Goal: Task Accomplishment & Management: Manage account settings

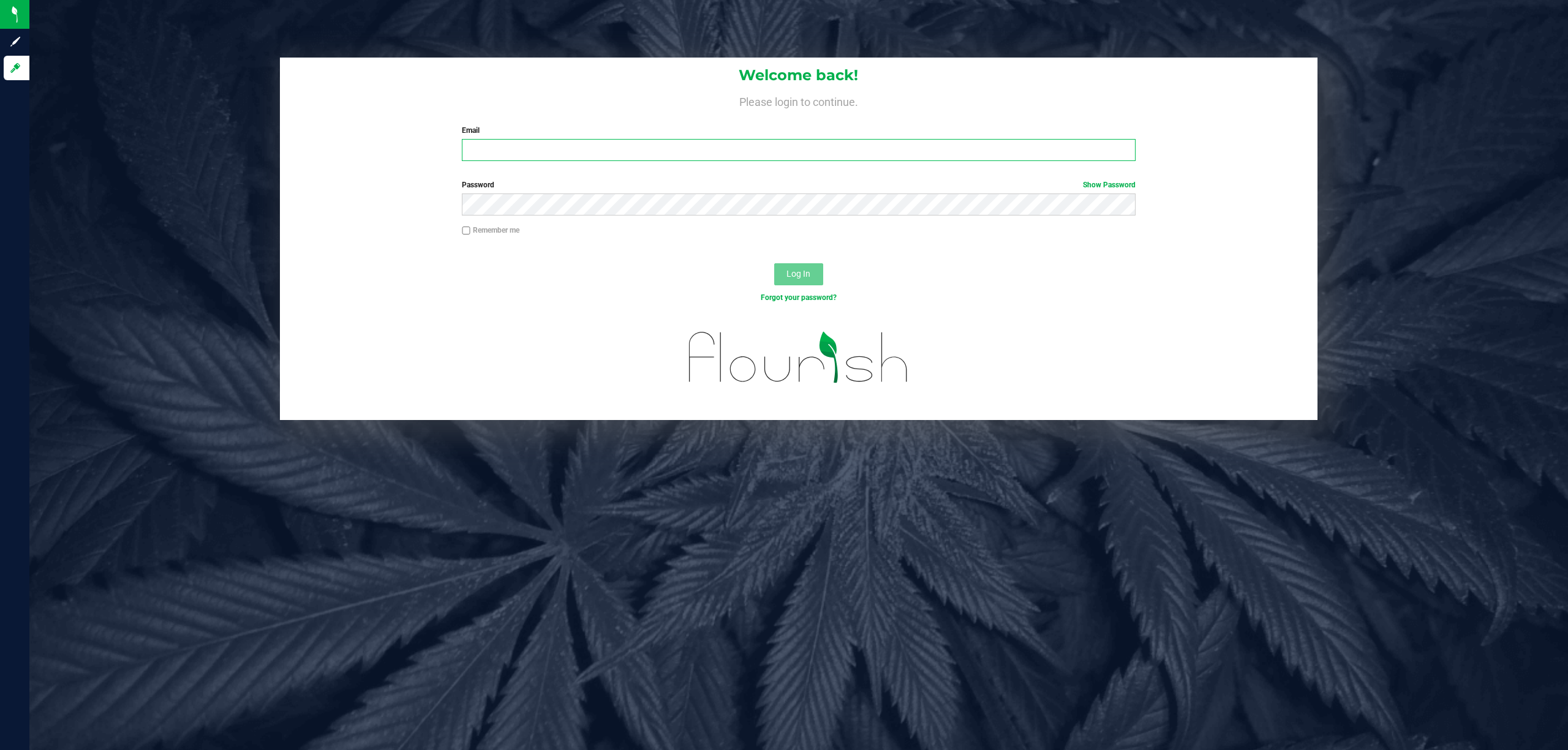
click at [497, 156] on input "Email" at bounding box center [799, 149] width 674 height 22
type input "[EMAIL_ADDRESS][DOMAIN_NAME]"
click at [774, 263] on button "Log In" at bounding box center [799, 274] width 49 height 22
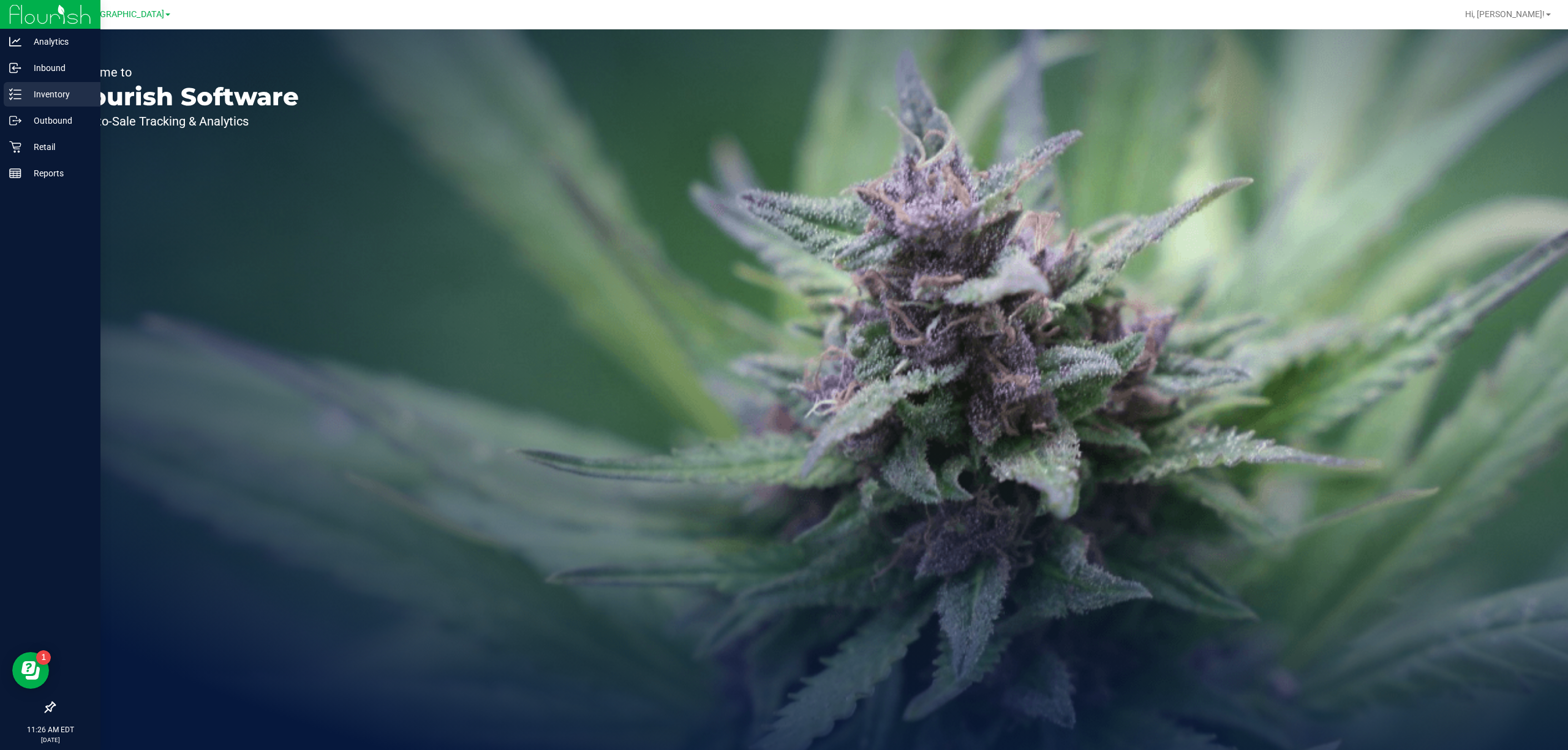
click at [30, 94] on p "Inventory" at bounding box center [59, 94] width 74 height 15
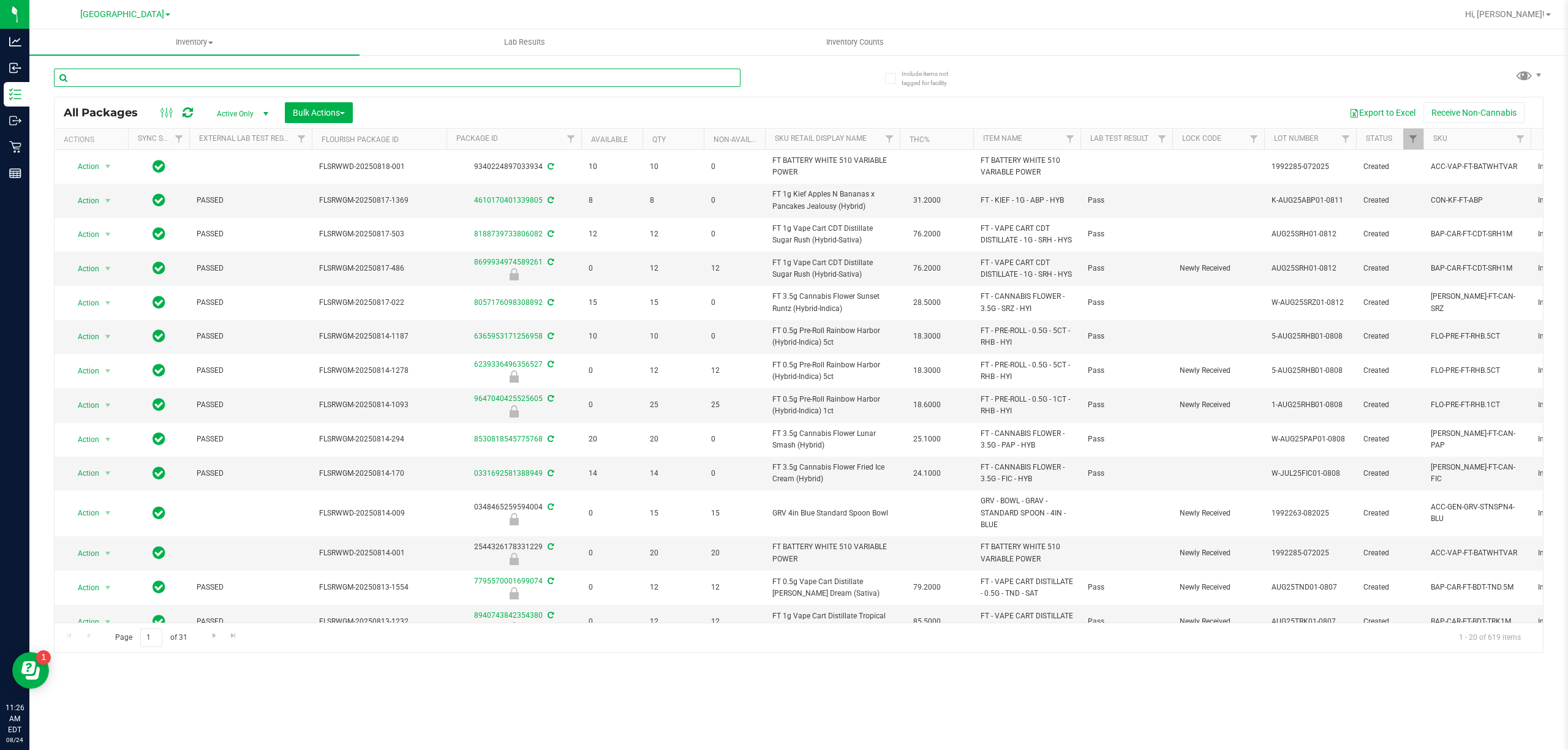
click at [261, 74] on input "text" at bounding box center [396, 77] width 686 height 18
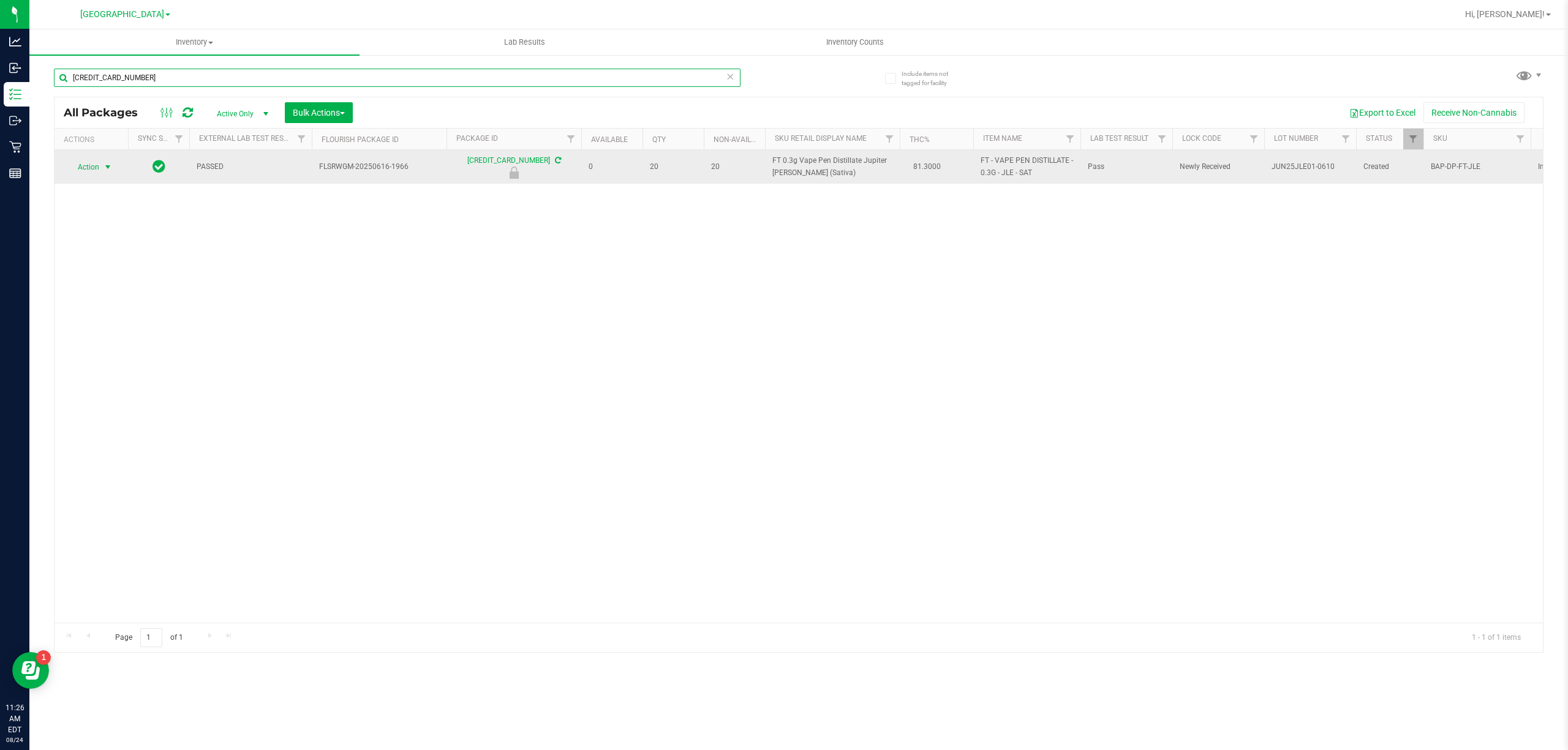
type input "4294355667526631"
click at [79, 161] on span "Action" at bounding box center [83, 167] width 33 height 17
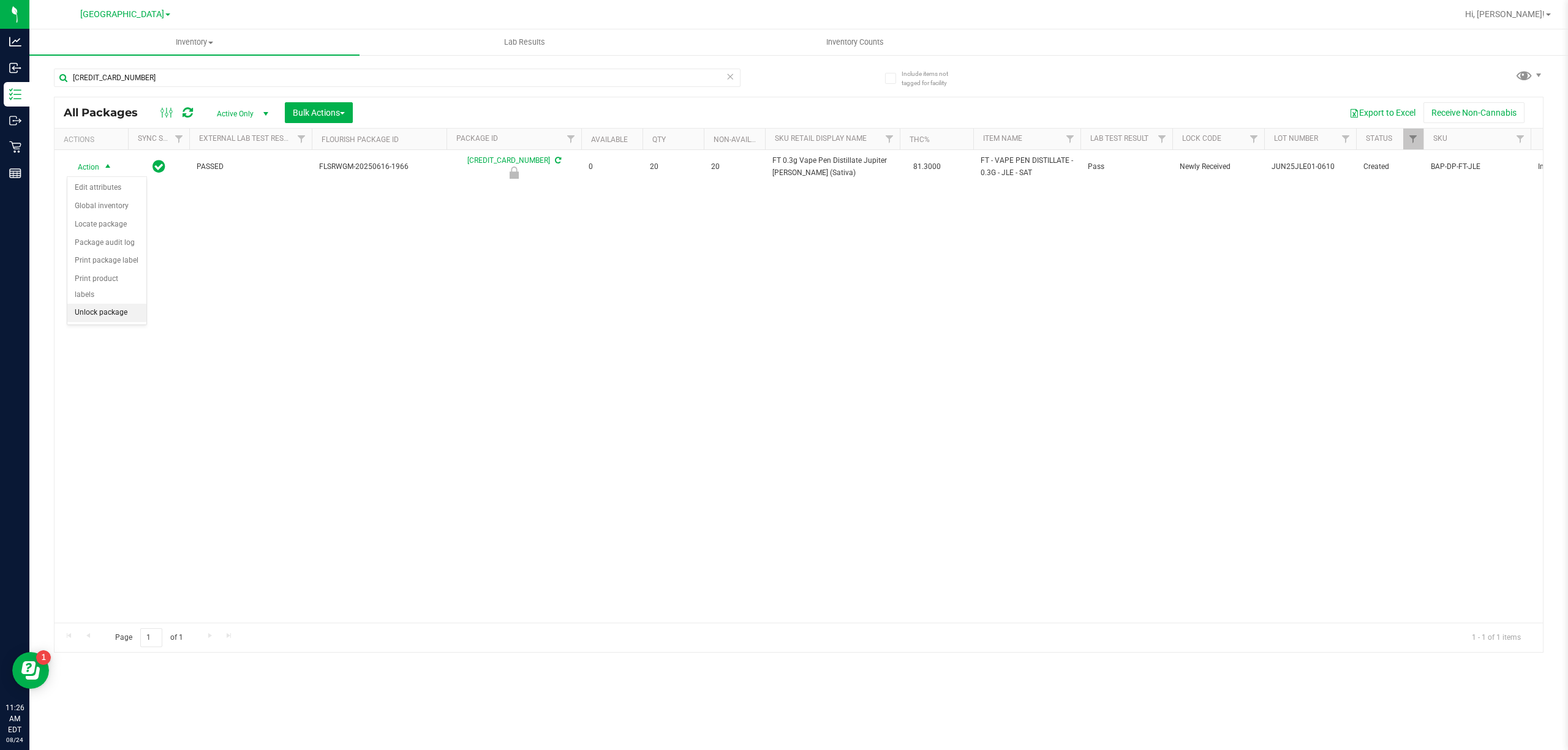
click at [101, 316] on li "Unlock package" at bounding box center [107, 312] width 79 height 18
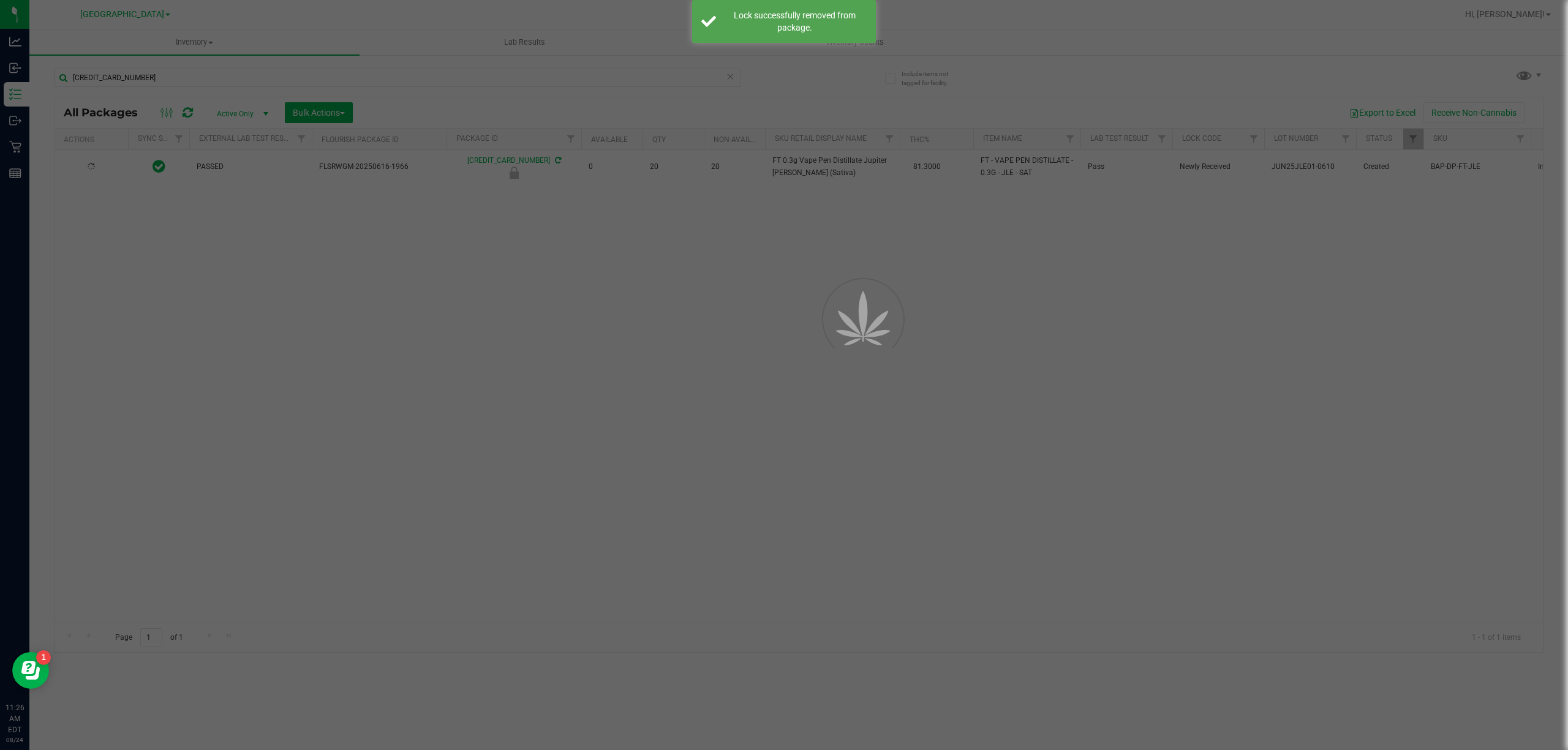
click at [568, 407] on div at bounding box center [784, 375] width 1568 height 750
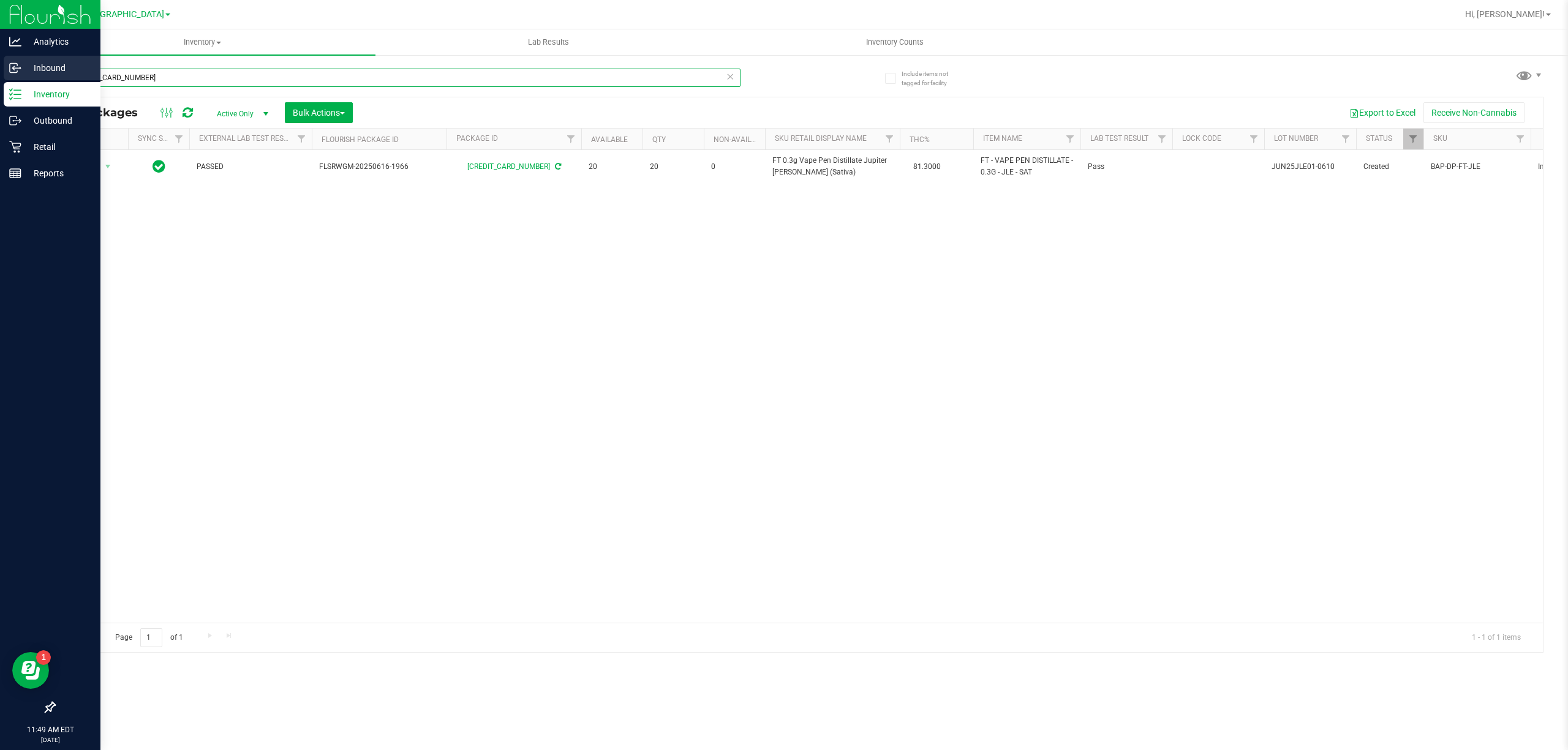
drag, startPoint x: 205, startPoint y: 74, endPoint x: 0, endPoint y: 75, distance: 205.0
click at [0, 75] on div "Analytics Inbound Inventory Outbound Retail Reports 11:49 AM EDT 08/24/2025 08/…" at bounding box center [784, 375] width 1568 height 750
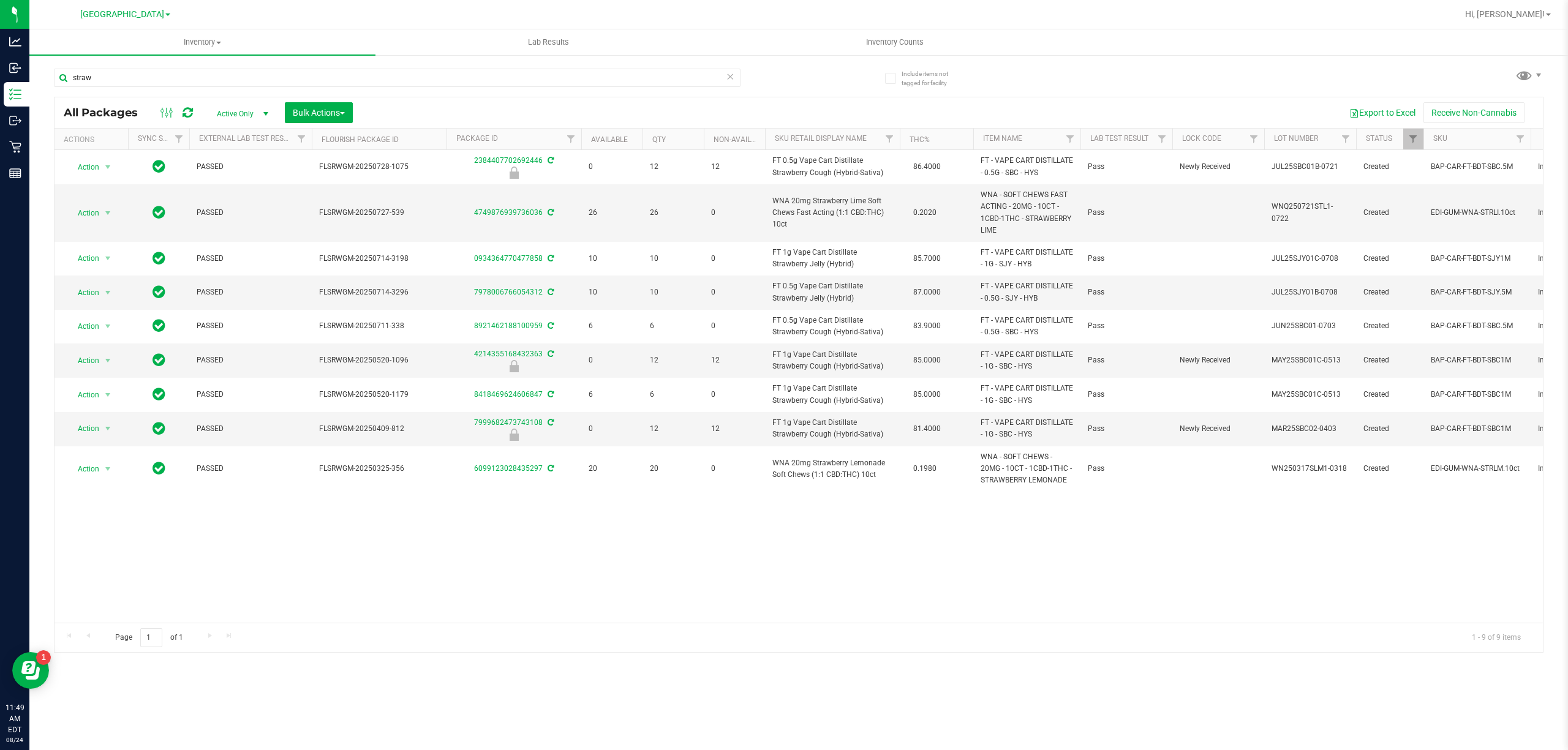
click at [823, 536] on div "Action Action Edit attributes Global inventory Locate package Package audit log…" at bounding box center [799, 386] width 1488 height 473
click at [629, 536] on div "Action Action Edit attributes Global inventory Locate package Package audit log…" at bounding box center [799, 386] width 1488 height 473
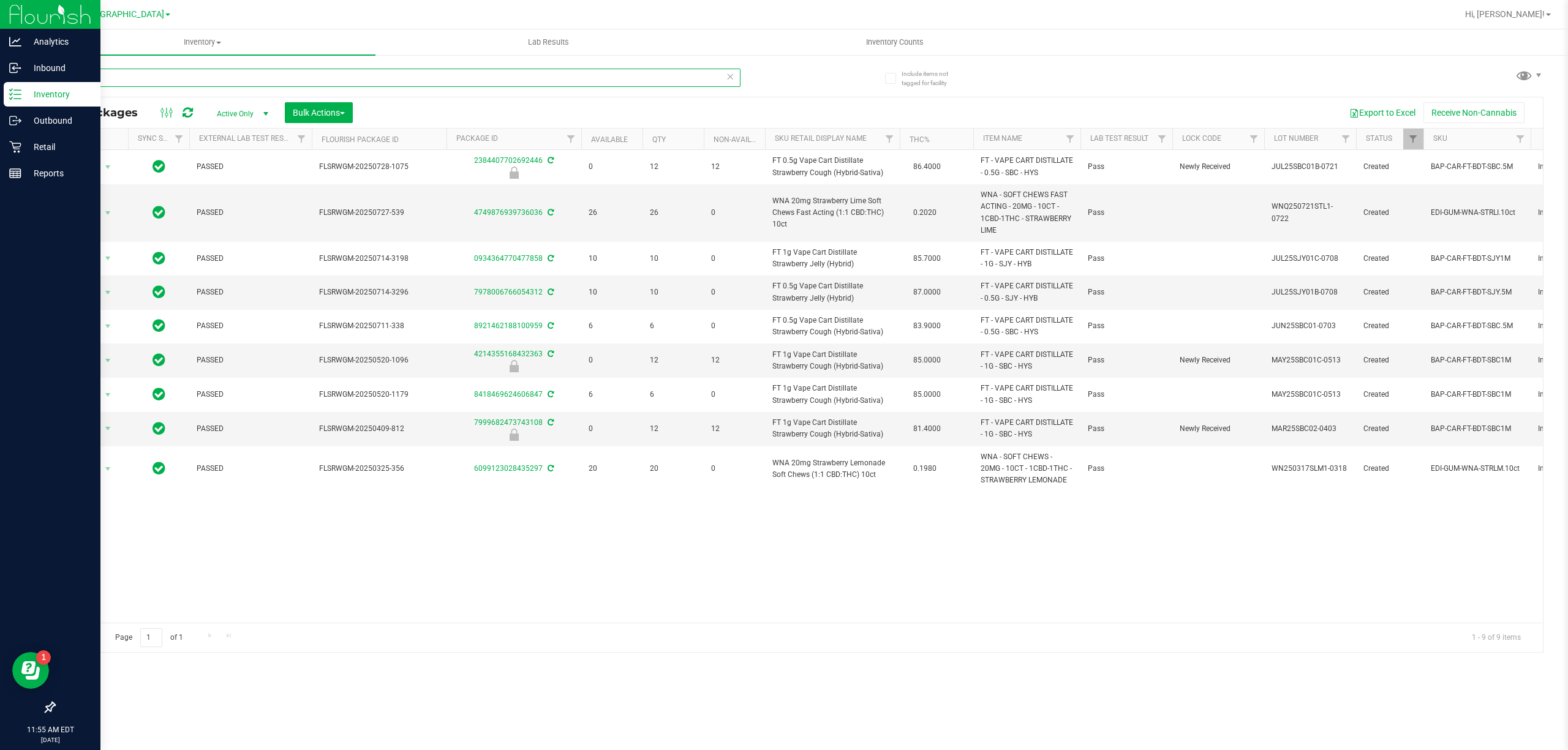
click at [0, 75] on div "Analytics Inbound Inventory Outbound Retail Reports 11:55 AM EDT 08/24/2025 08/…" at bounding box center [784, 375] width 1568 height 750
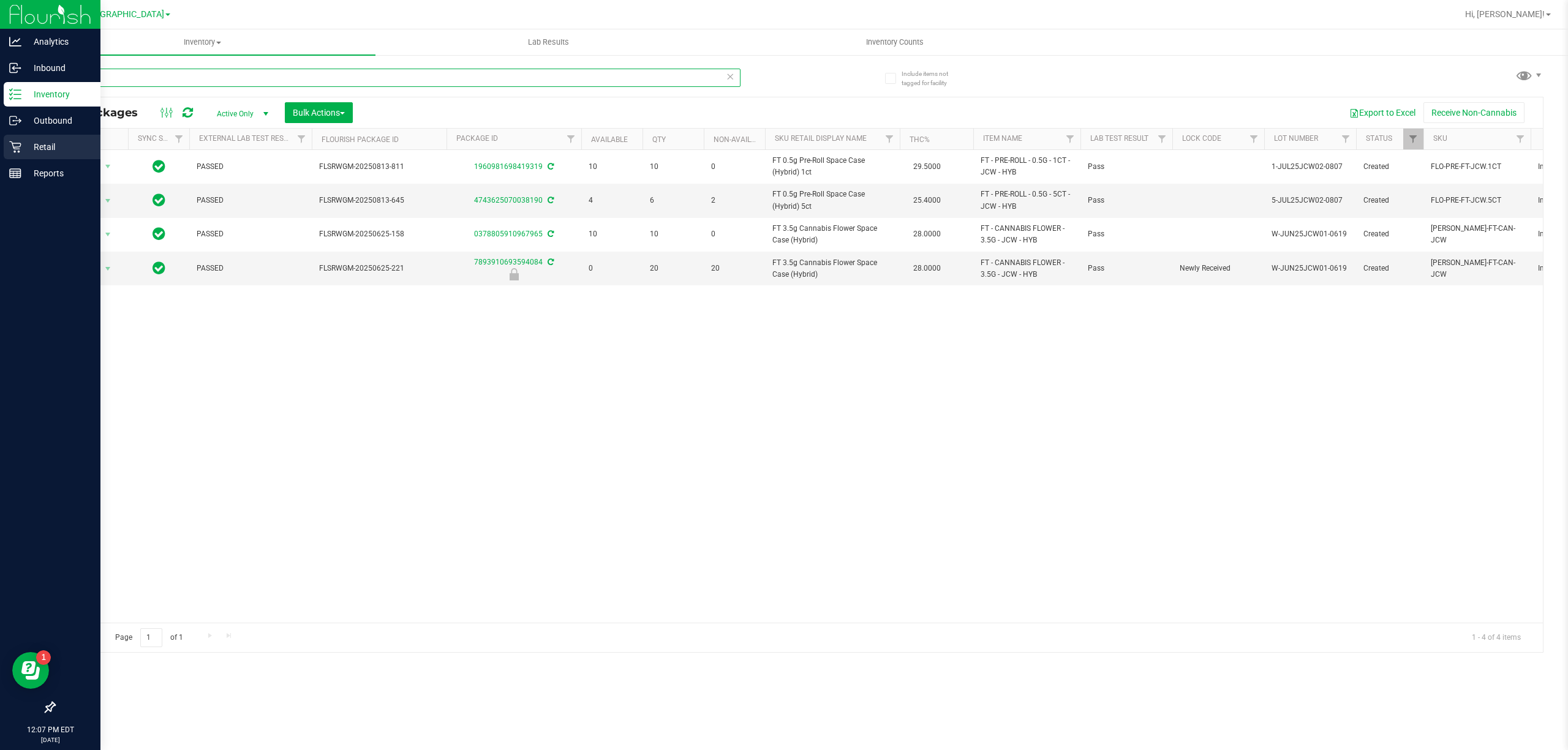
type input "jcw"
click at [22, 145] on p "Retail" at bounding box center [59, 147] width 74 height 15
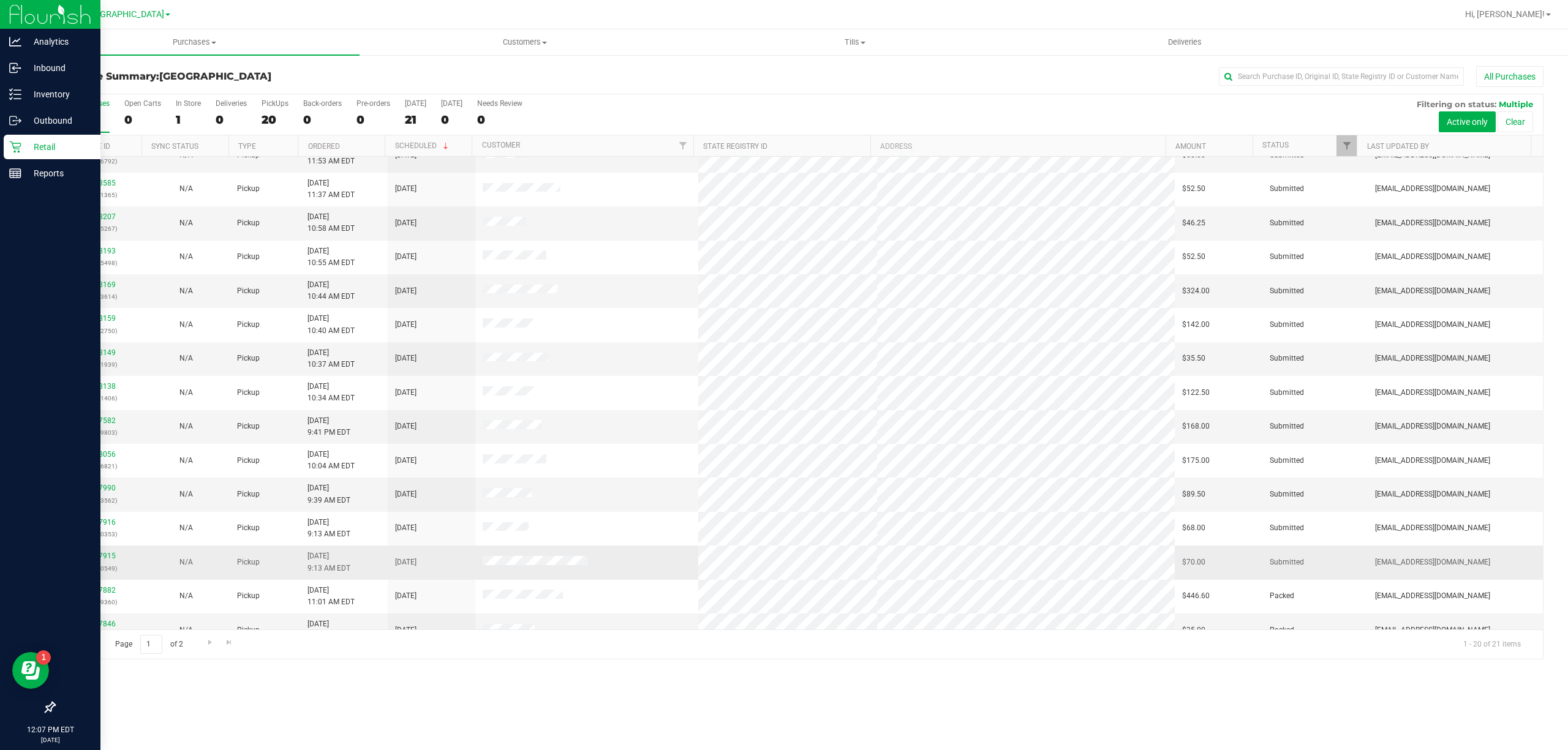
scroll to position [81, 0]
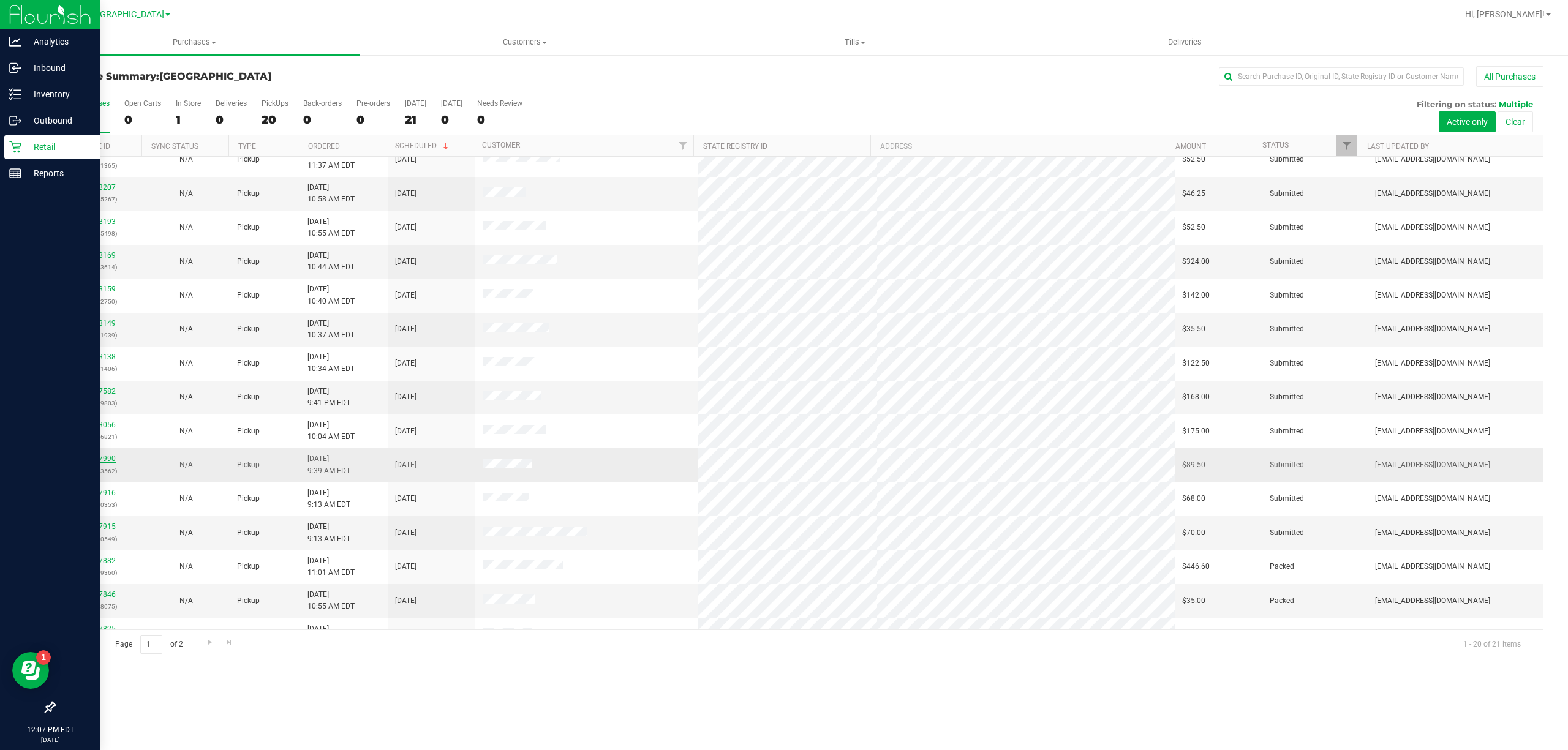
click at [112, 462] on link "11837990" at bounding box center [98, 458] width 34 height 8
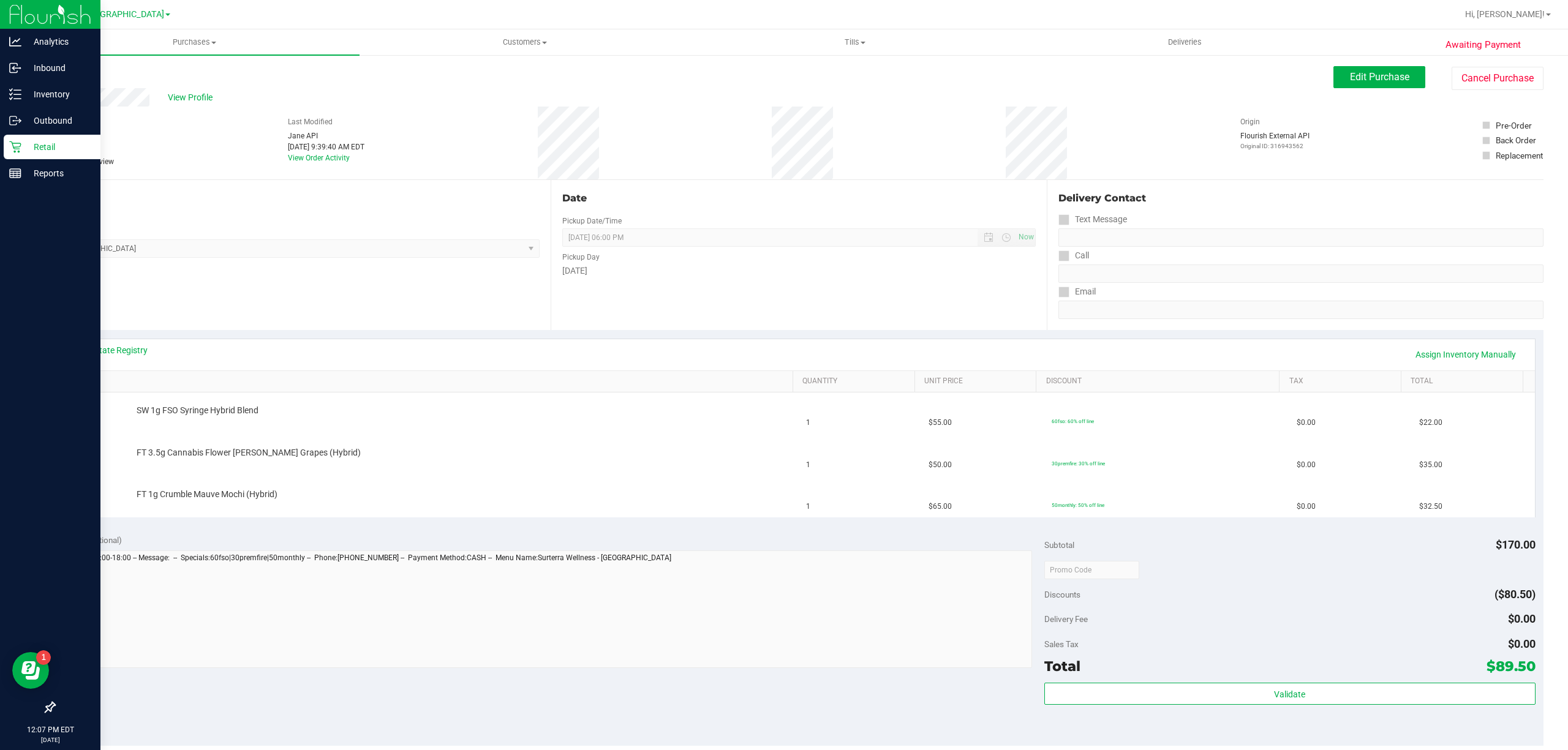
click at [279, 279] on div "Location Pickup Store Boynton Beach WC Select Store Bonita Springs WC Boynton B…" at bounding box center [302, 255] width 497 height 150
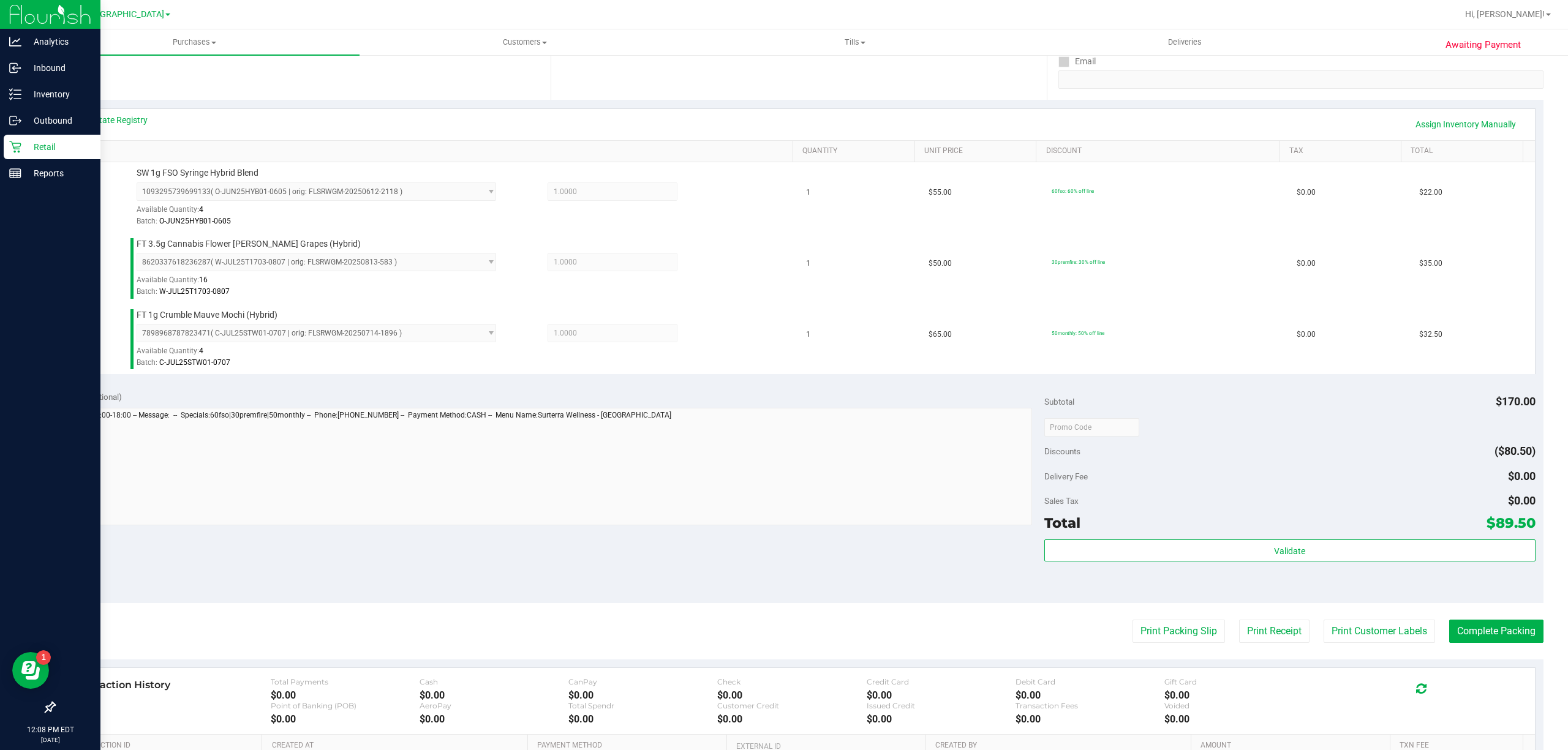
scroll to position [326, 0]
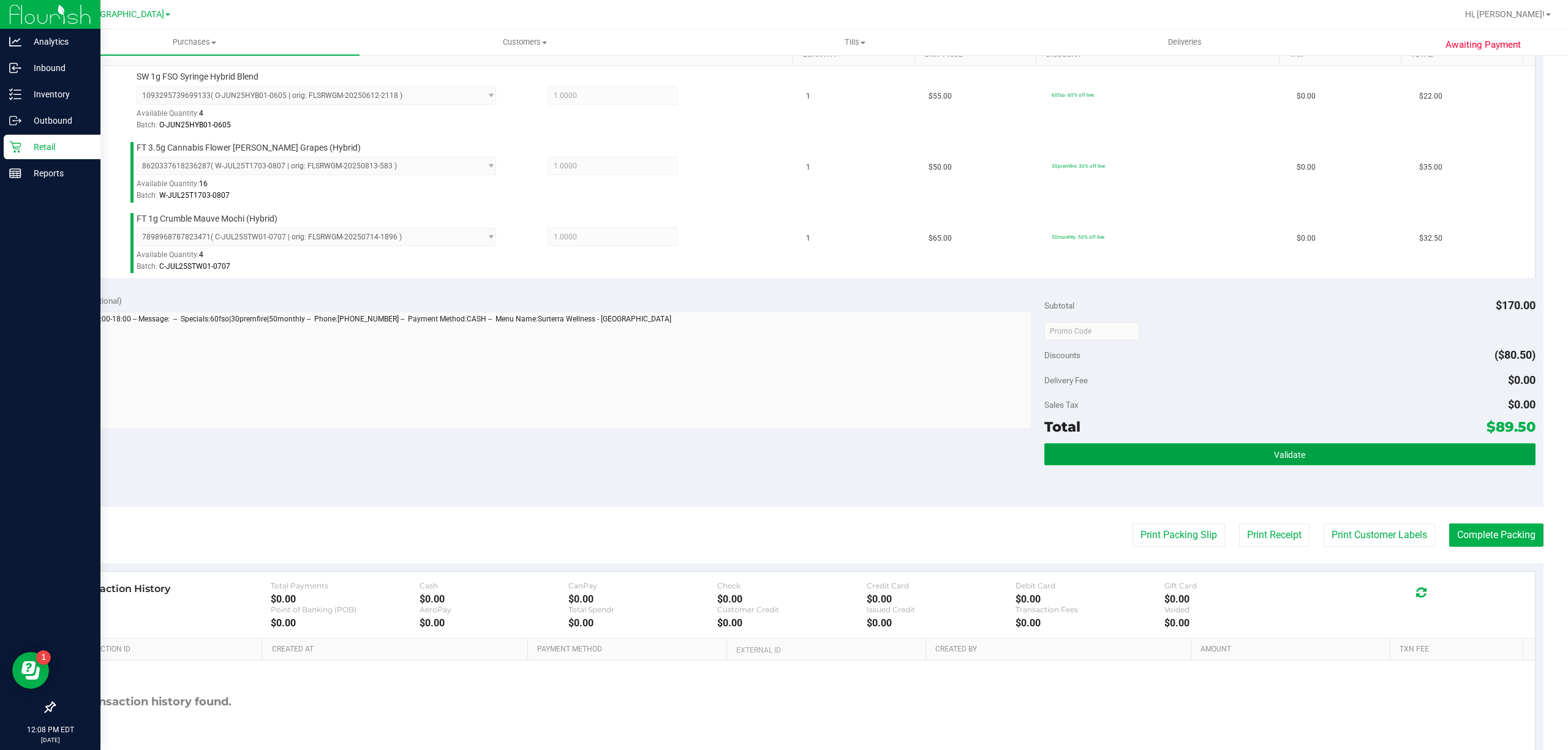
click at [1240, 449] on button "Validate" at bounding box center [1290, 454] width 491 height 22
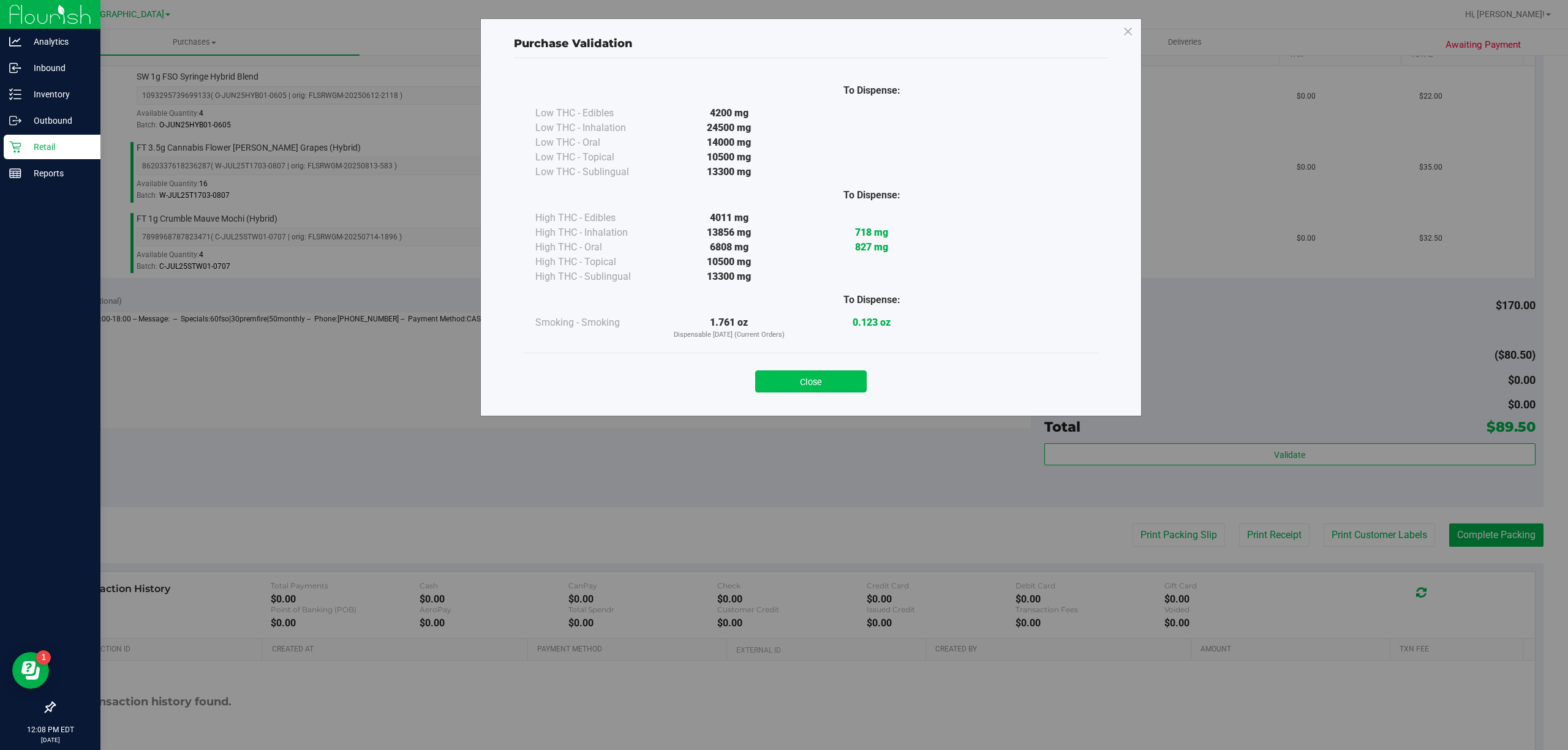
click at [801, 375] on button "Close" at bounding box center [811, 380] width 111 height 22
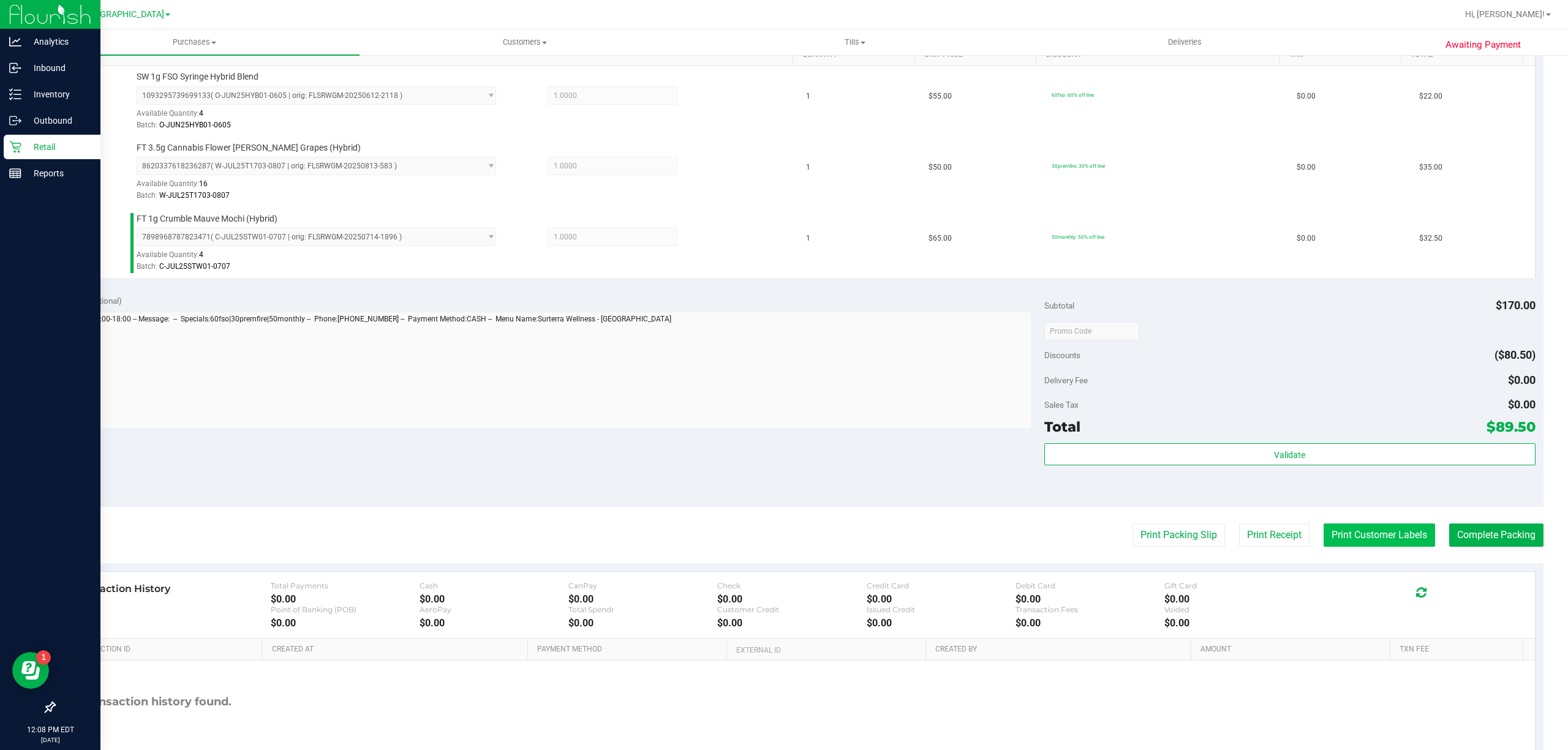
click at [1350, 538] on button "Print Customer Labels" at bounding box center [1379, 535] width 111 height 24
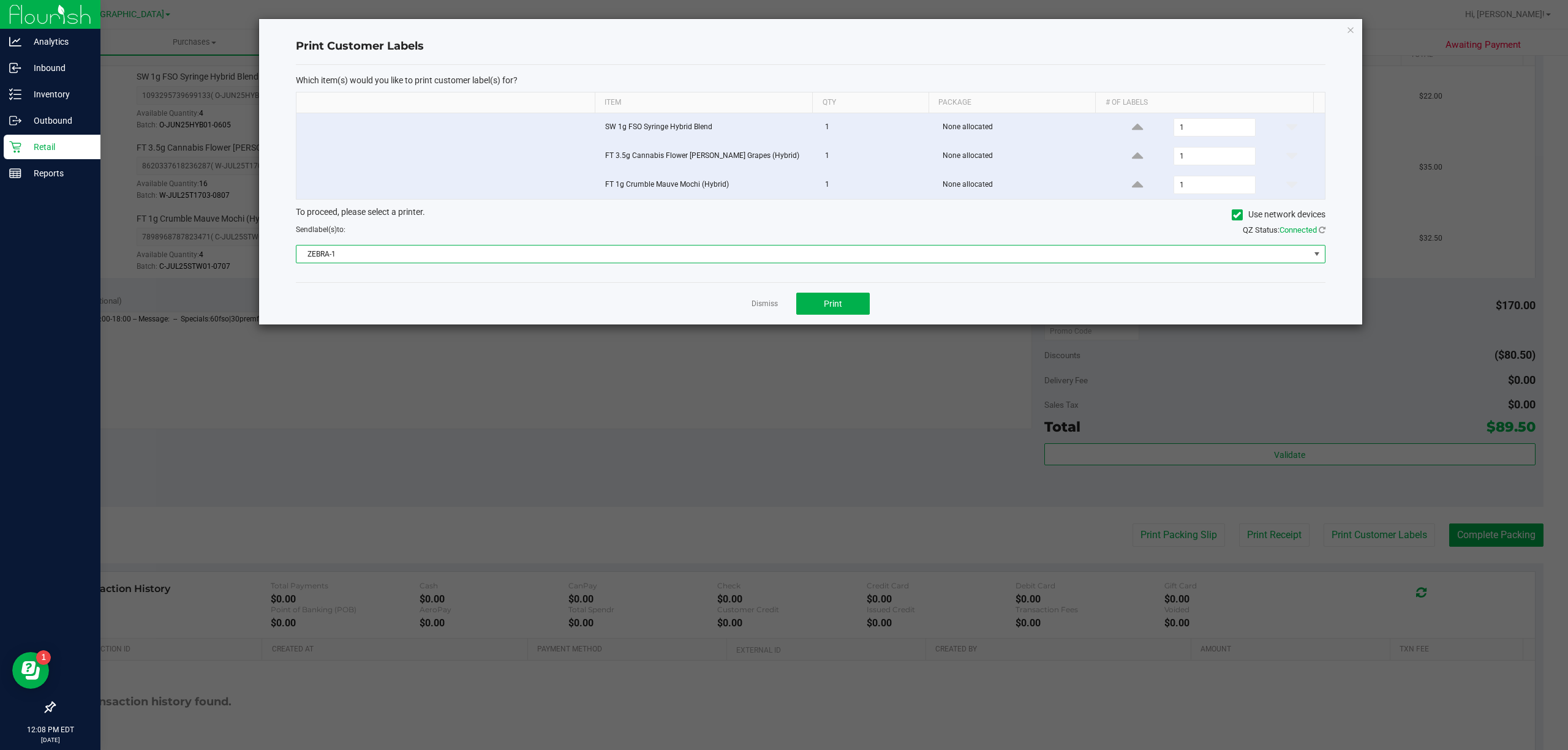
click at [514, 262] on span "ZEBRA-1" at bounding box center [802, 254] width 1013 height 17
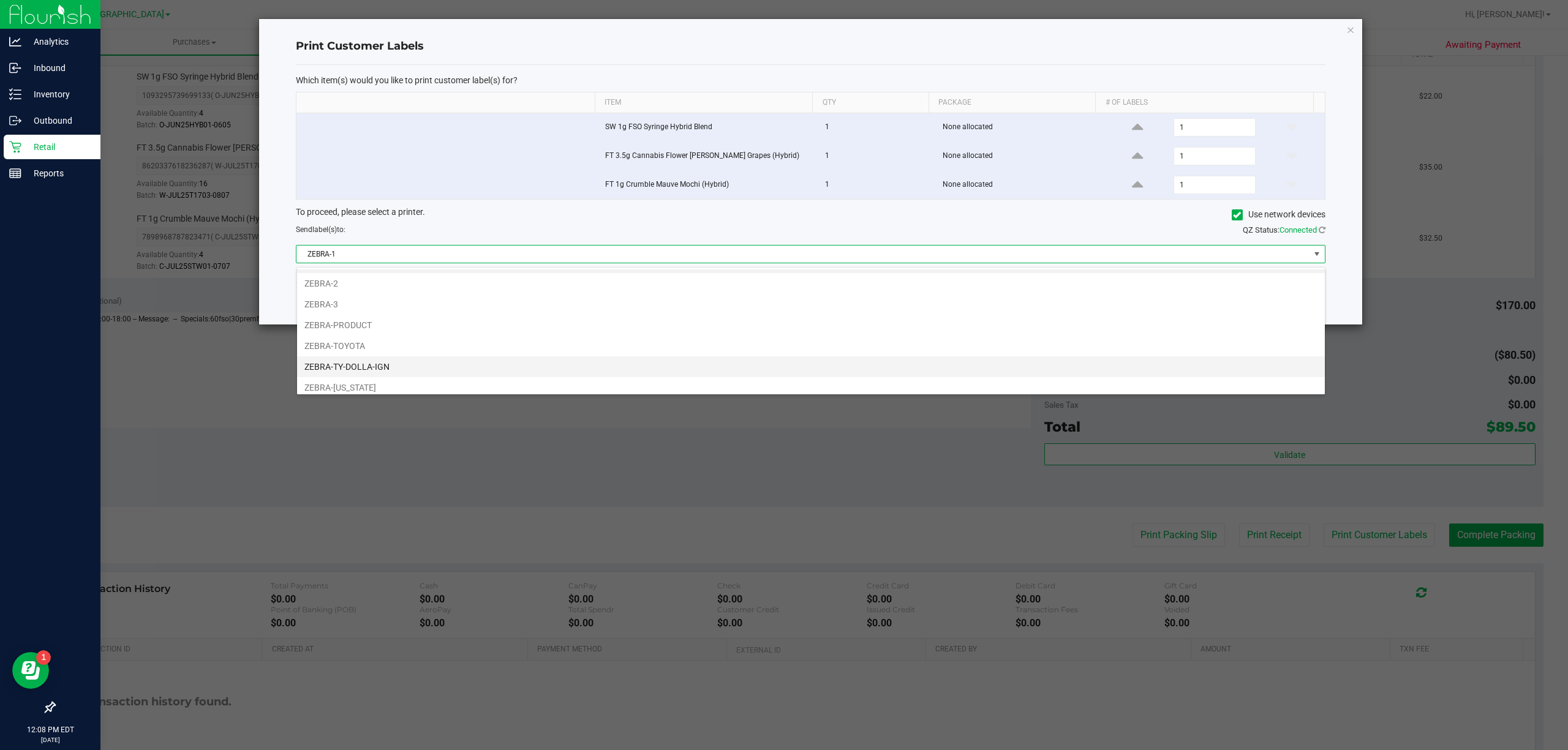
scroll to position [25, 0]
click at [380, 375] on li "ZEBRA-UTAH" at bounding box center [811, 381] width 1027 height 21
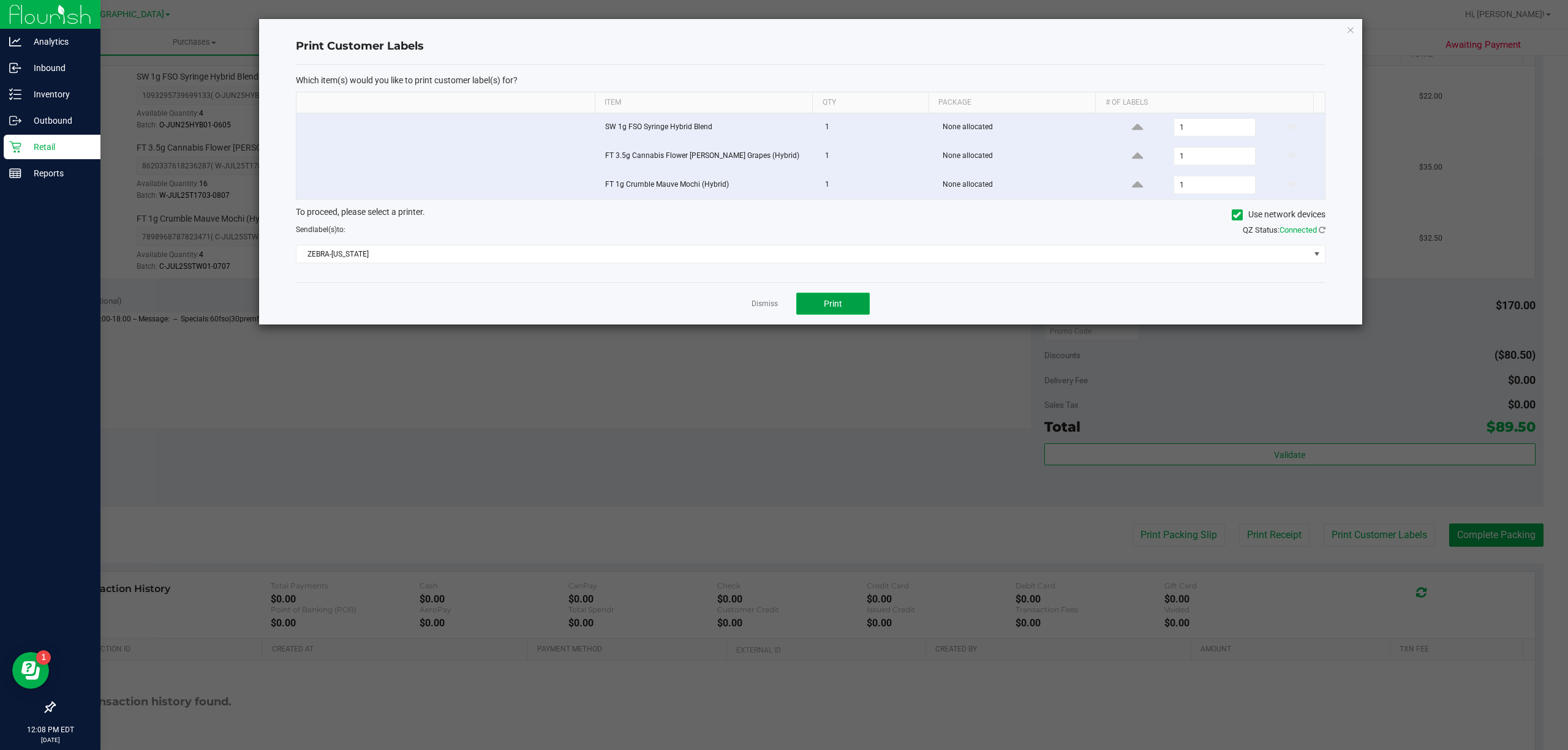
click at [834, 304] on span "Print" at bounding box center [832, 304] width 18 height 9
click at [758, 304] on link "Dismiss" at bounding box center [765, 304] width 26 height 10
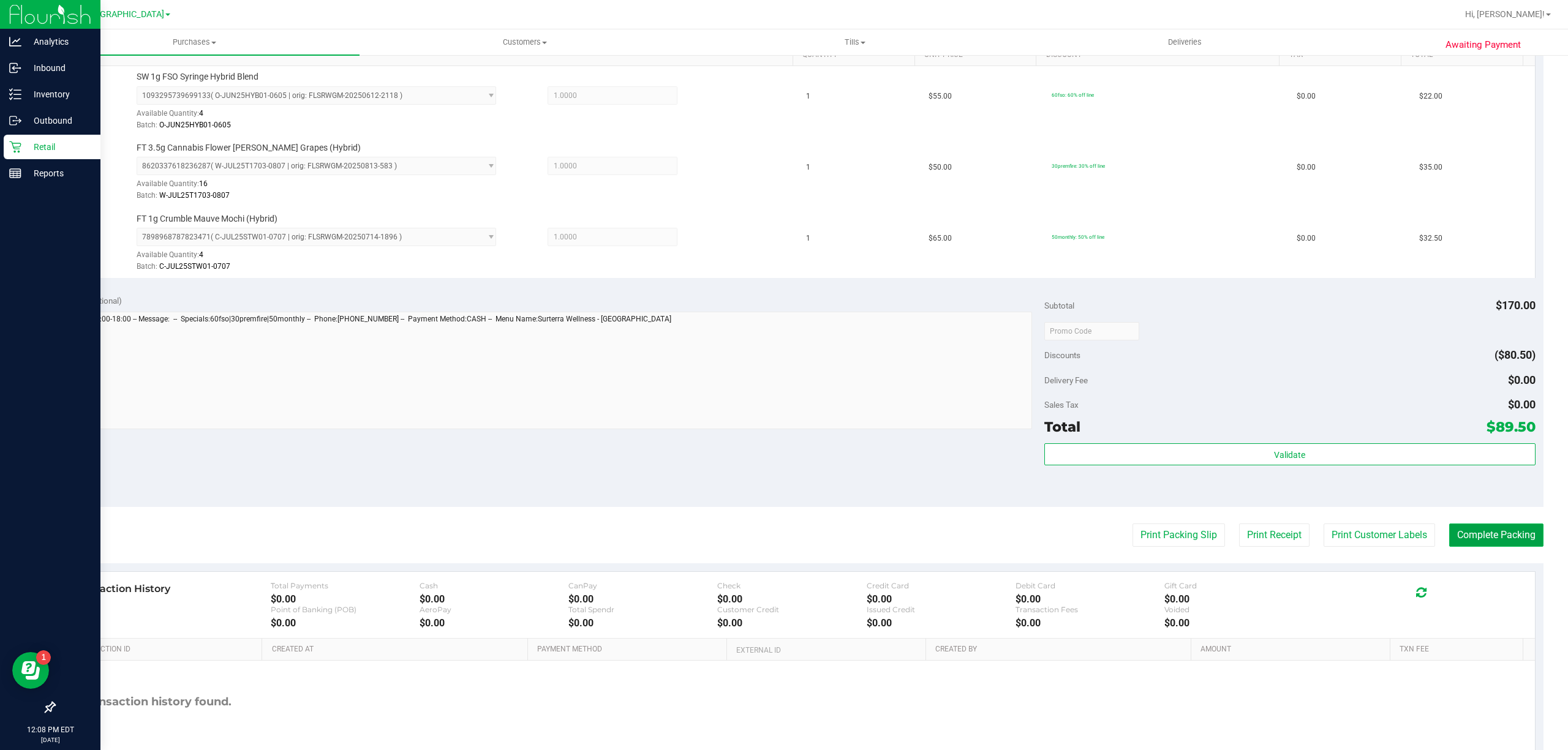
click at [1472, 529] on button "Complete Packing" at bounding box center [1496, 535] width 94 height 24
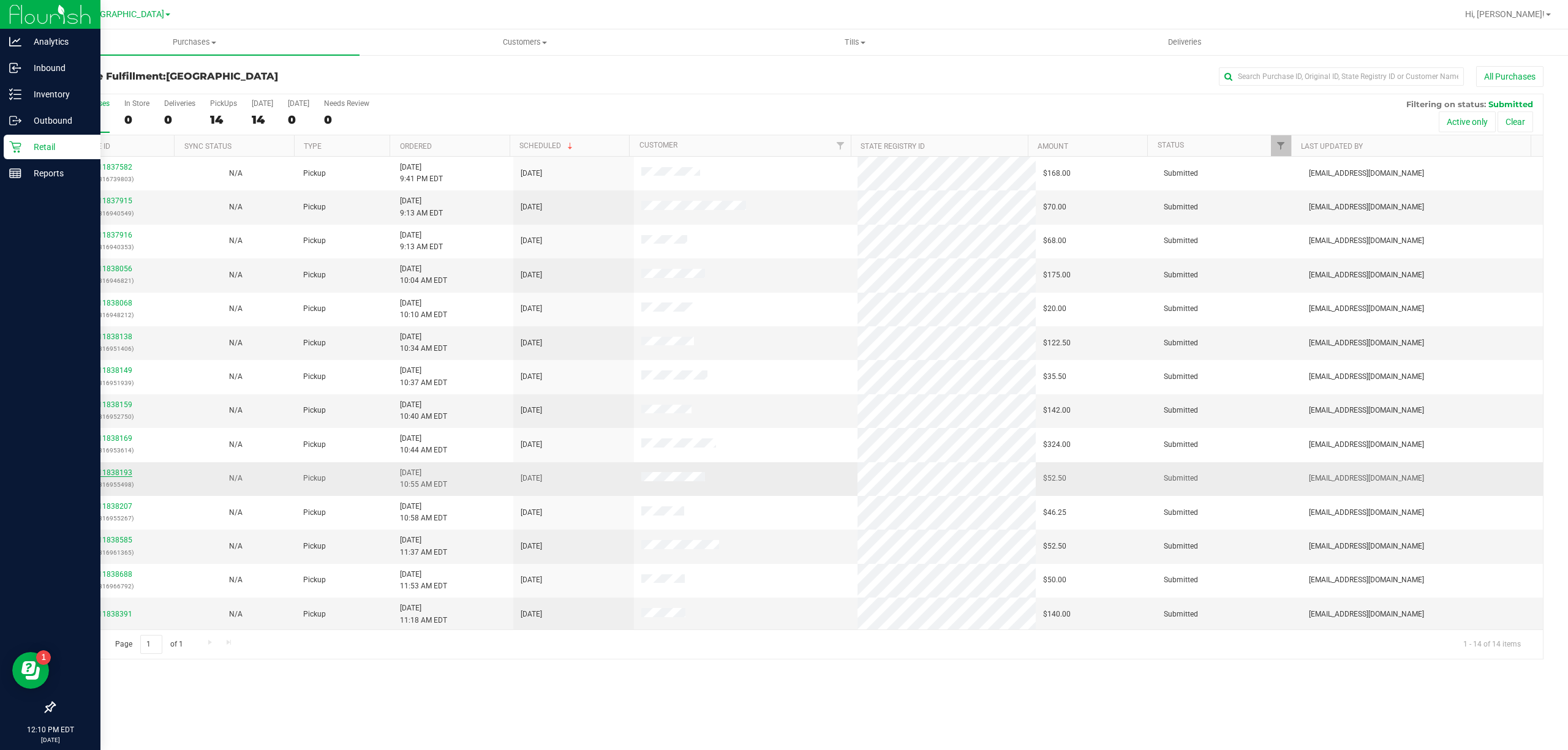
click at [121, 471] on link "11838193" at bounding box center [115, 472] width 34 height 8
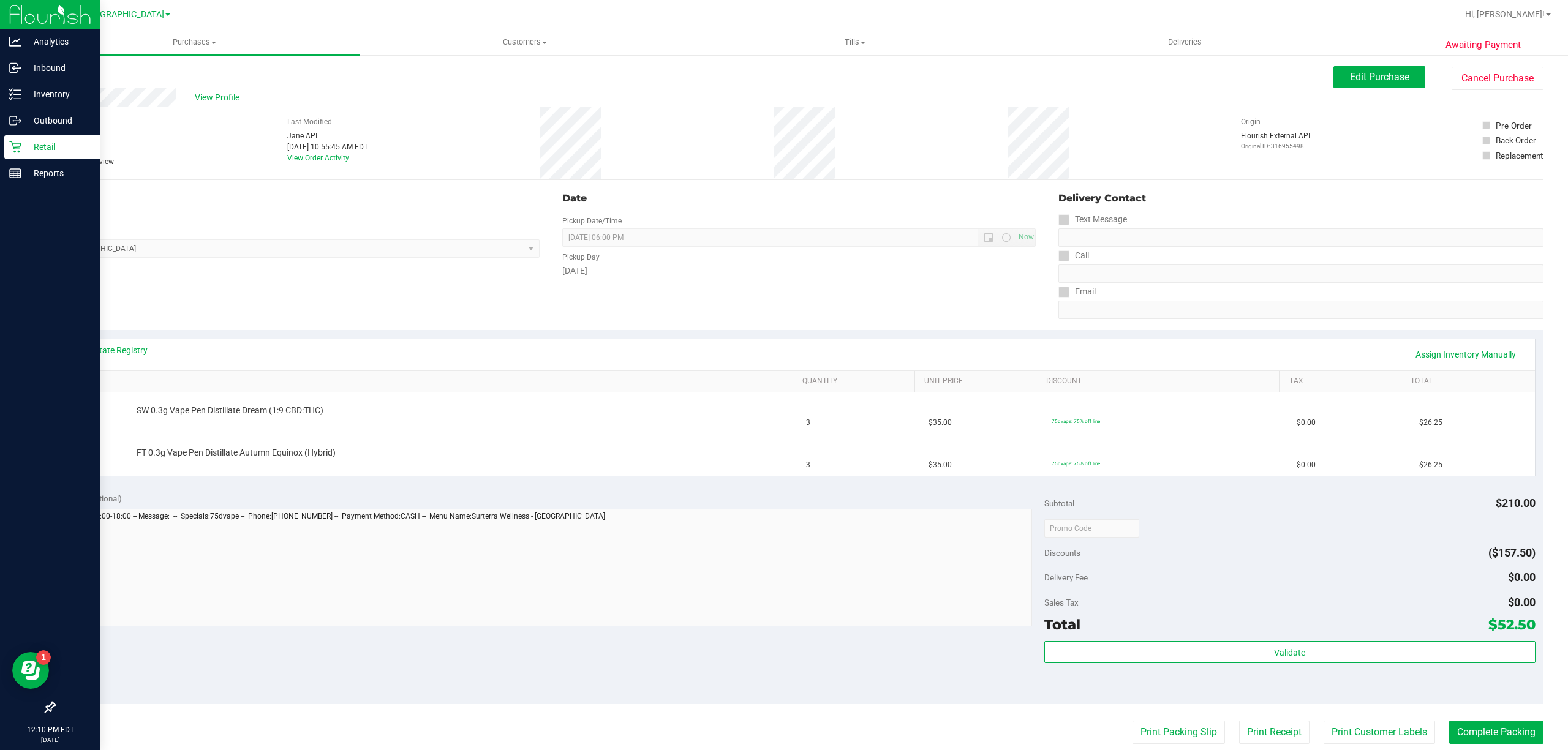
click at [336, 296] on div "Location Pickup Store Boynton Beach WC Select Store Bonita Springs WC Boynton B…" at bounding box center [302, 255] width 497 height 150
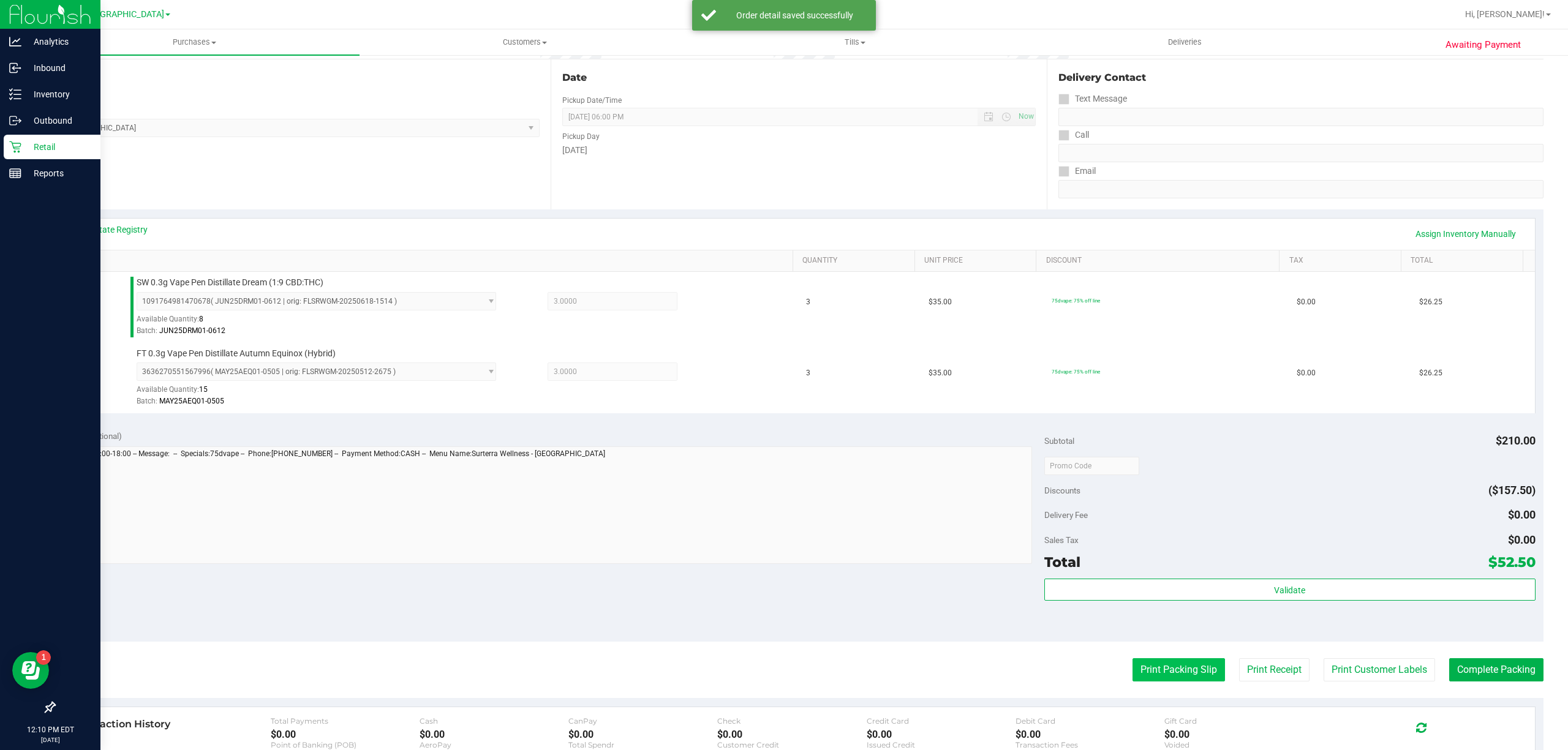
scroll to position [244, 0]
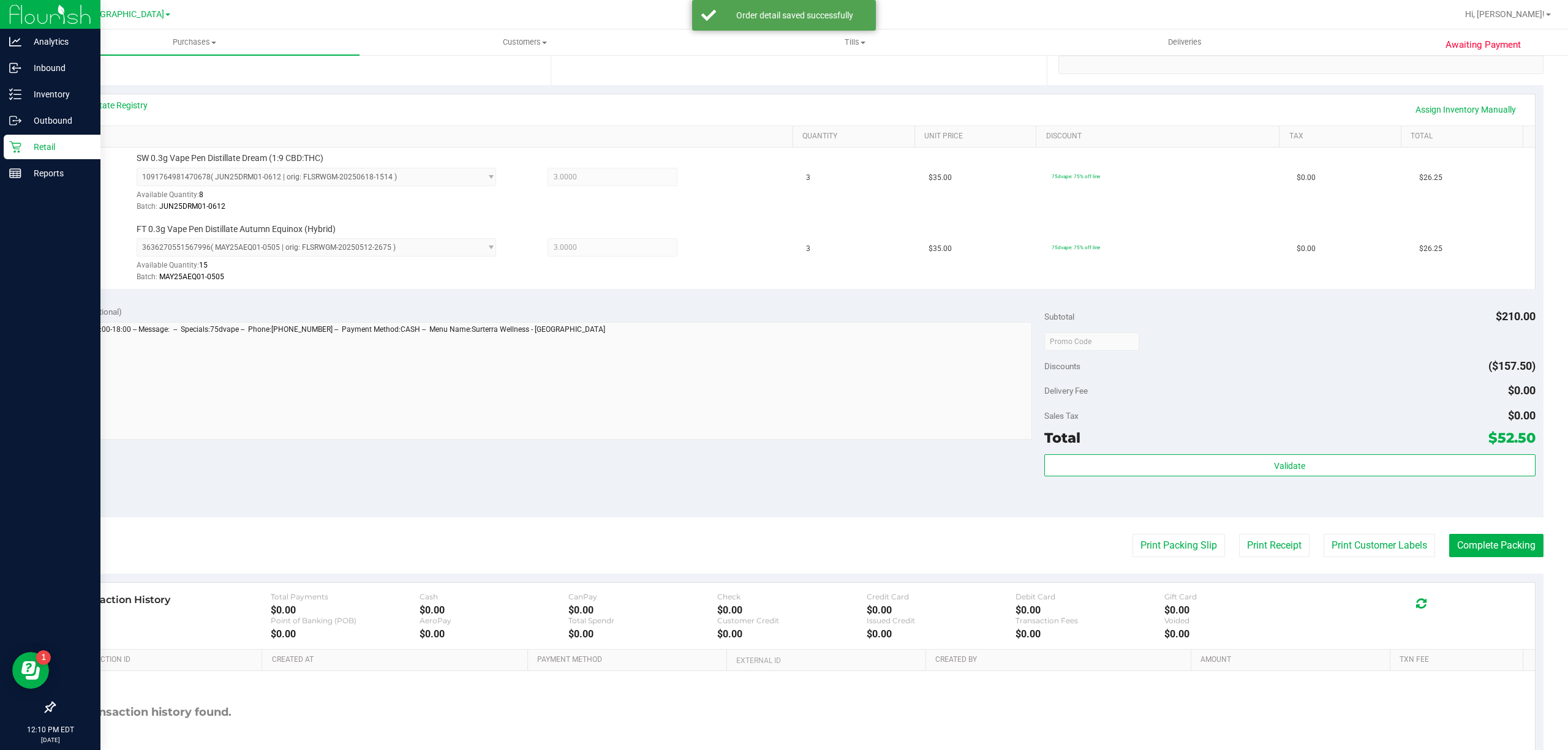
click at [1198, 477] on div "Validate" at bounding box center [1290, 465] width 491 height 24
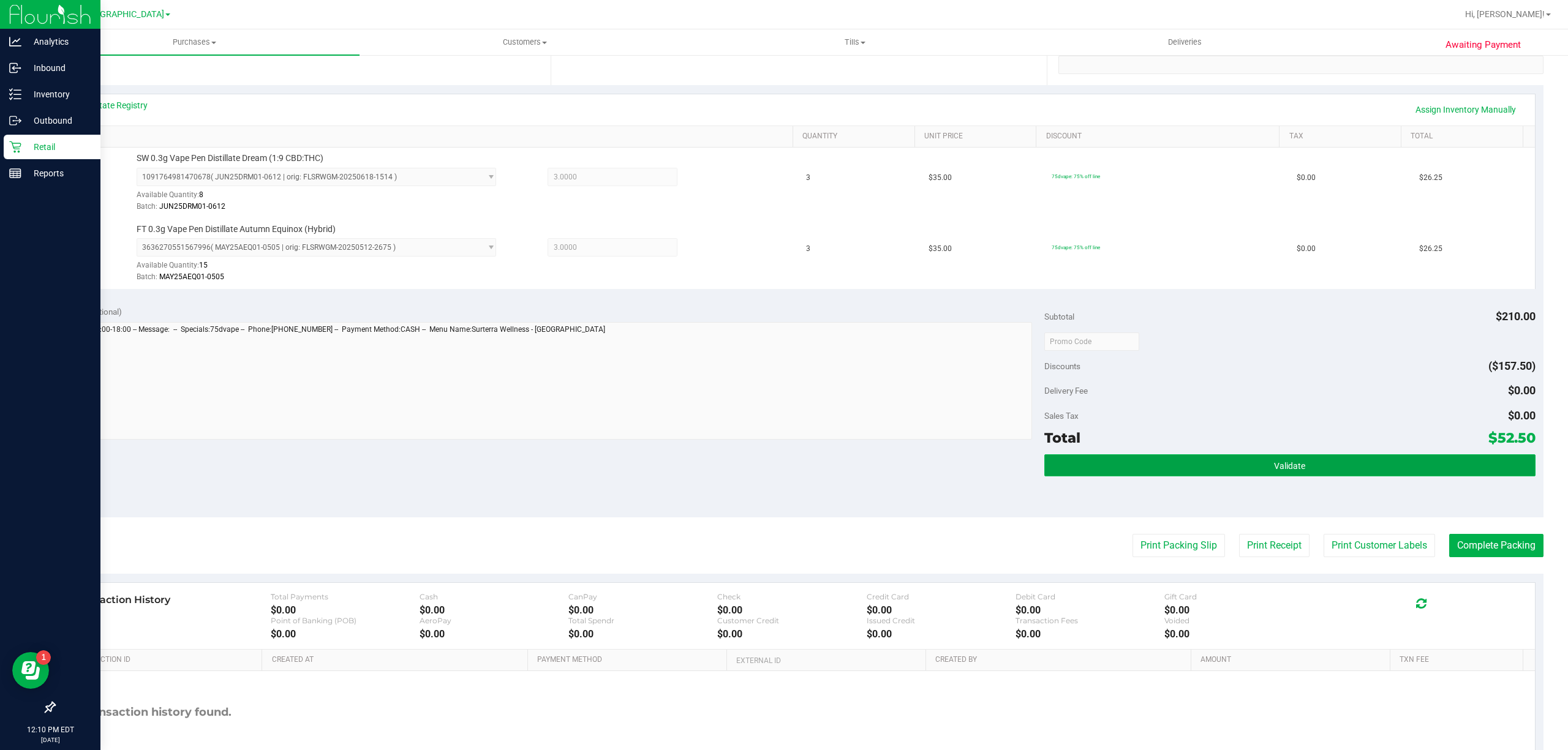
click at [1194, 462] on button "Validate" at bounding box center [1290, 464] width 491 height 22
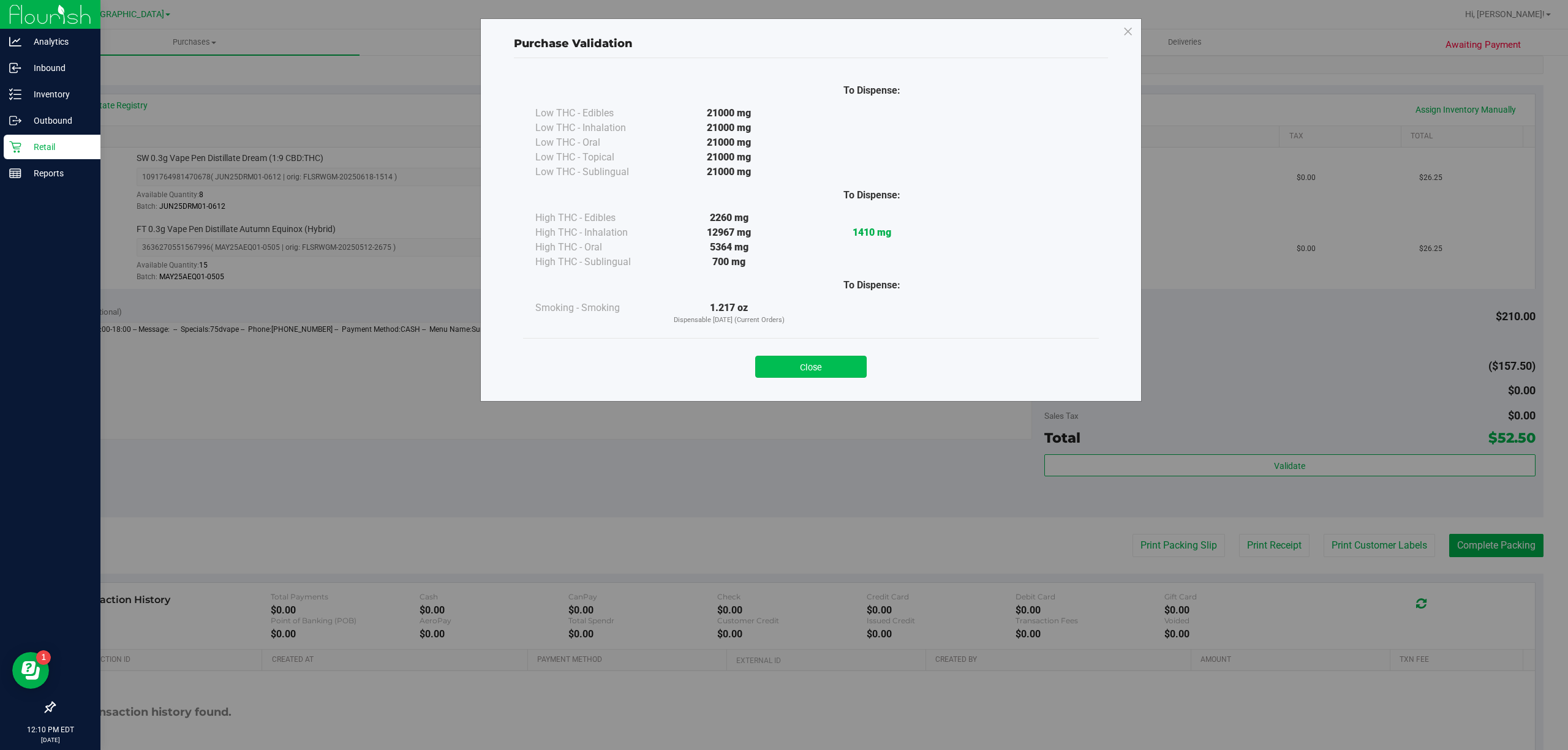
click at [810, 361] on button "Close" at bounding box center [811, 366] width 111 height 22
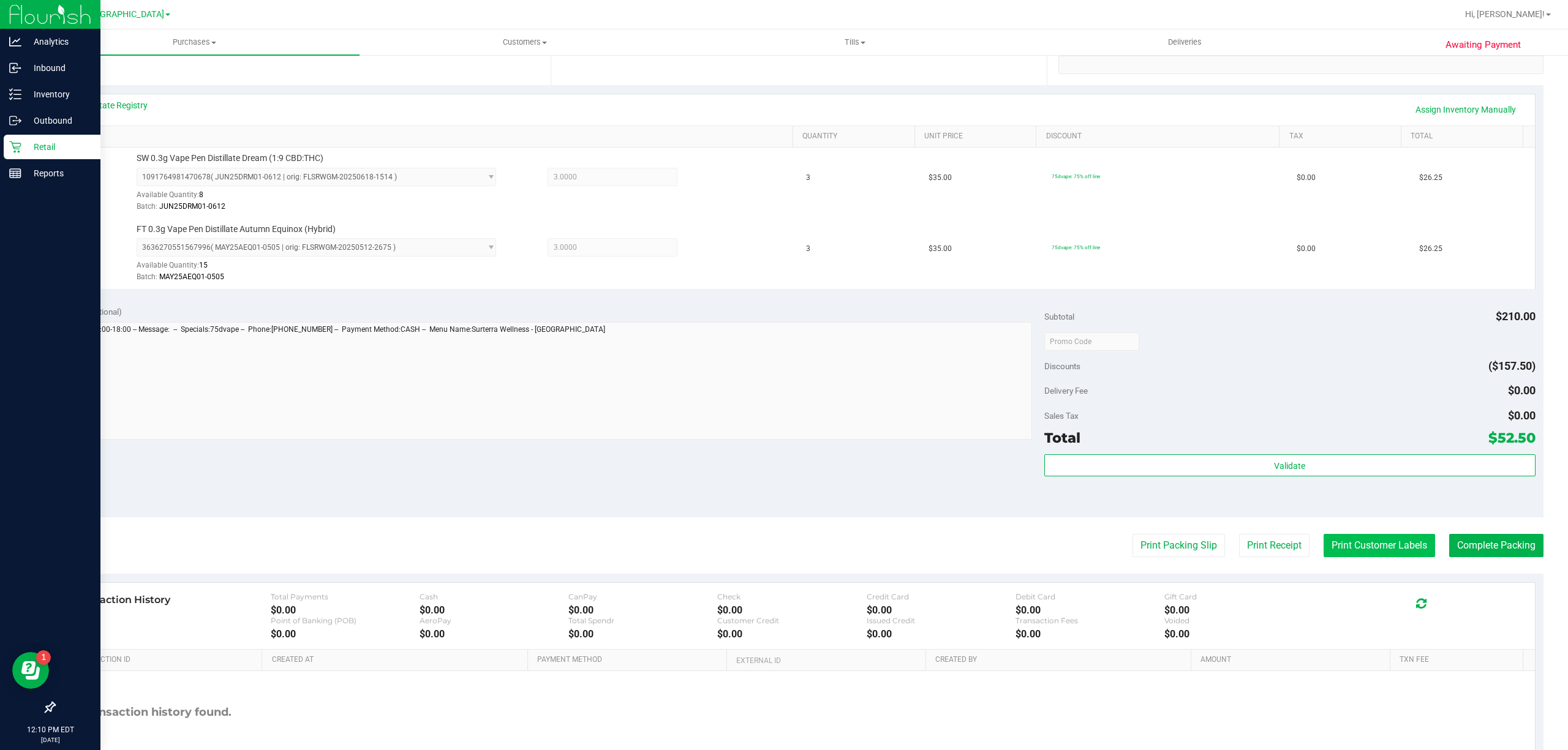
click at [1340, 557] on button "Print Customer Labels" at bounding box center [1379, 545] width 111 height 24
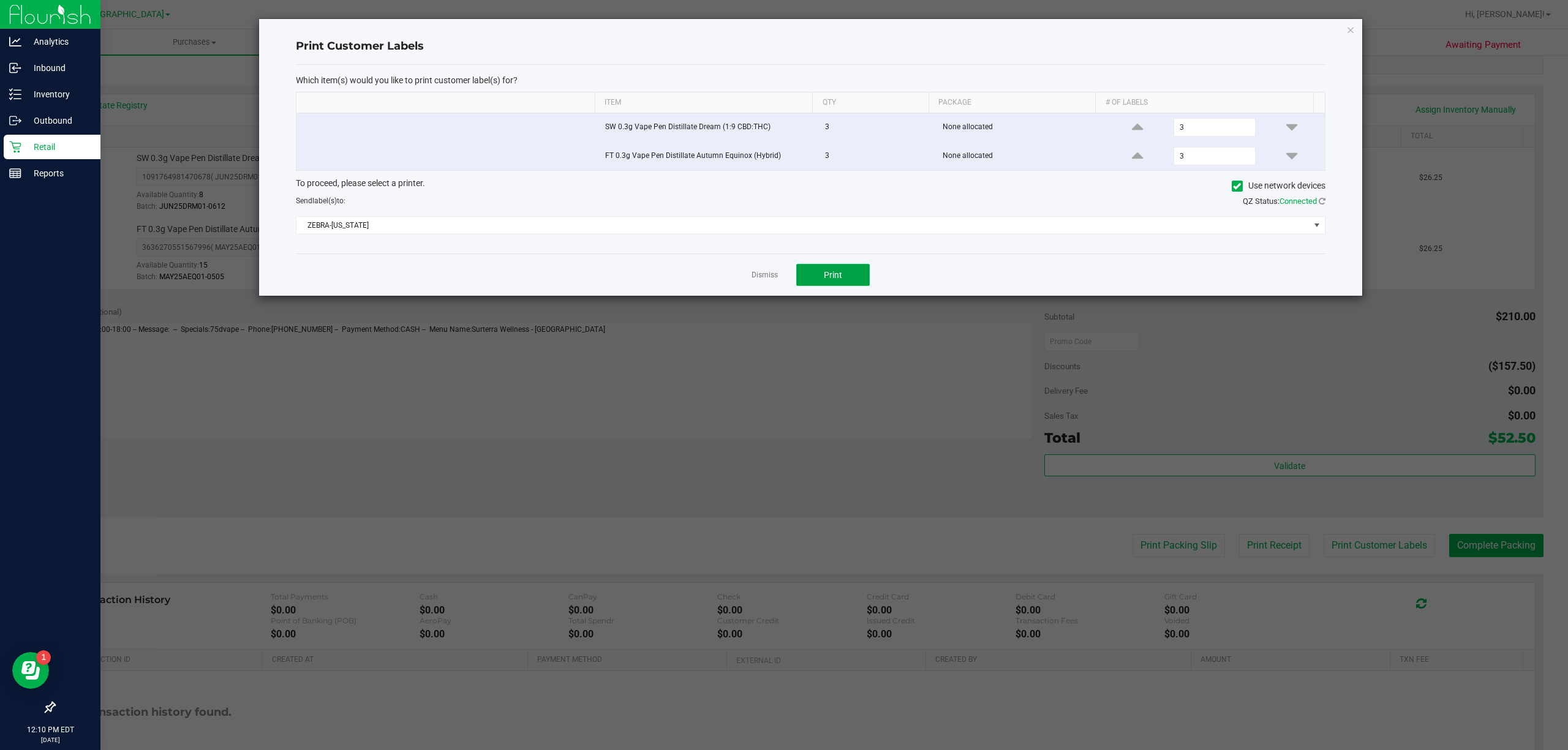
click at [831, 277] on span "Print" at bounding box center [832, 275] width 18 height 9
click at [763, 276] on link "Dismiss" at bounding box center [765, 275] width 26 height 10
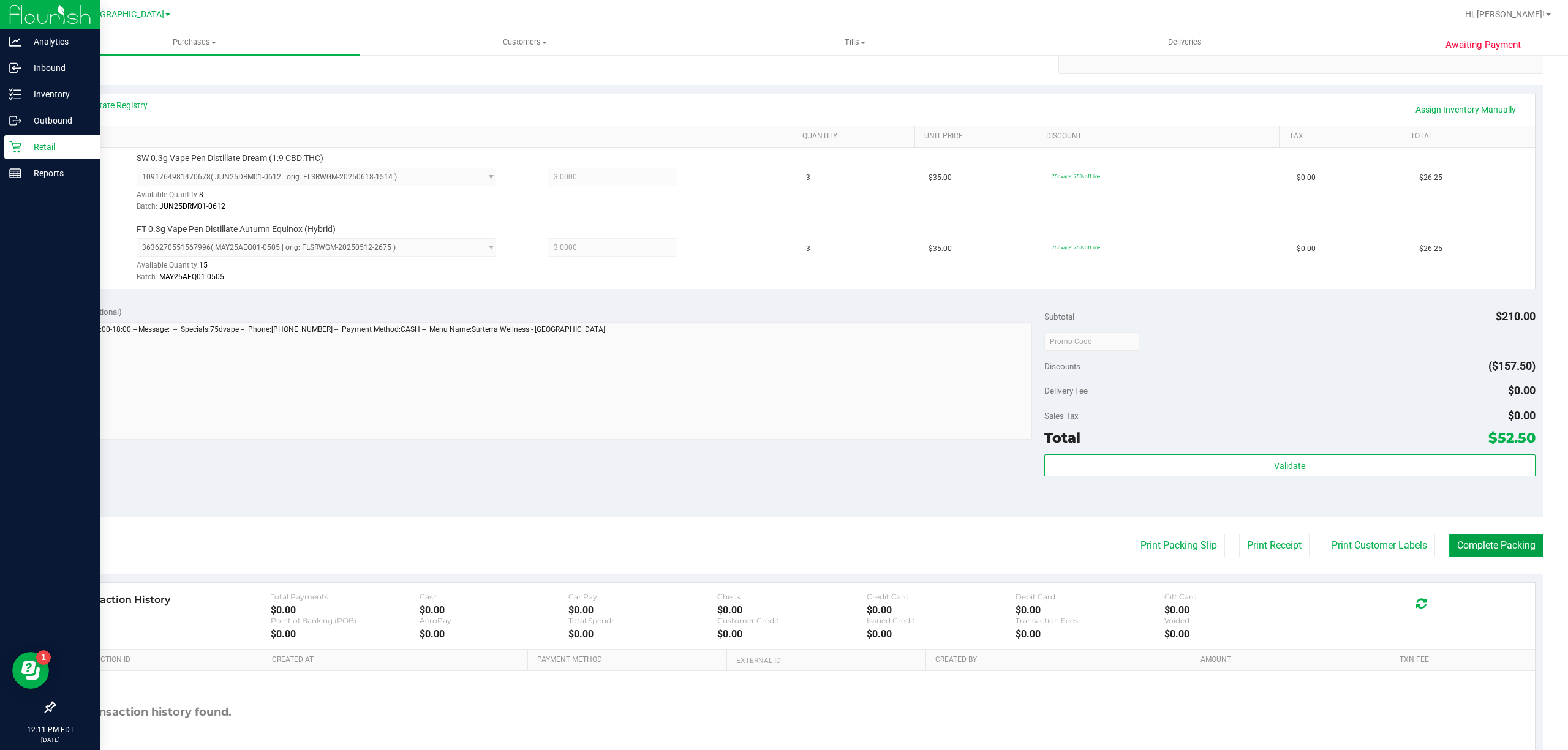
click at [1467, 556] on button "Complete Packing" at bounding box center [1496, 545] width 94 height 24
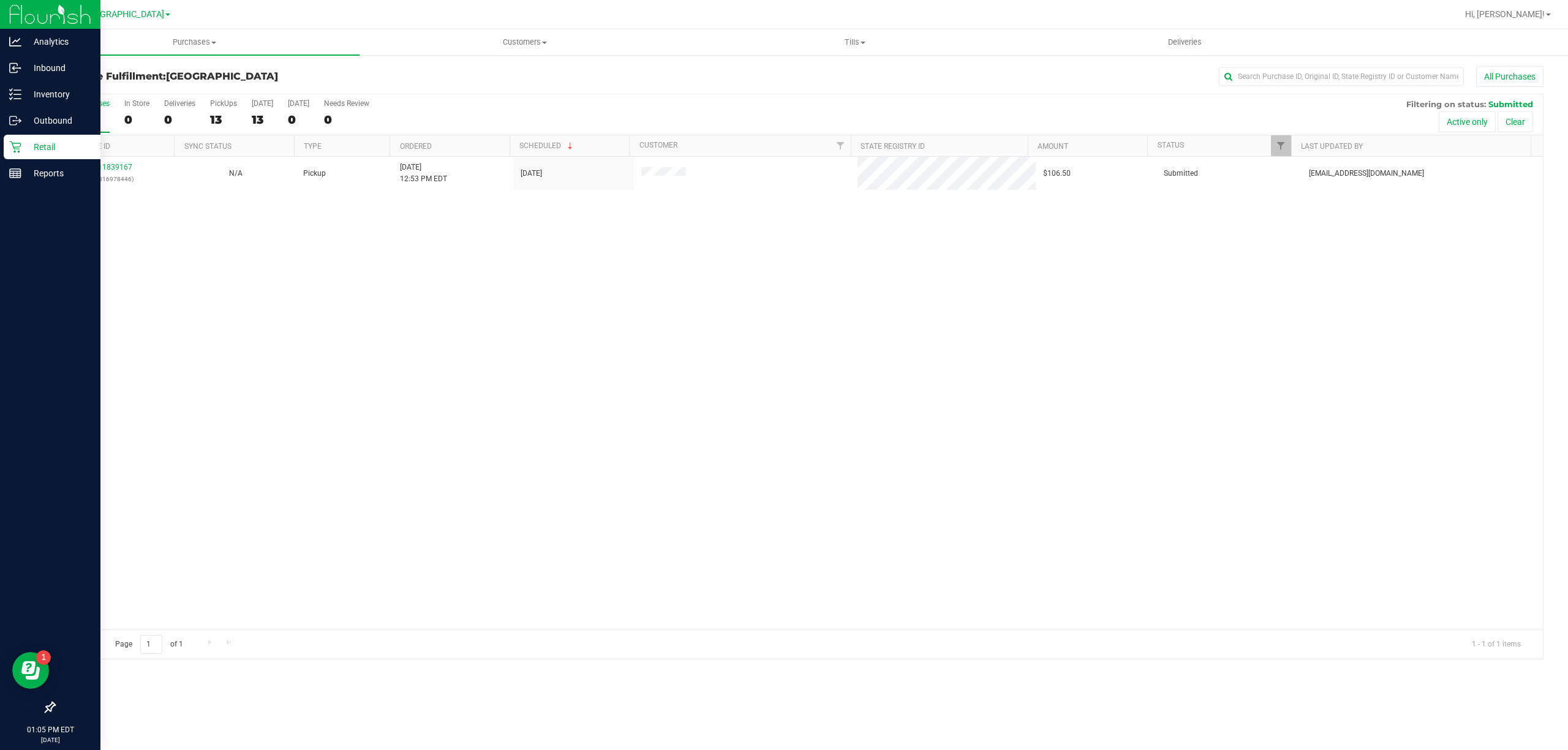
click at [569, 534] on div "11839167 (316978446) N/A Pickup 8/24/2025 12:53 PM EDT 8/24/2025 $106.50 Submit…" at bounding box center [799, 392] width 1488 height 473
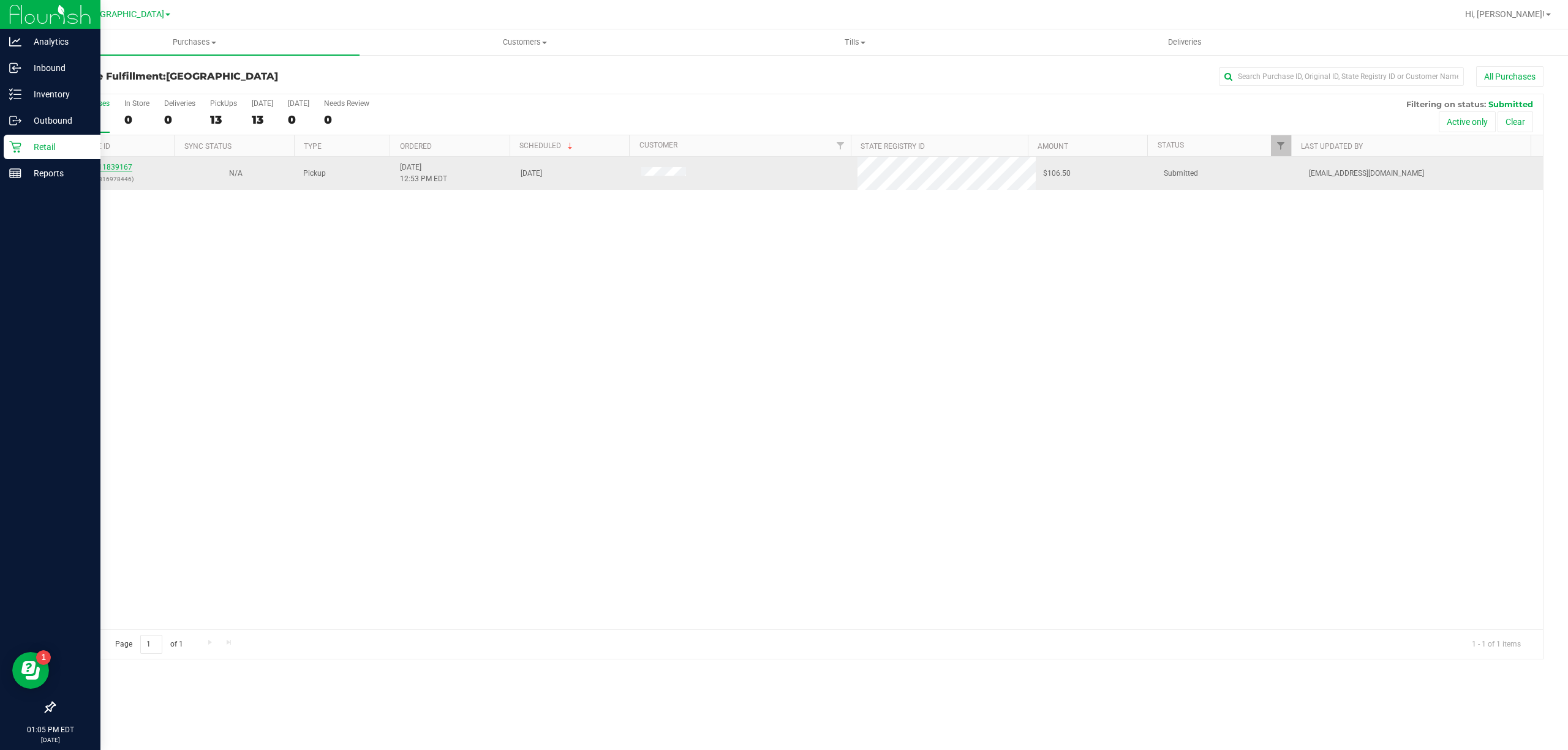
click at [113, 164] on link "11839167" at bounding box center [115, 167] width 34 height 8
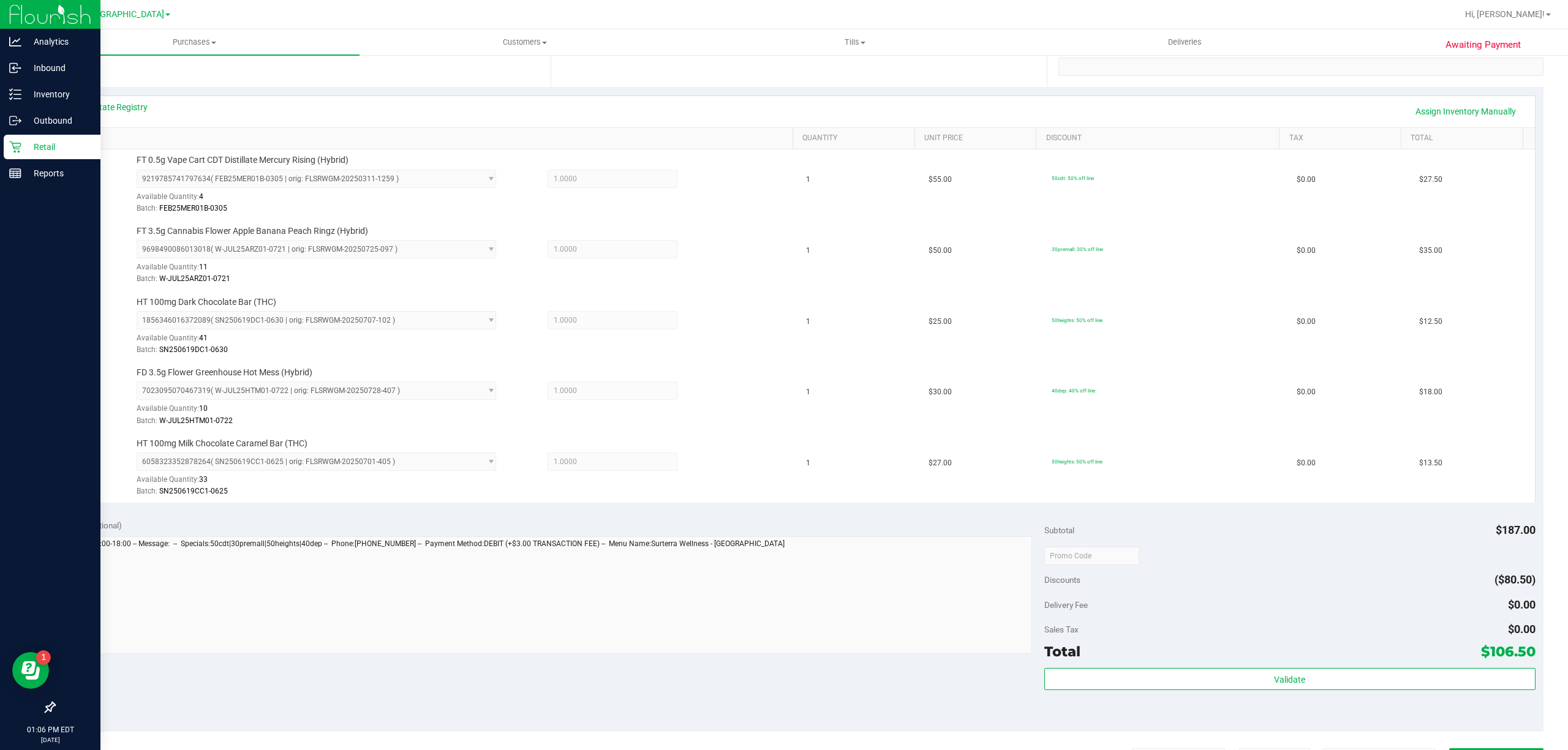
scroll to position [408, 0]
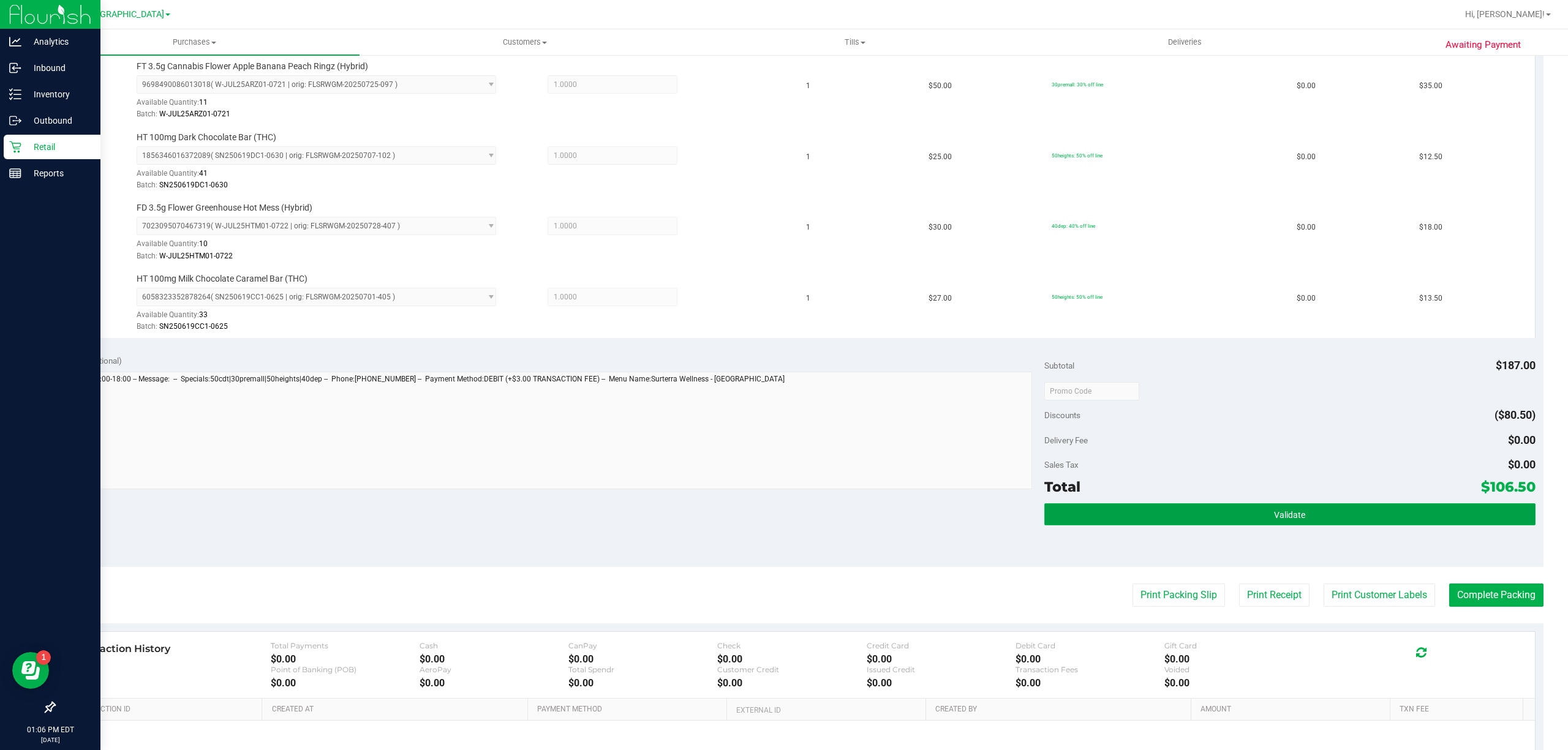
click at [1085, 510] on button "Validate" at bounding box center [1290, 513] width 491 height 22
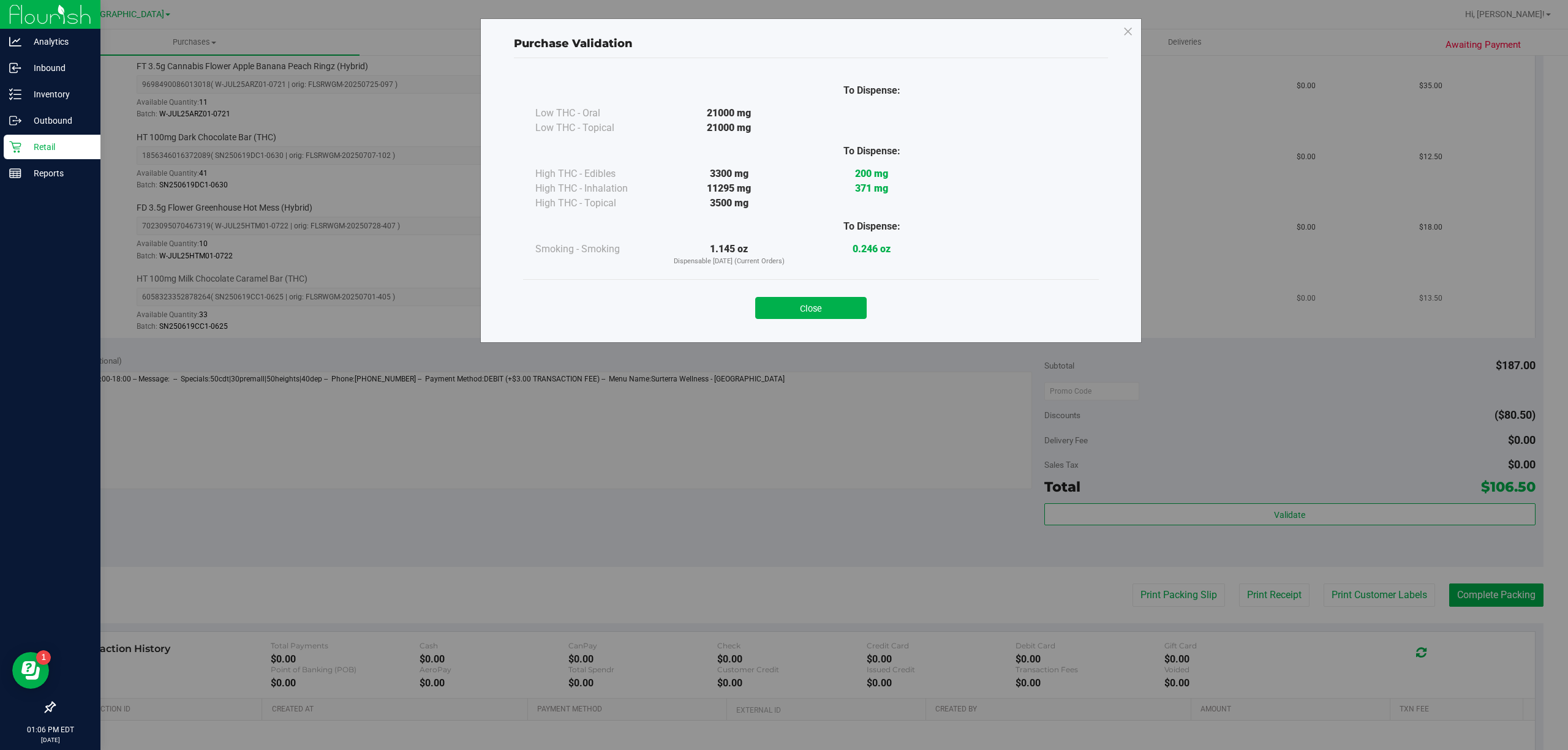
click at [817, 309] on button "Close" at bounding box center [811, 308] width 111 height 22
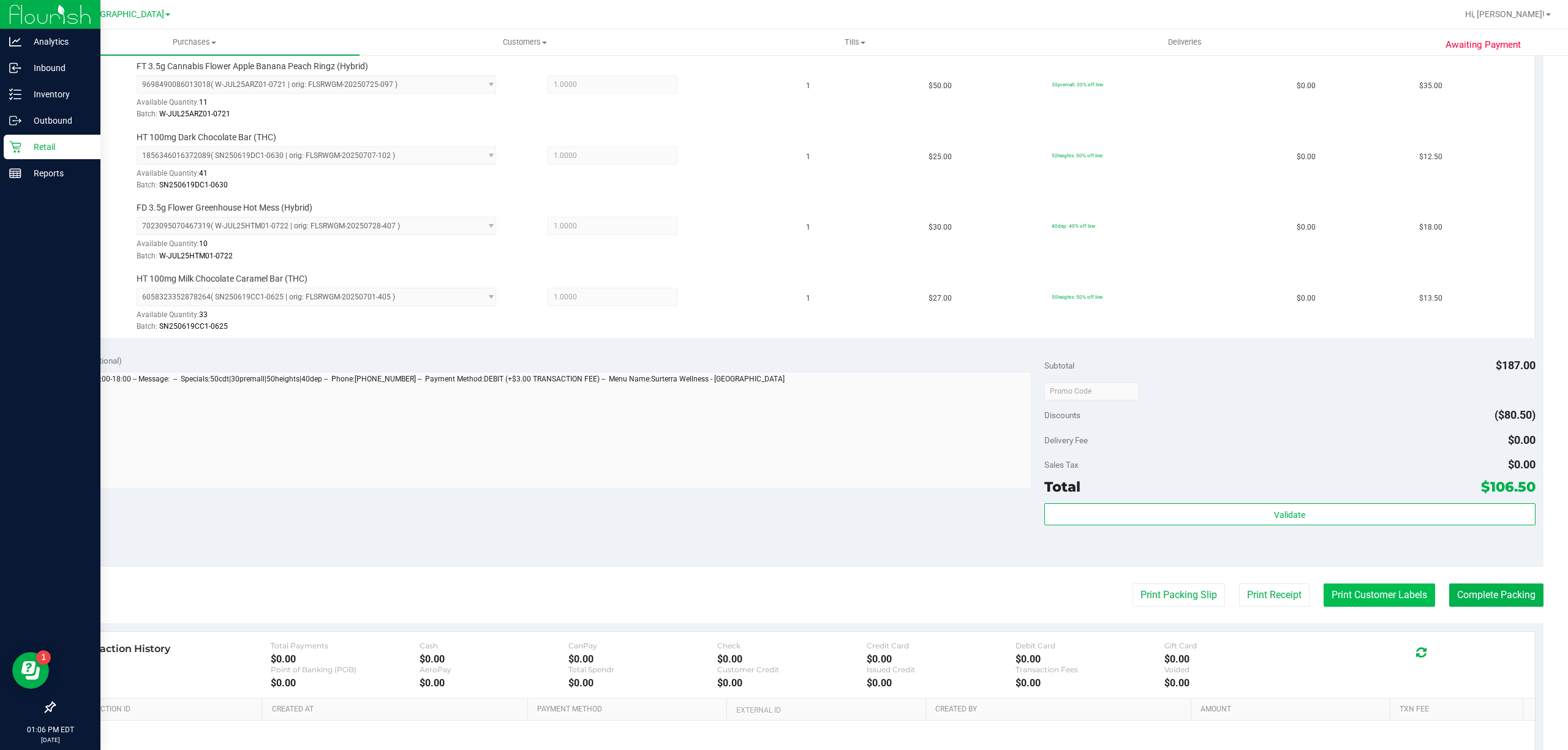
click at [1404, 601] on button "Print Customer Labels" at bounding box center [1379, 594] width 111 height 24
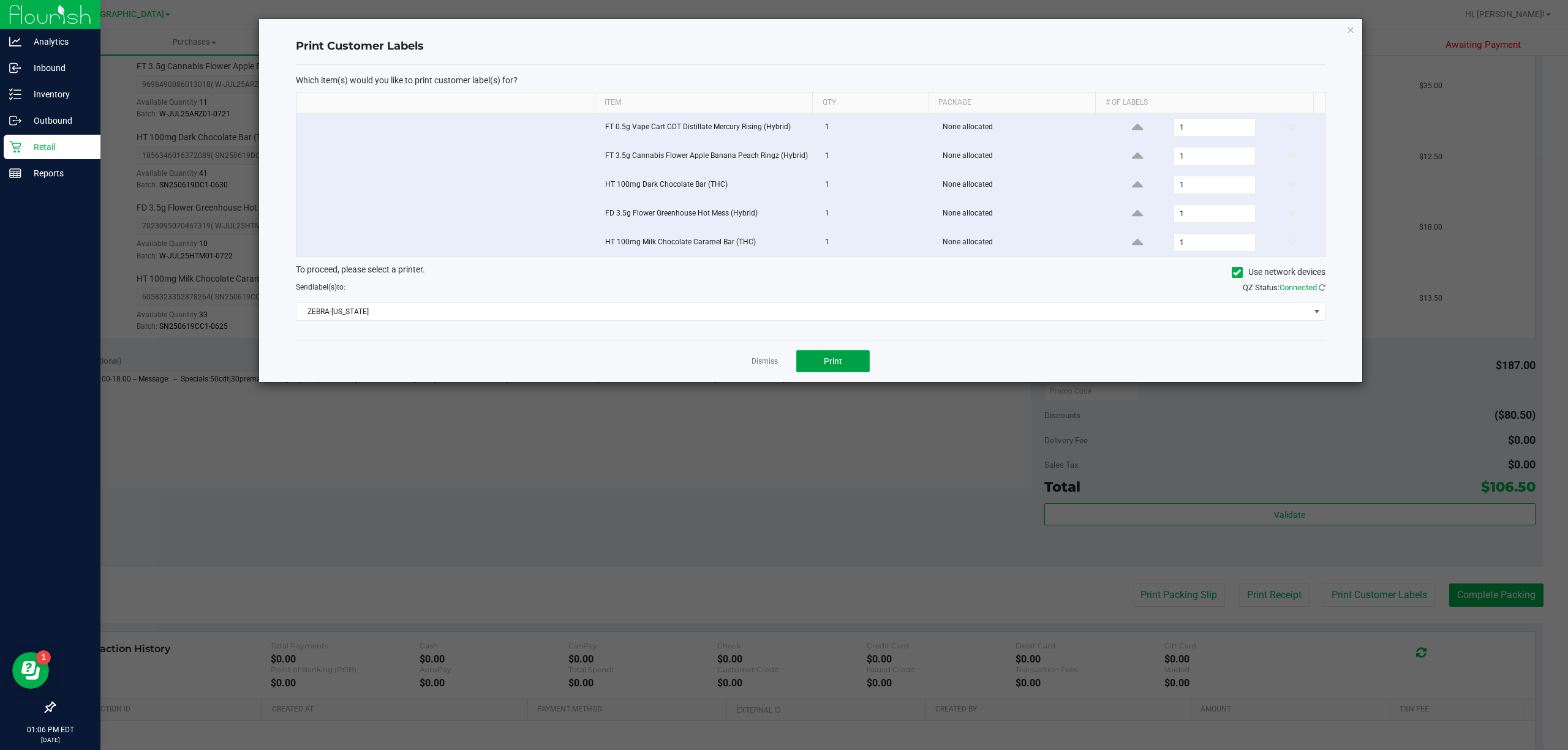
drag, startPoint x: 853, startPoint y: 363, endPoint x: 846, endPoint y: 363, distance: 7.0
click at [846, 363] on button "Print" at bounding box center [833, 360] width 74 height 22
click at [758, 367] on link "Dismiss" at bounding box center [765, 361] width 26 height 10
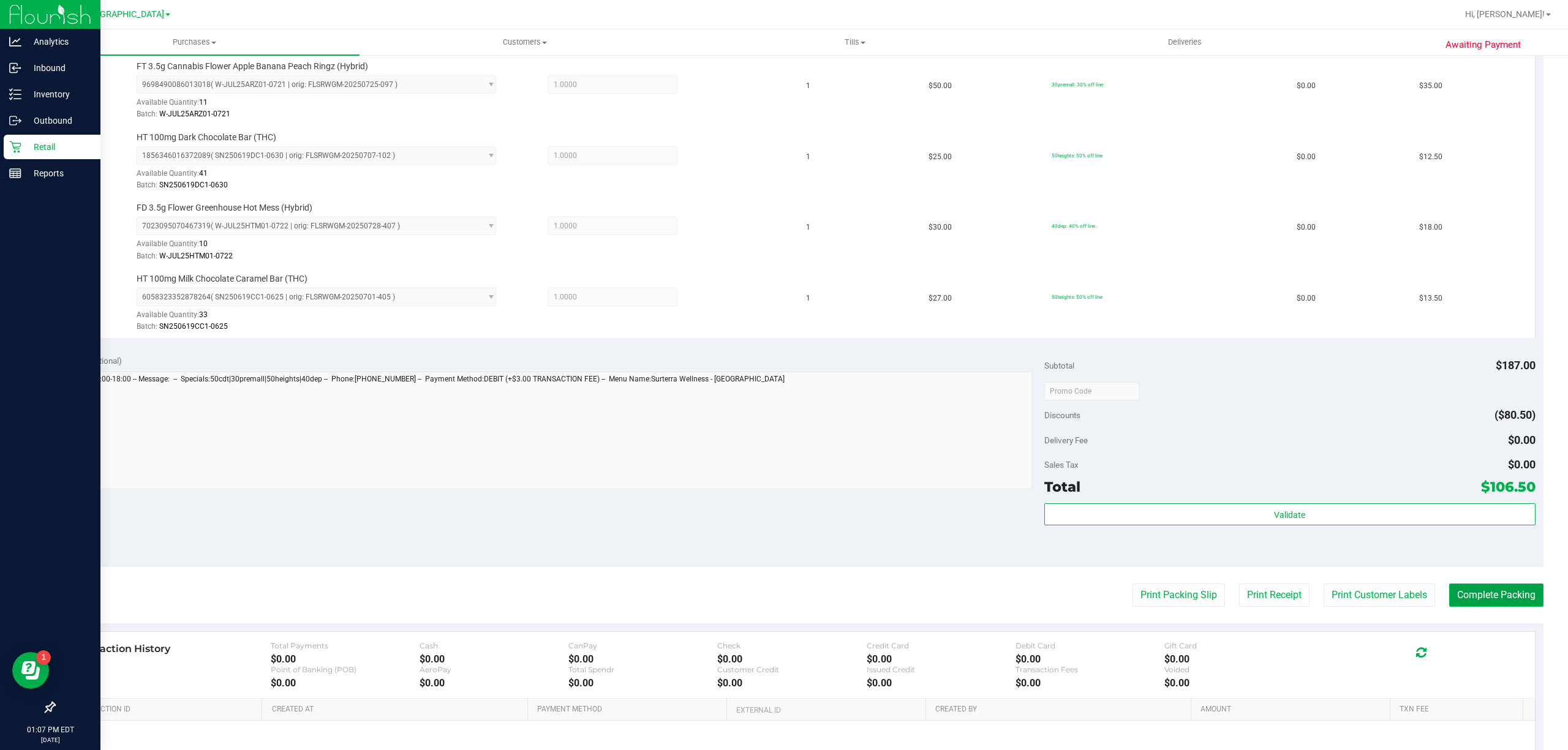
click at [1479, 598] on button "Complete Packing" at bounding box center [1496, 594] width 94 height 24
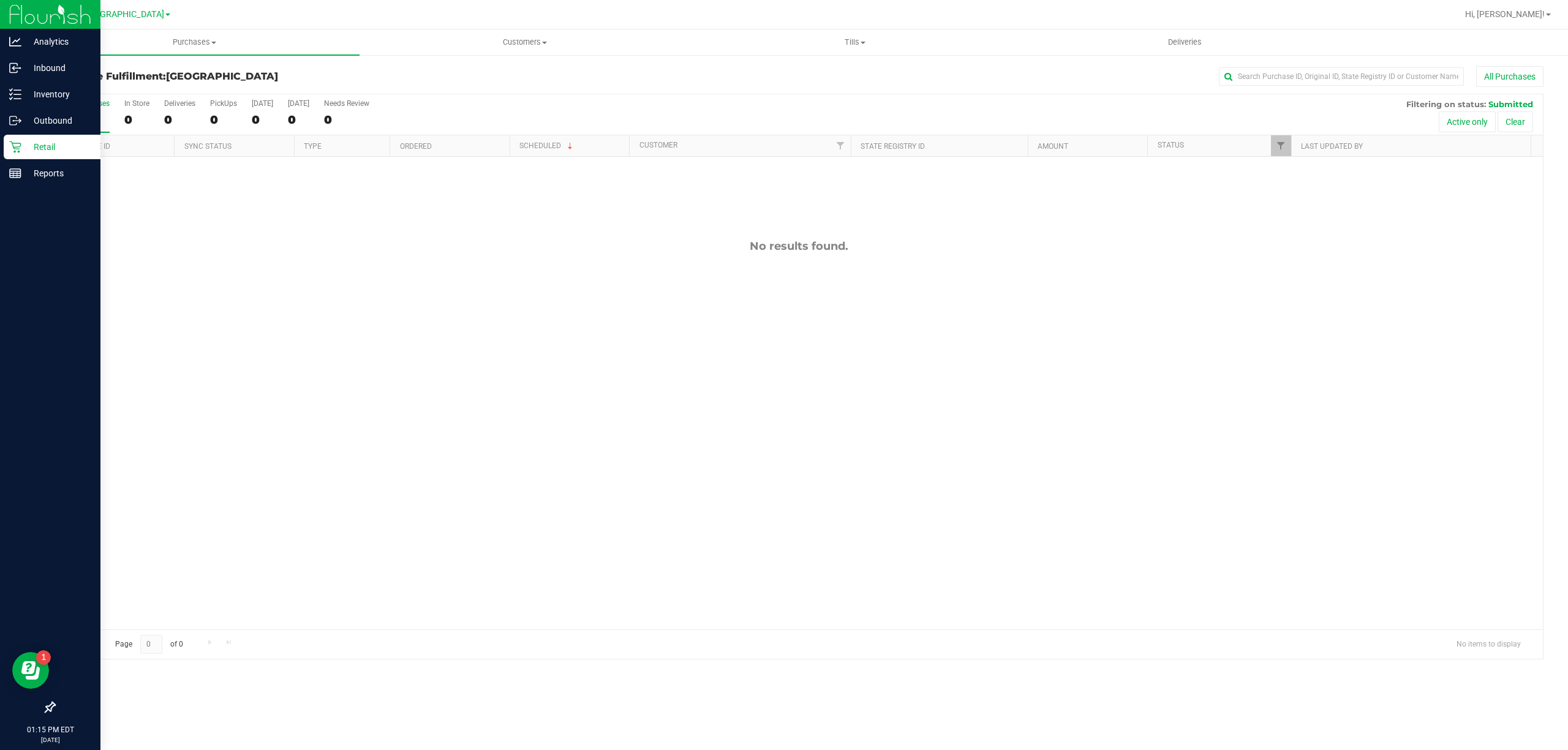
click at [15, 145] on icon at bounding box center [15, 146] width 12 height 12
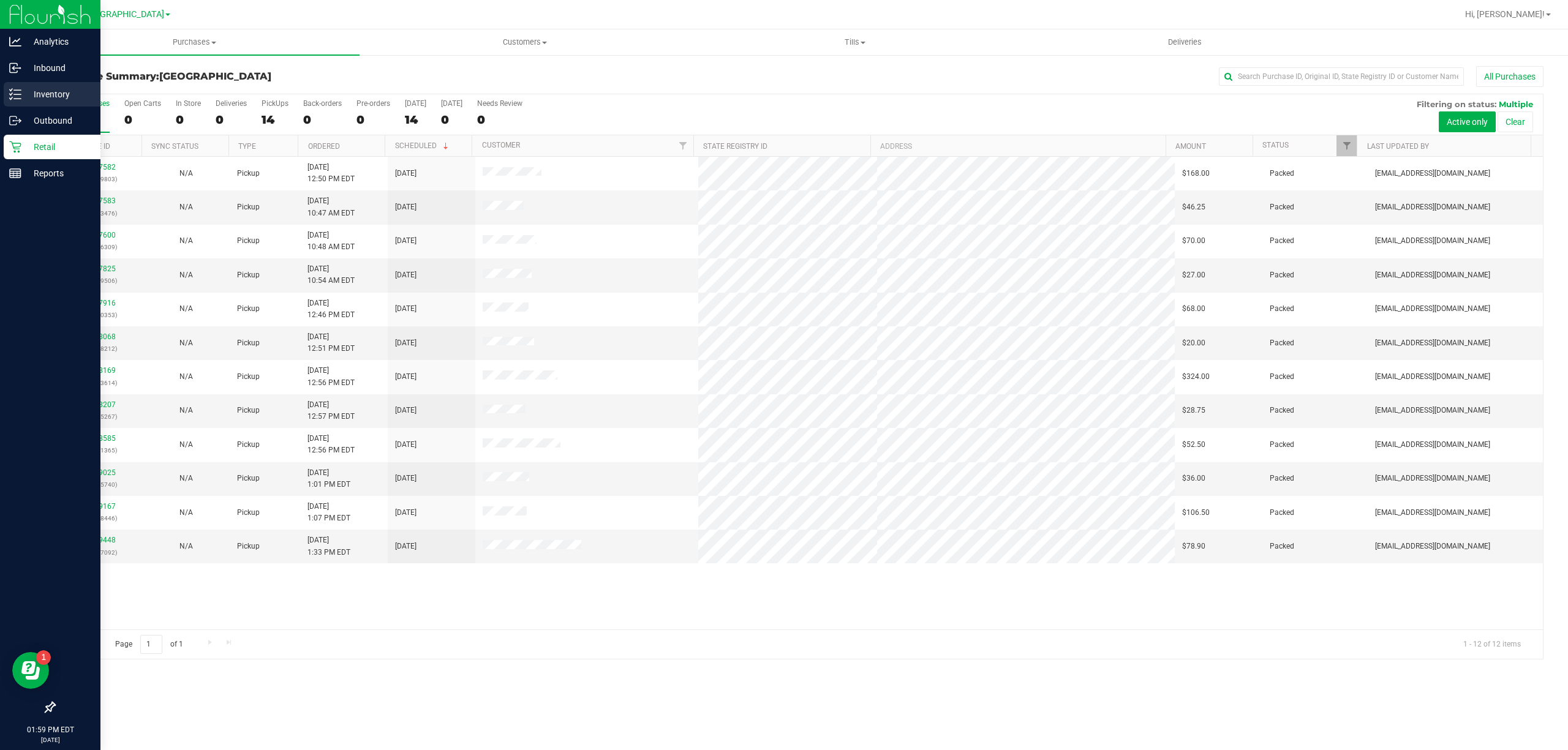
click at [62, 93] on p "Inventory" at bounding box center [59, 94] width 74 height 15
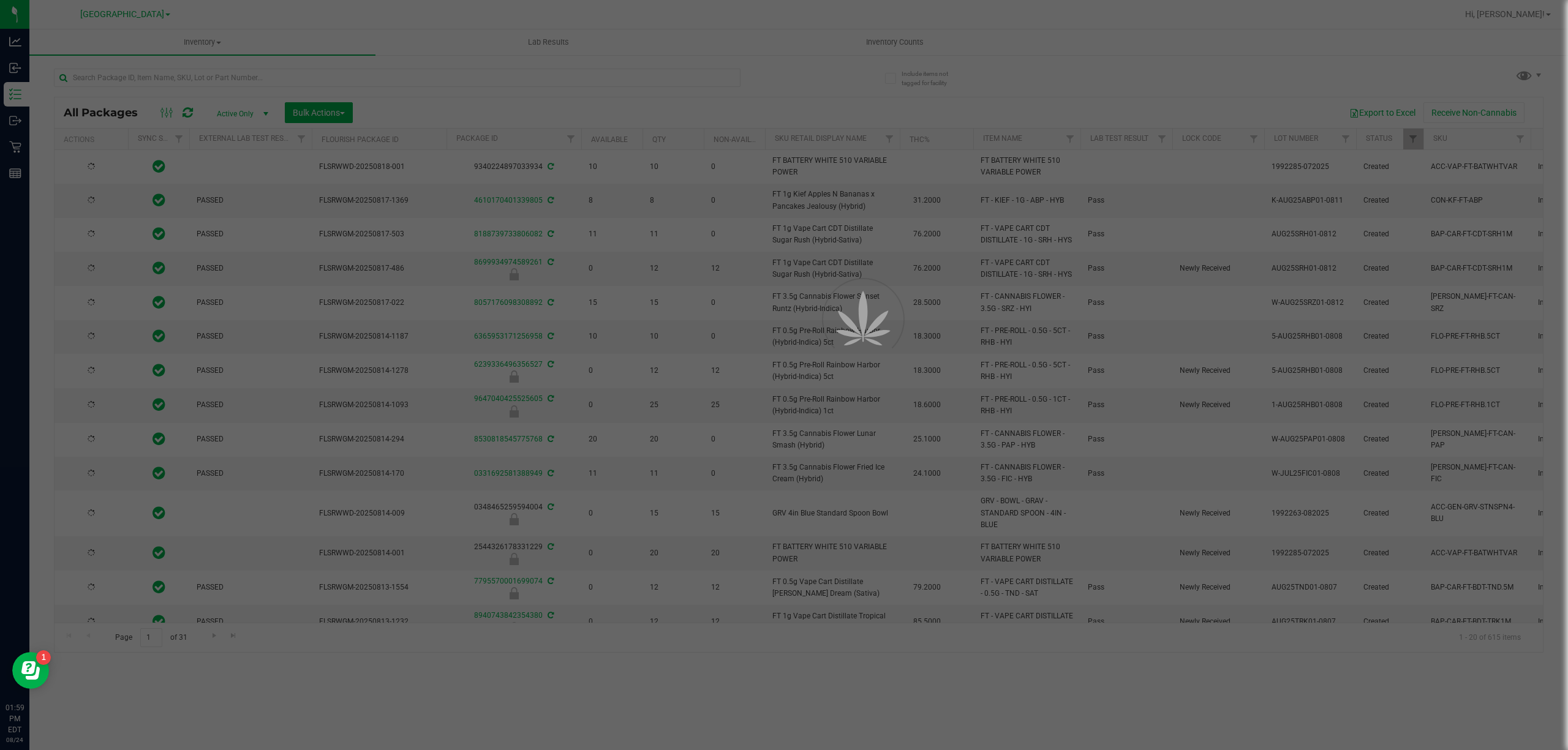
click at [260, 79] on div at bounding box center [784, 375] width 1568 height 750
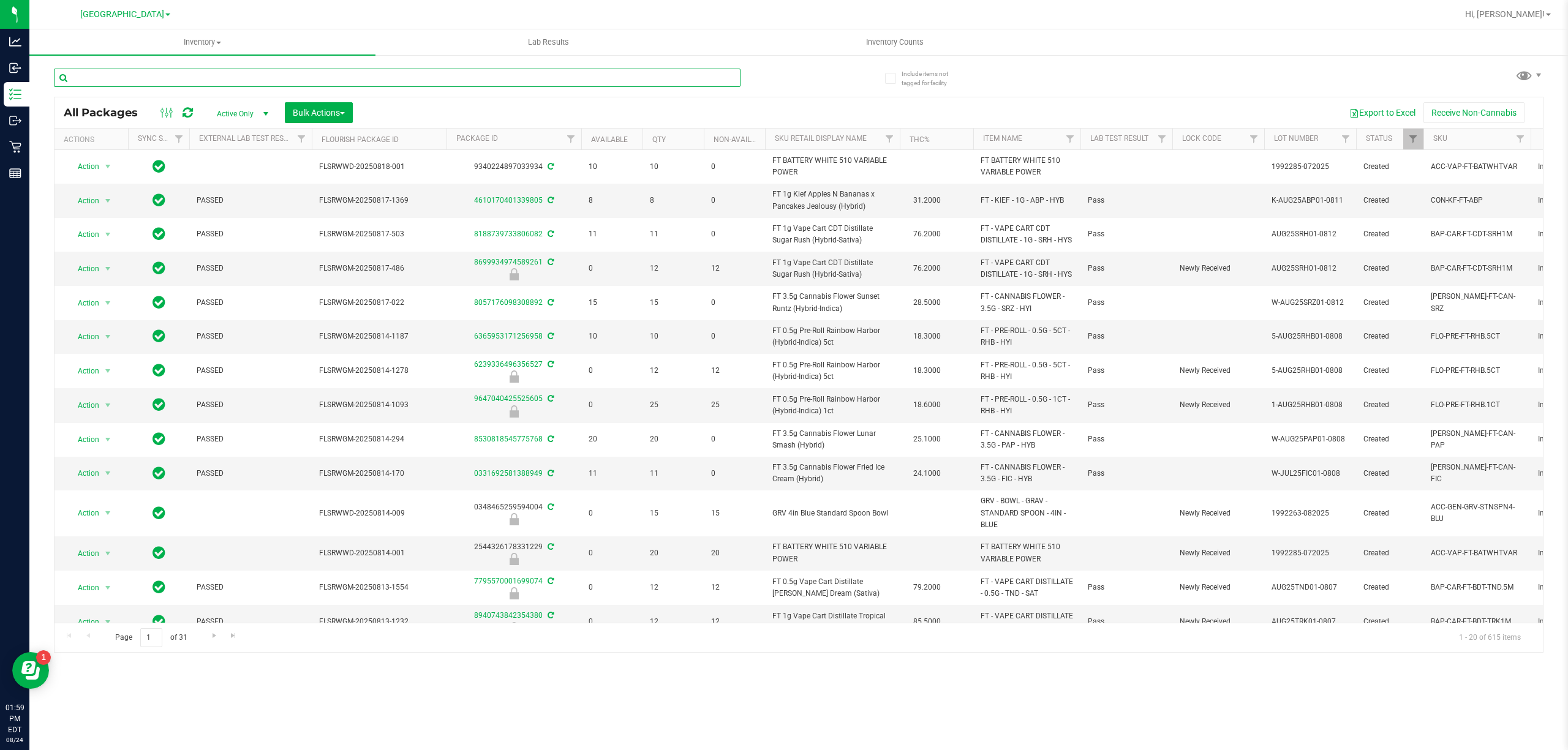
click at [260, 77] on input "text" at bounding box center [396, 77] width 686 height 18
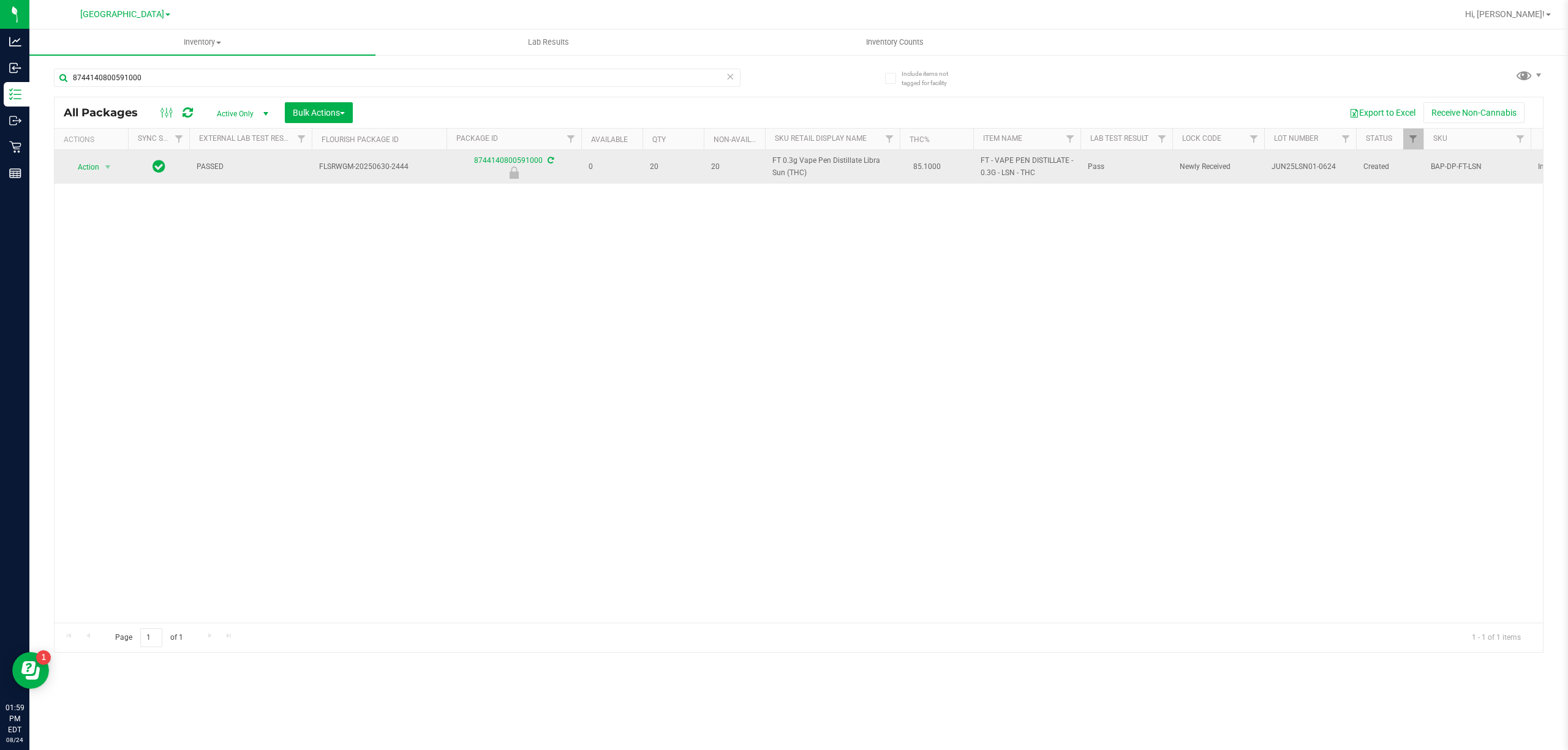
click at [860, 160] on span "FT 0.3g Vape Pen Distillate Libra Sun (THC)" at bounding box center [832, 166] width 120 height 24
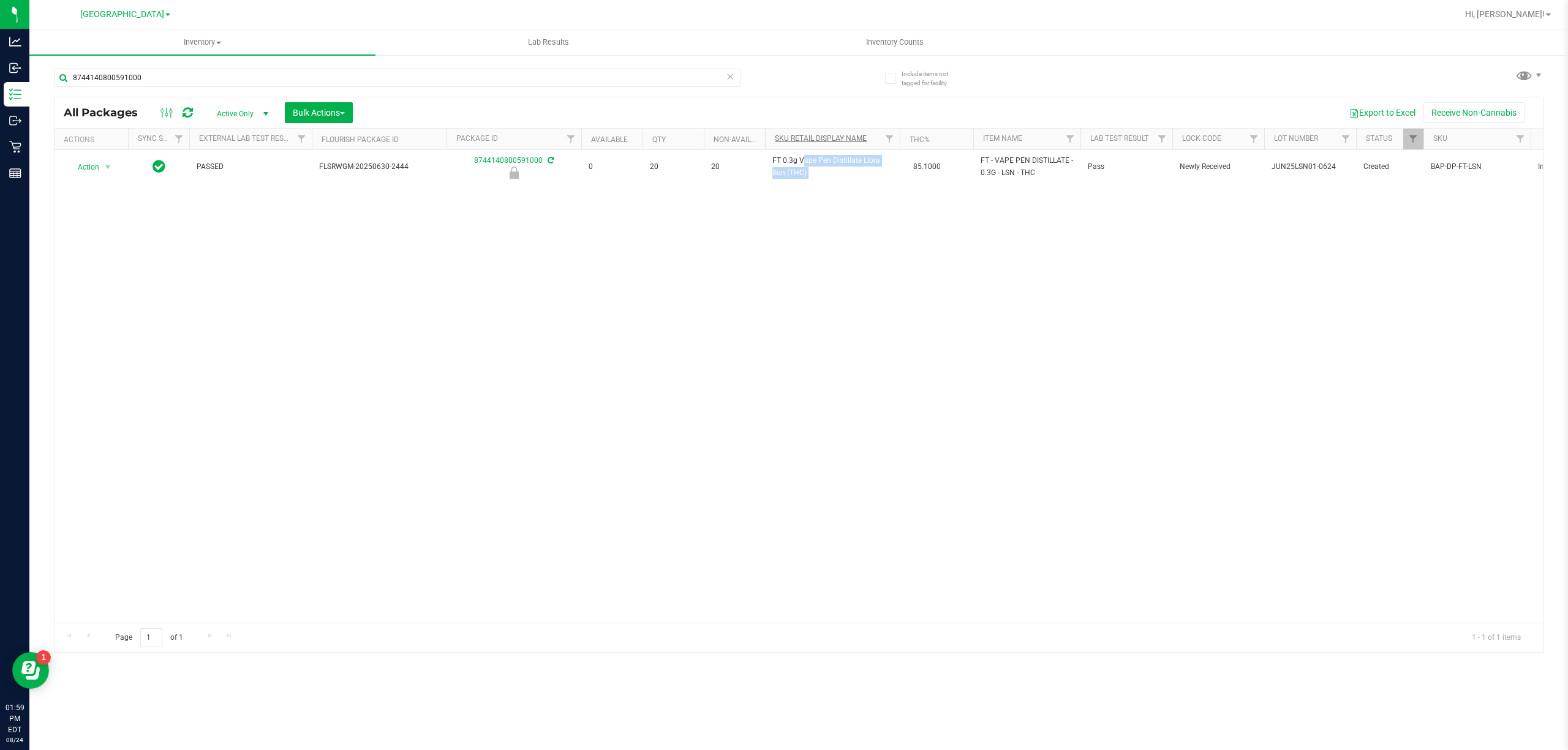
copy td "FT 0.3g Vape Pen Distillate Libra Sun (THC)"
click at [402, 79] on input "8744140800591000" at bounding box center [396, 77] width 686 height 18
paste input "FT 0.3g Vape Pen Distillate Libra Sun (THC)"
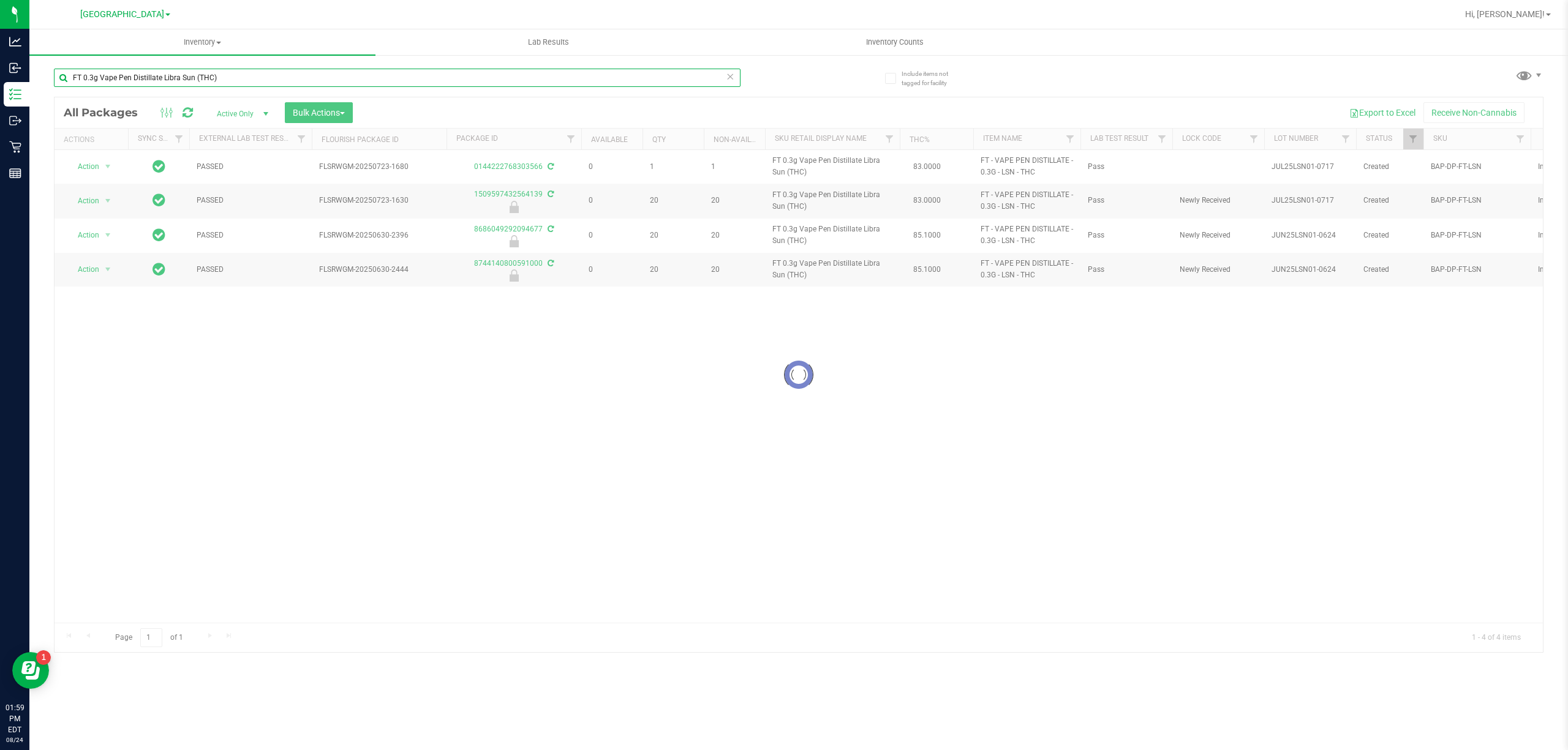
click at [449, 77] on input "FT 0.3g Vape Pen Distillate Libra Sun (THC)" at bounding box center [396, 77] width 686 height 18
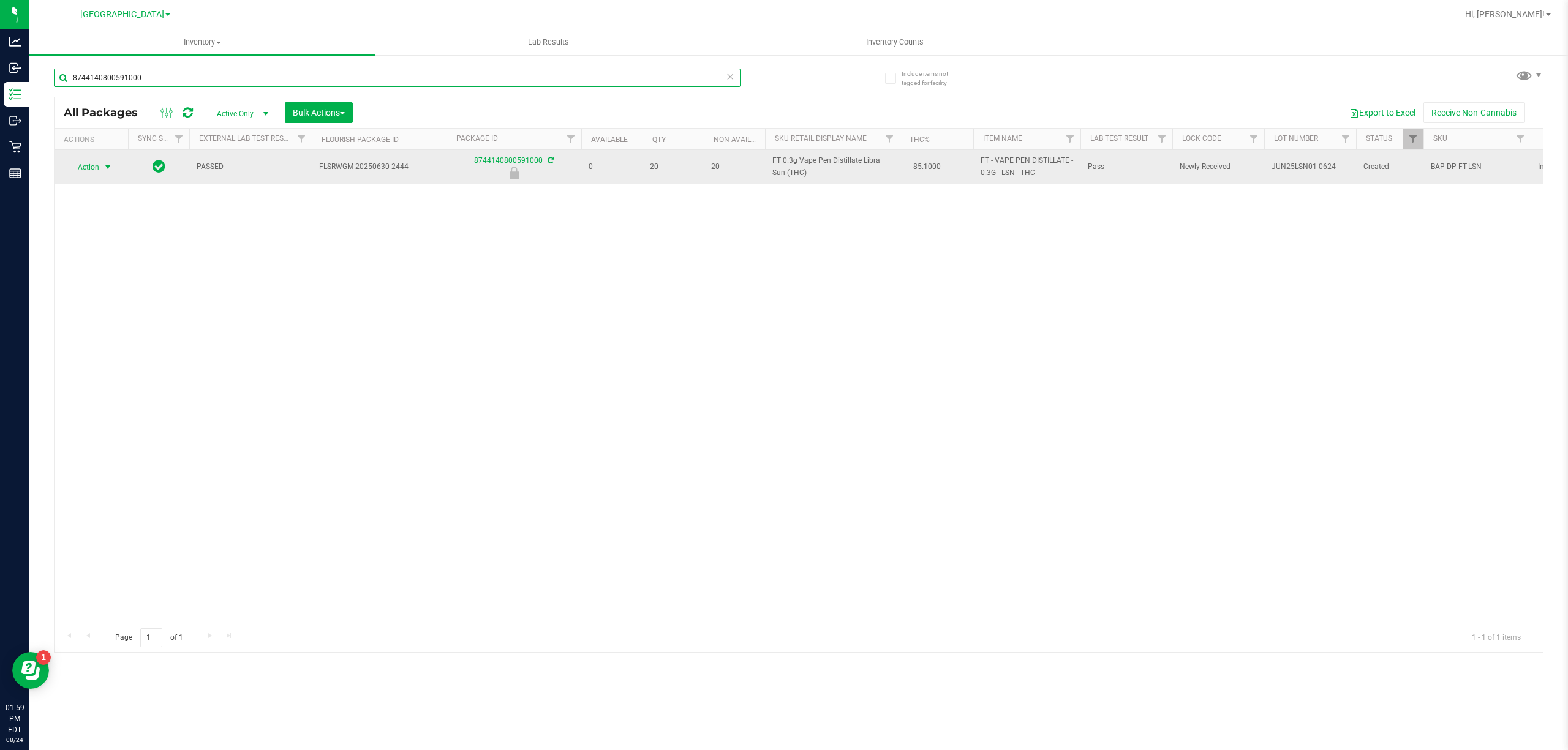
type input "8744140800591000"
click at [108, 175] on span "select" at bounding box center [108, 167] width 15 height 17
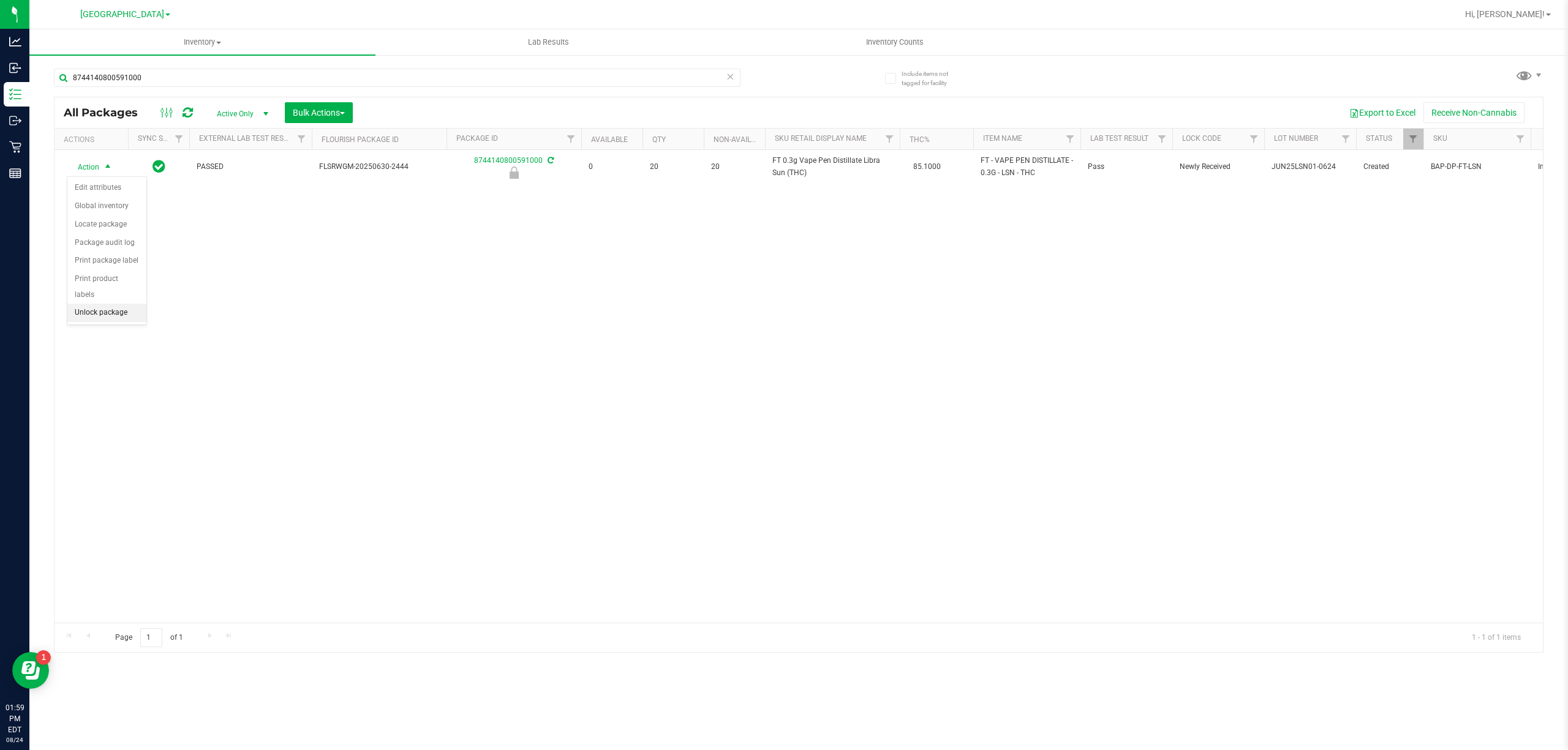
click at [115, 314] on li "Unlock package" at bounding box center [107, 312] width 79 height 18
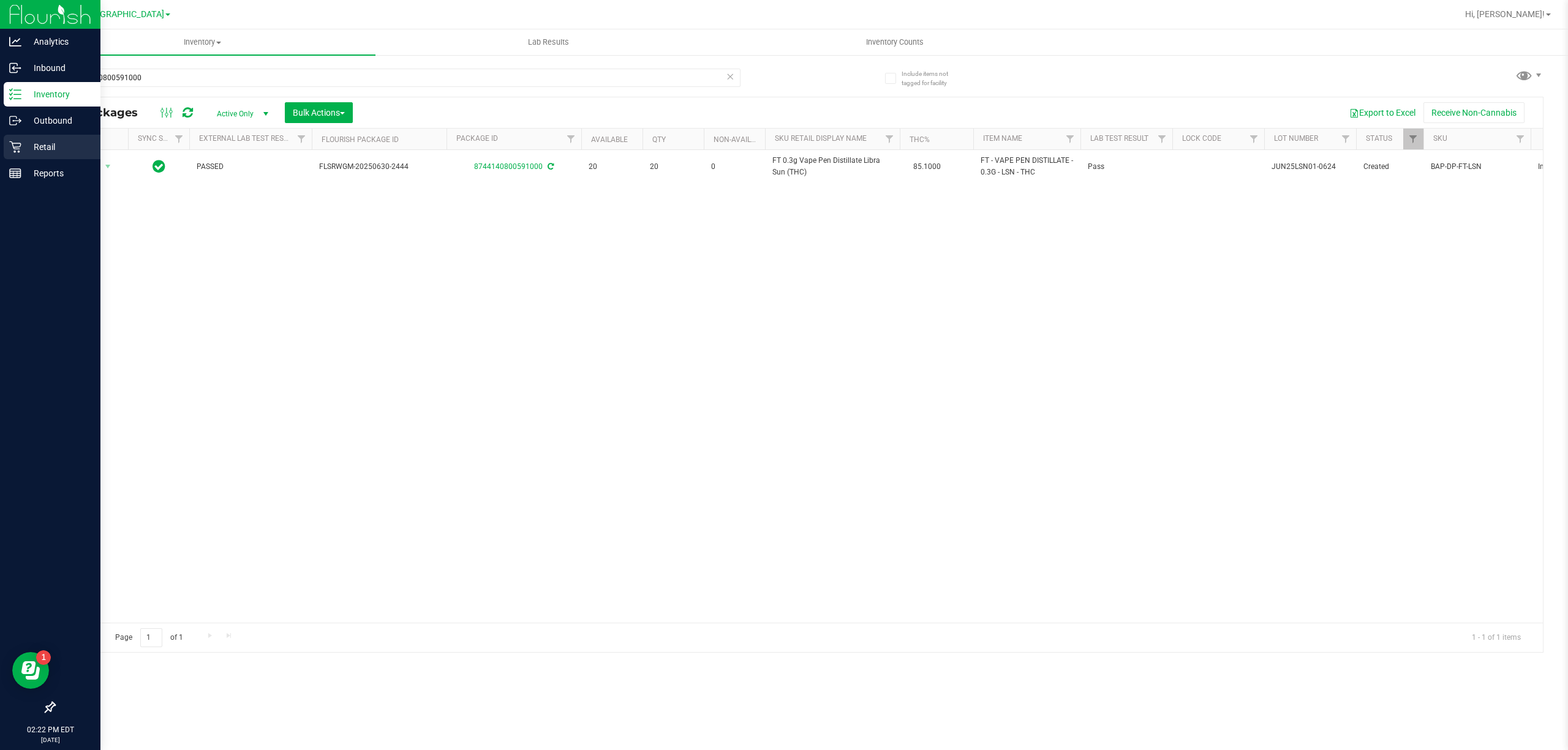
click at [49, 144] on p "Retail" at bounding box center [59, 147] width 74 height 15
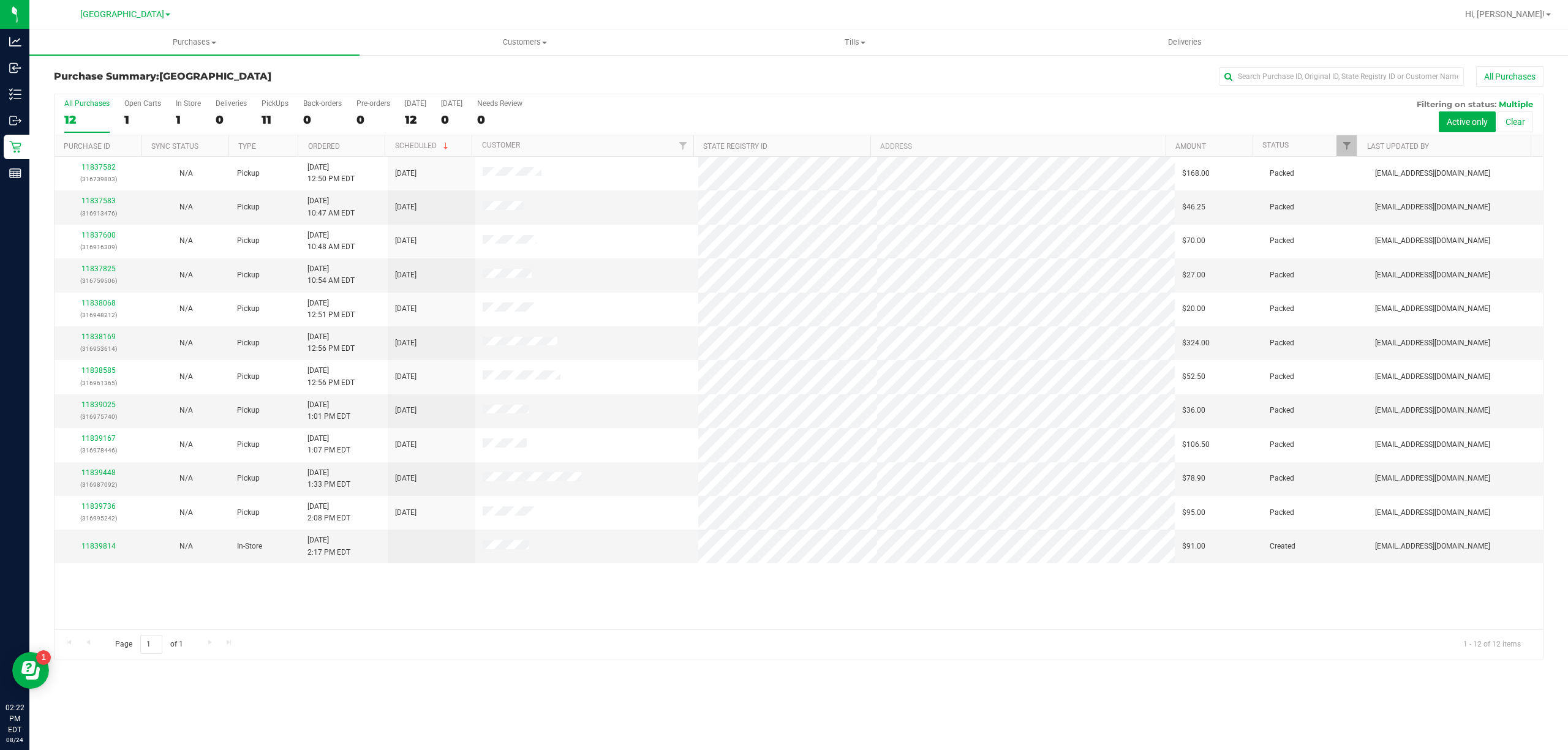
click at [536, 617] on div "11837582 (316739803) N/A Pickup 8/24/2025 12:50 PM EDT 8/24/2025 $168.00 Packed…" at bounding box center [799, 392] width 1488 height 473
click at [103, 546] on link "11839814" at bounding box center [98, 545] width 34 height 8
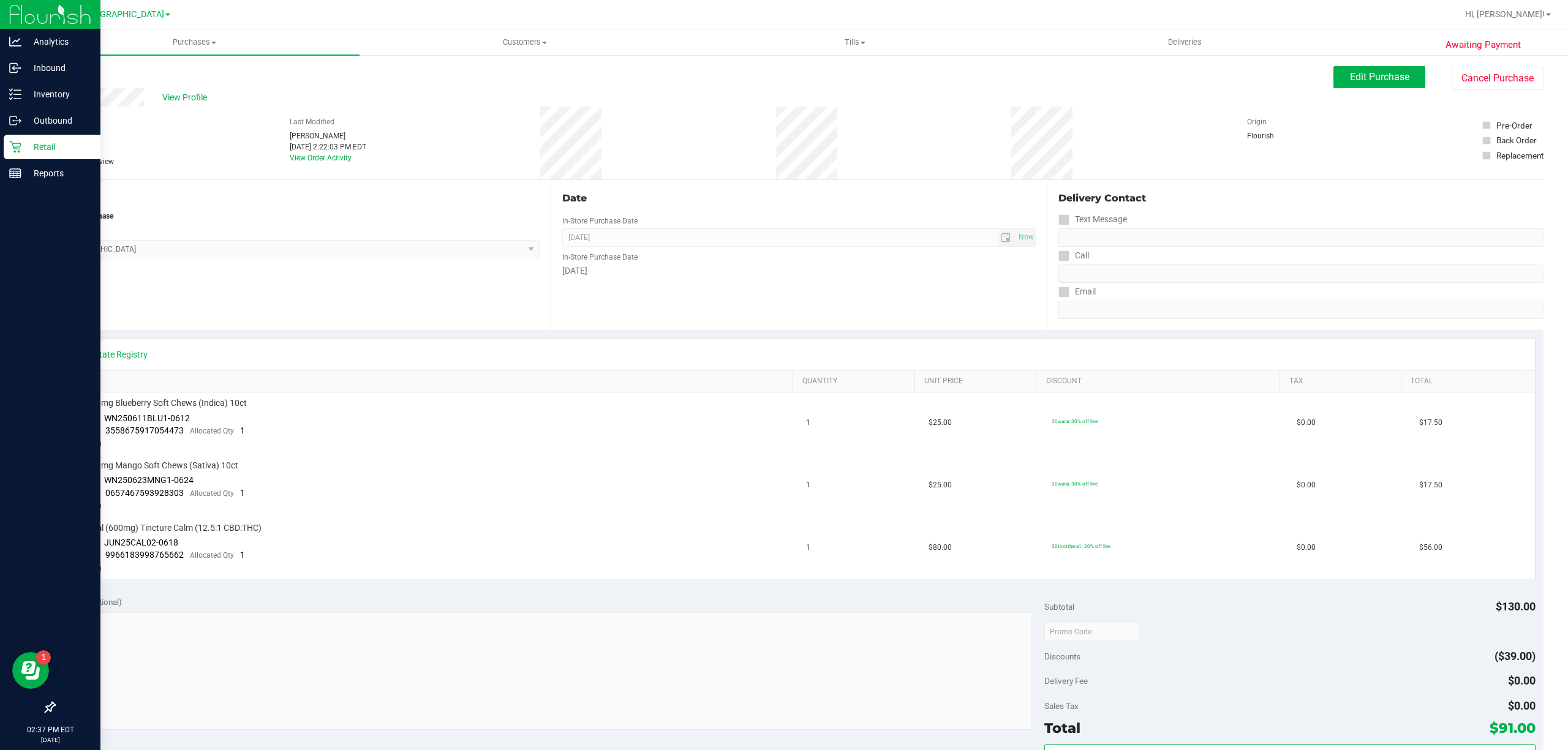
click at [6, 147] on div "Retail" at bounding box center [52, 147] width 96 height 25
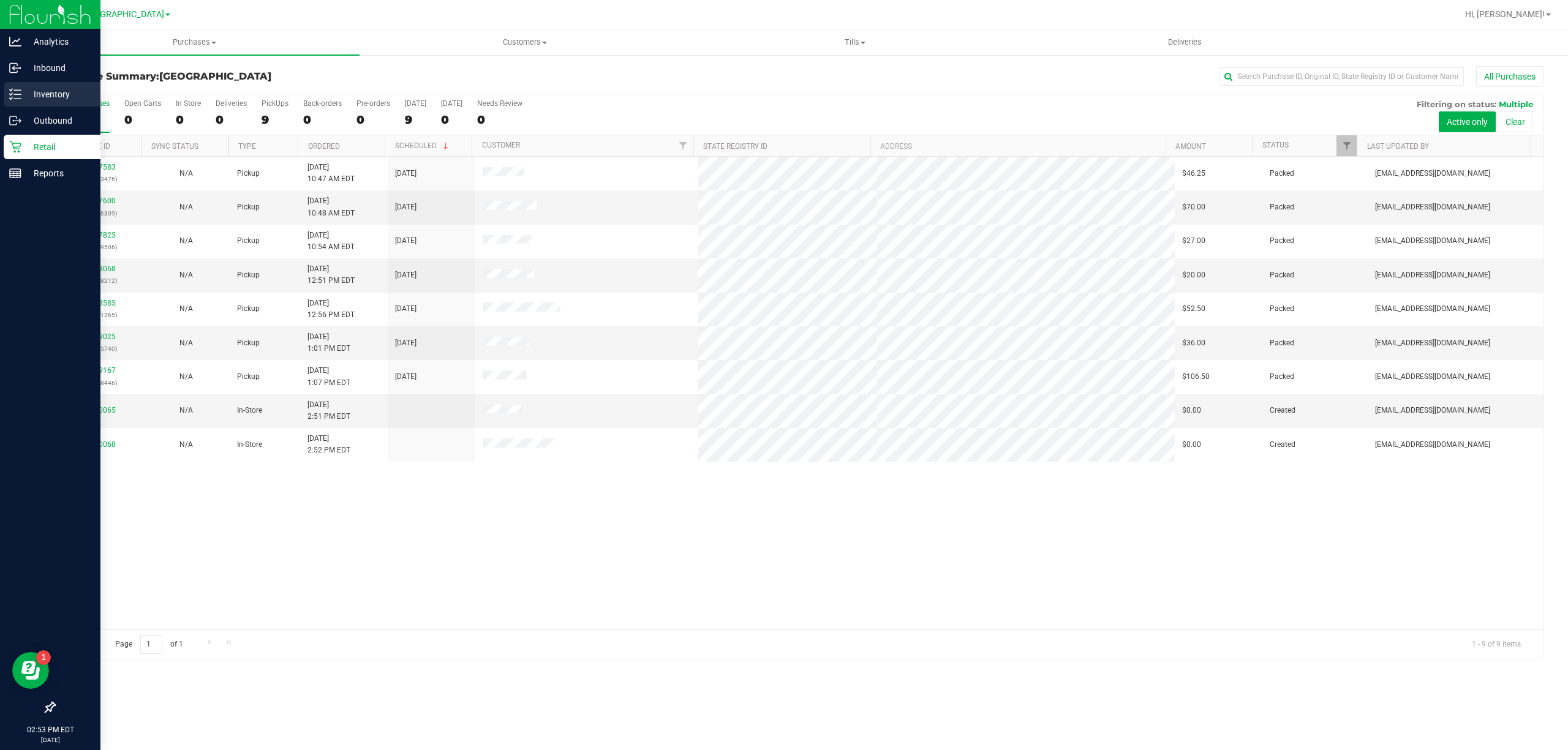
click at [29, 94] on p "Inventory" at bounding box center [59, 94] width 74 height 15
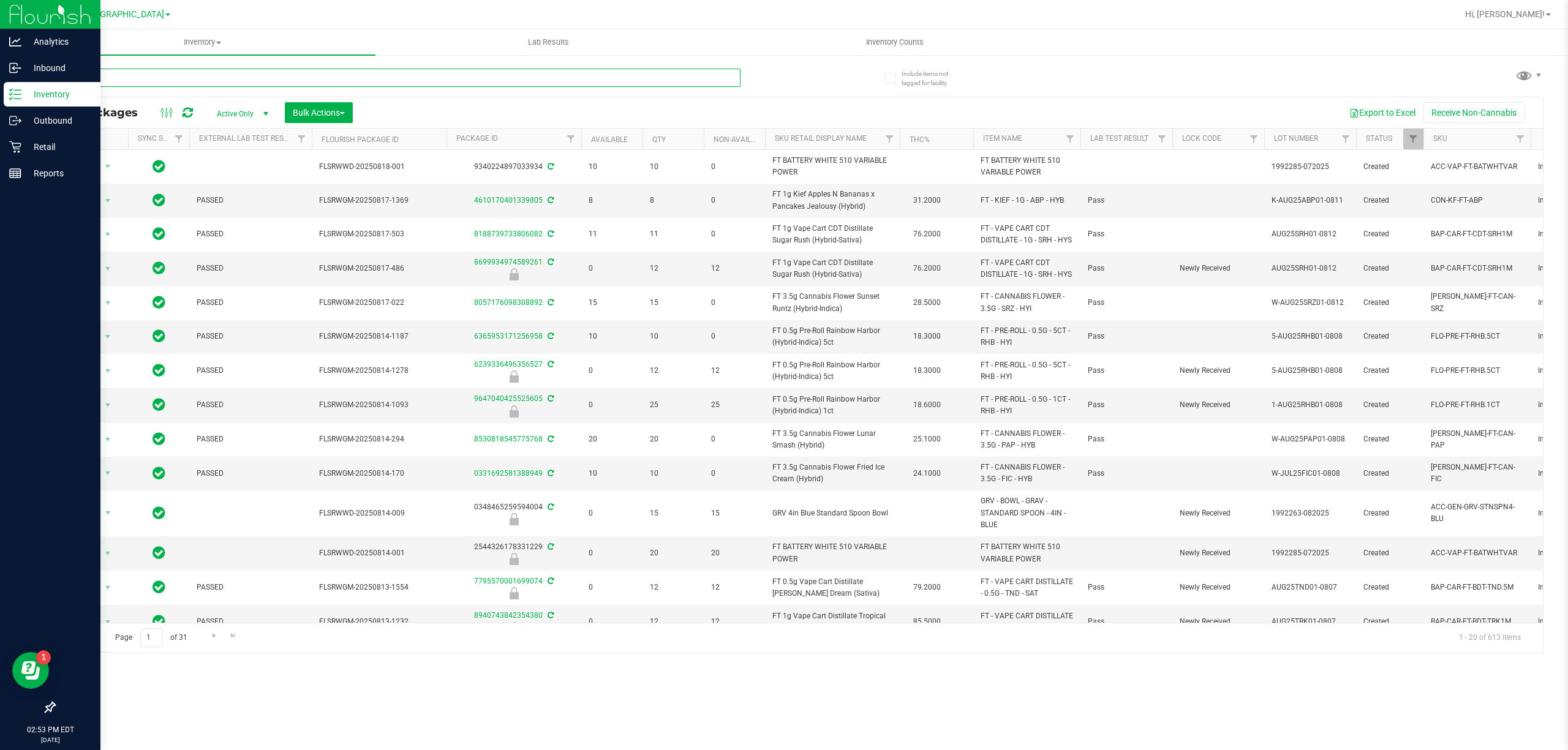
click at [204, 77] on input "text" at bounding box center [396, 77] width 686 height 18
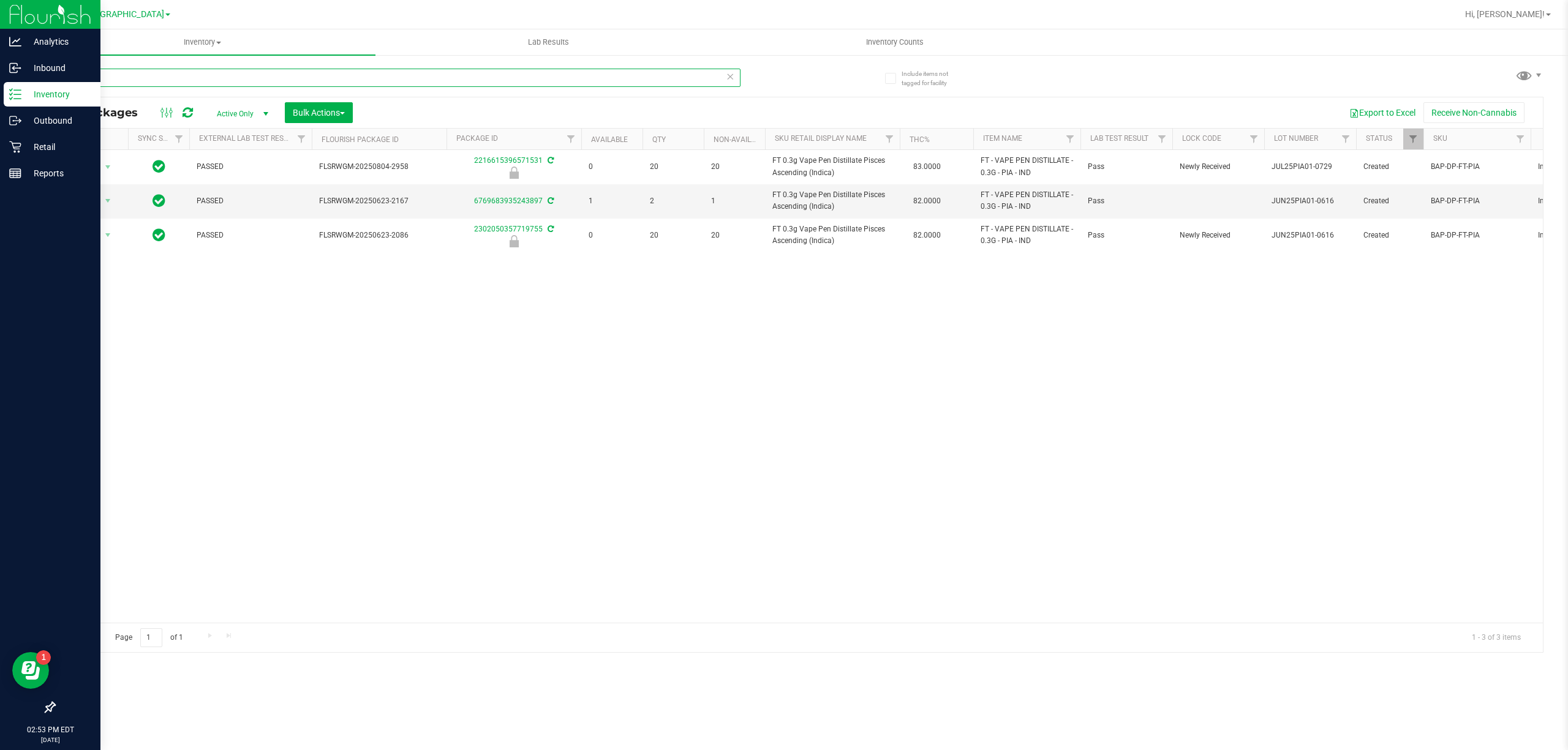
type input "pia"
click at [949, 343] on div "Action Action Edit attributes Global inventory Locate package Package audit log…" at bounding box center [799, 386] width 1488 height 473
click at [667, 360] on div "Action Action Edit attributes Global inventory Locate package Package audit log…" at bounding box center [799, 386] width 1488 height 473
click at [649, 370] on div "Action Action Edit attributes Global inventory Locate package Package audit log…" at bounding box center [799, 386] width 1488 height 473
click at [13, 133] on link "Outbound" at bounding box center [50, 122] width 100 height 26
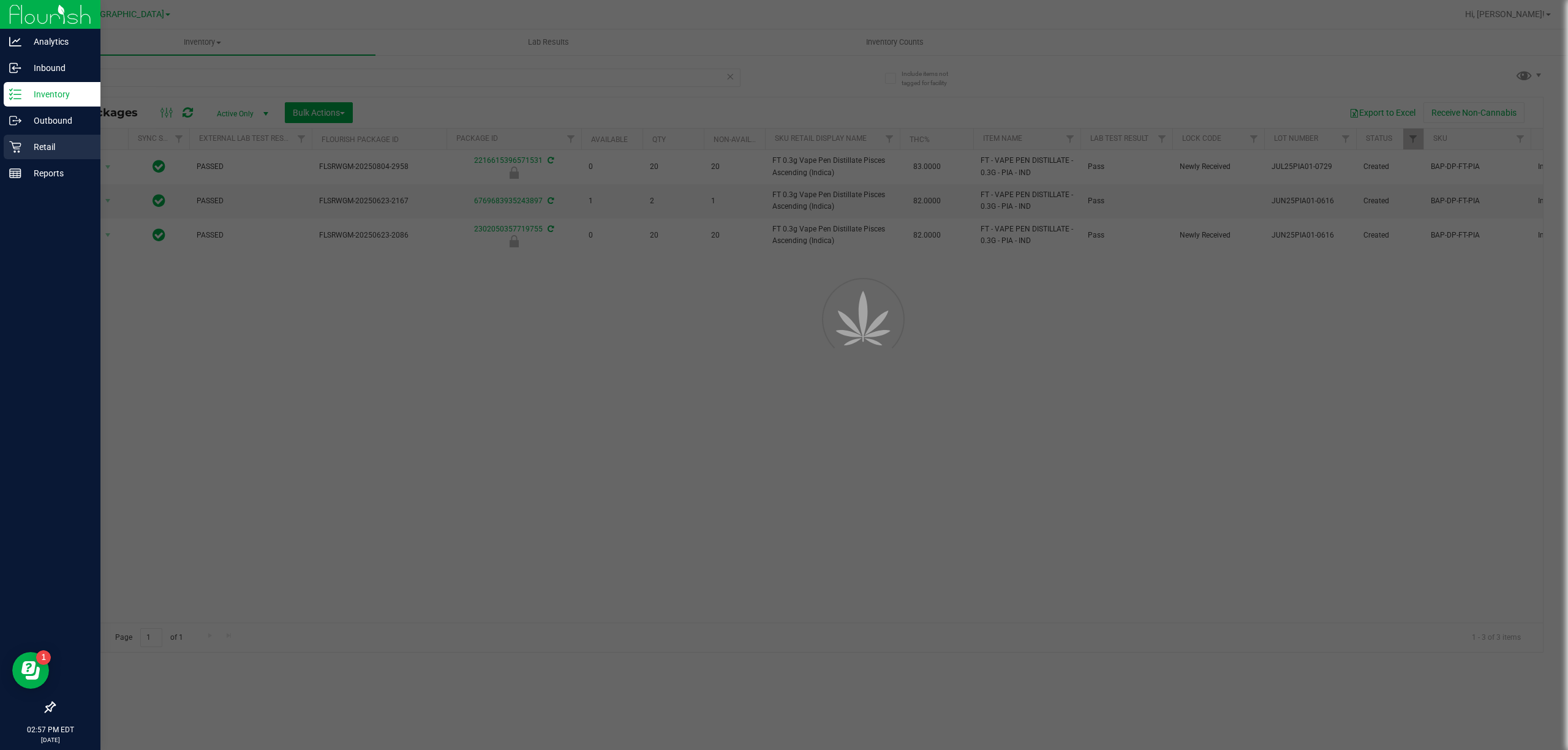
click at [15, 142] on icon at bounding box center [15, 147] width 11 height 11
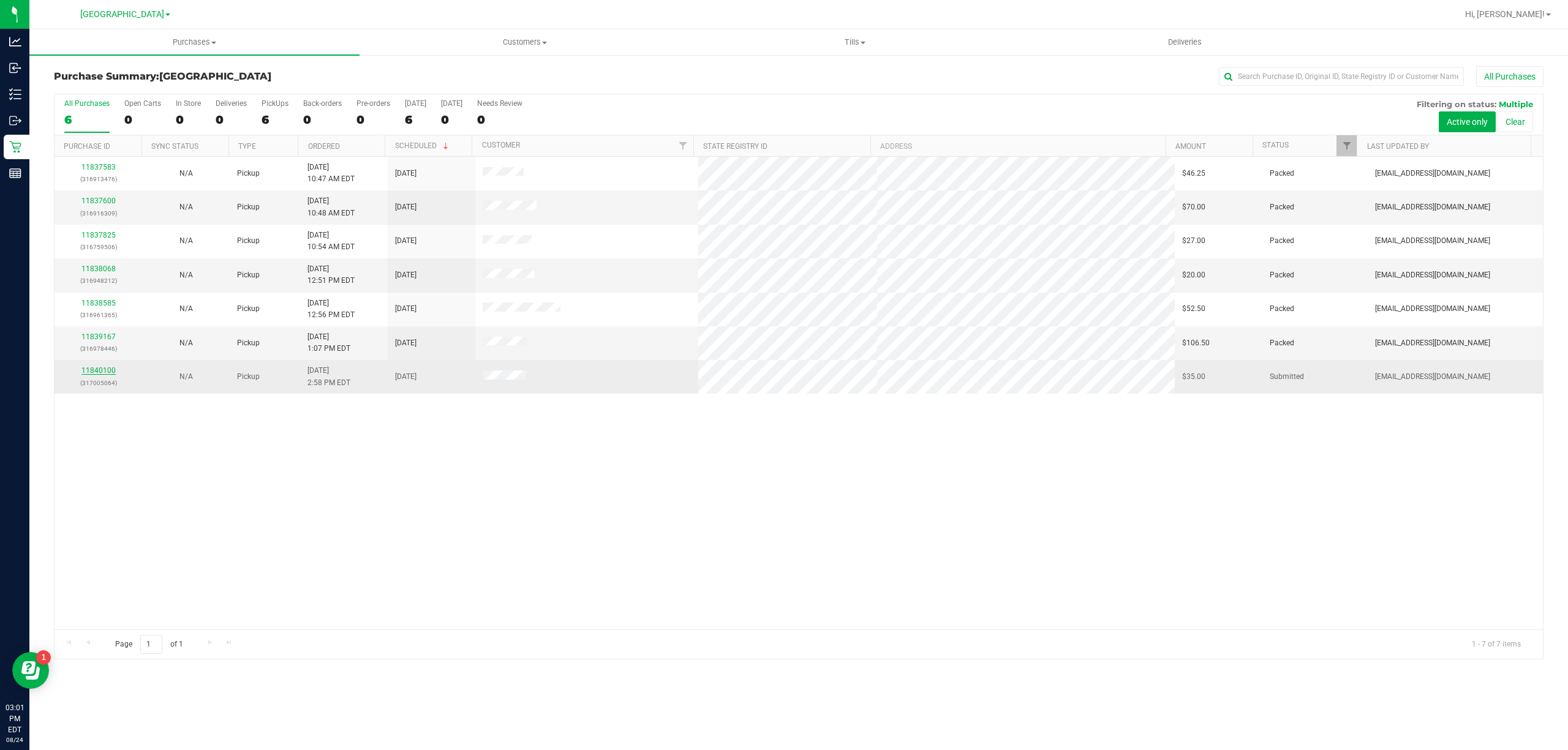
click at [96, 375] on link "11840100" at bounding box center [98, 370] width 34 height 8
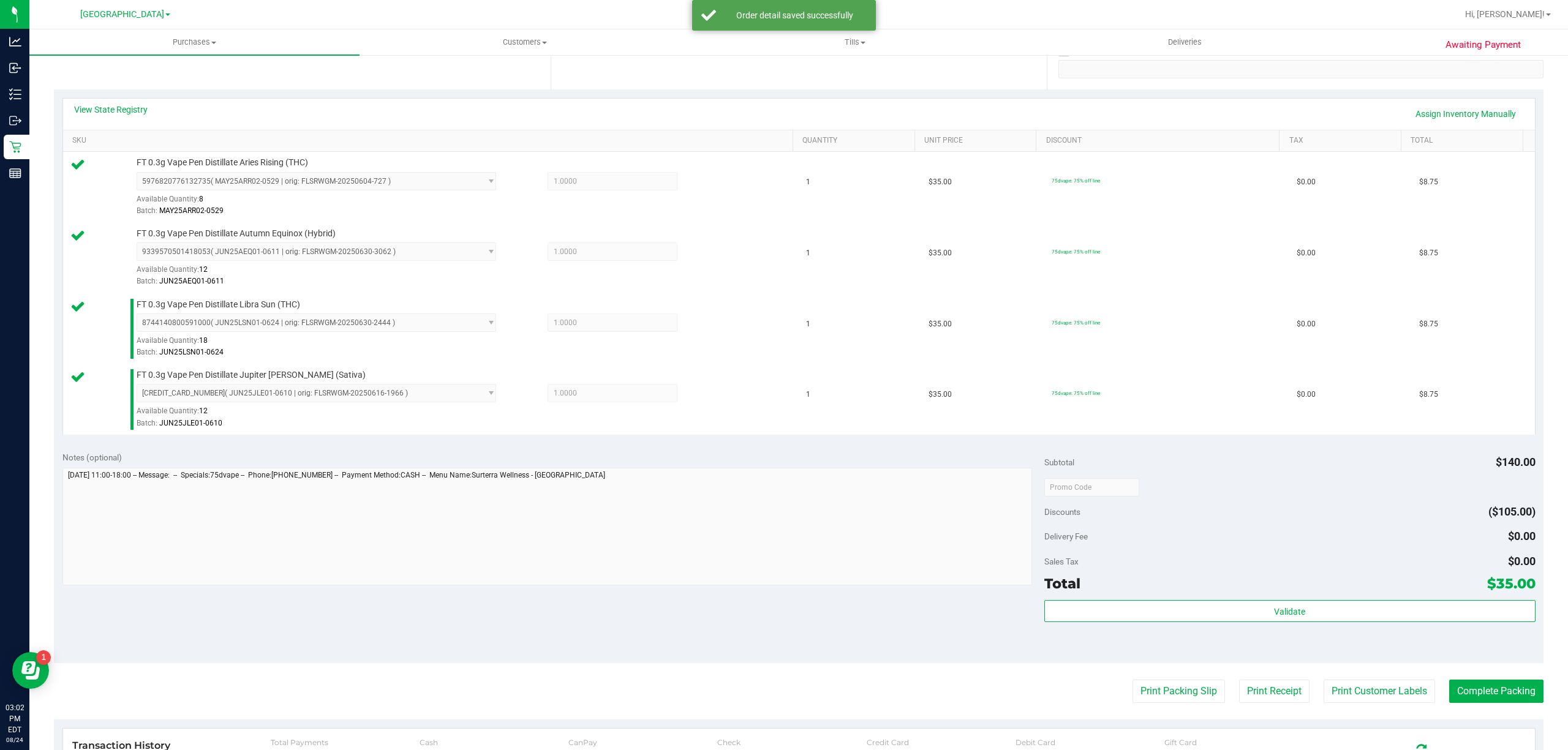
scroll to position [408, 0]
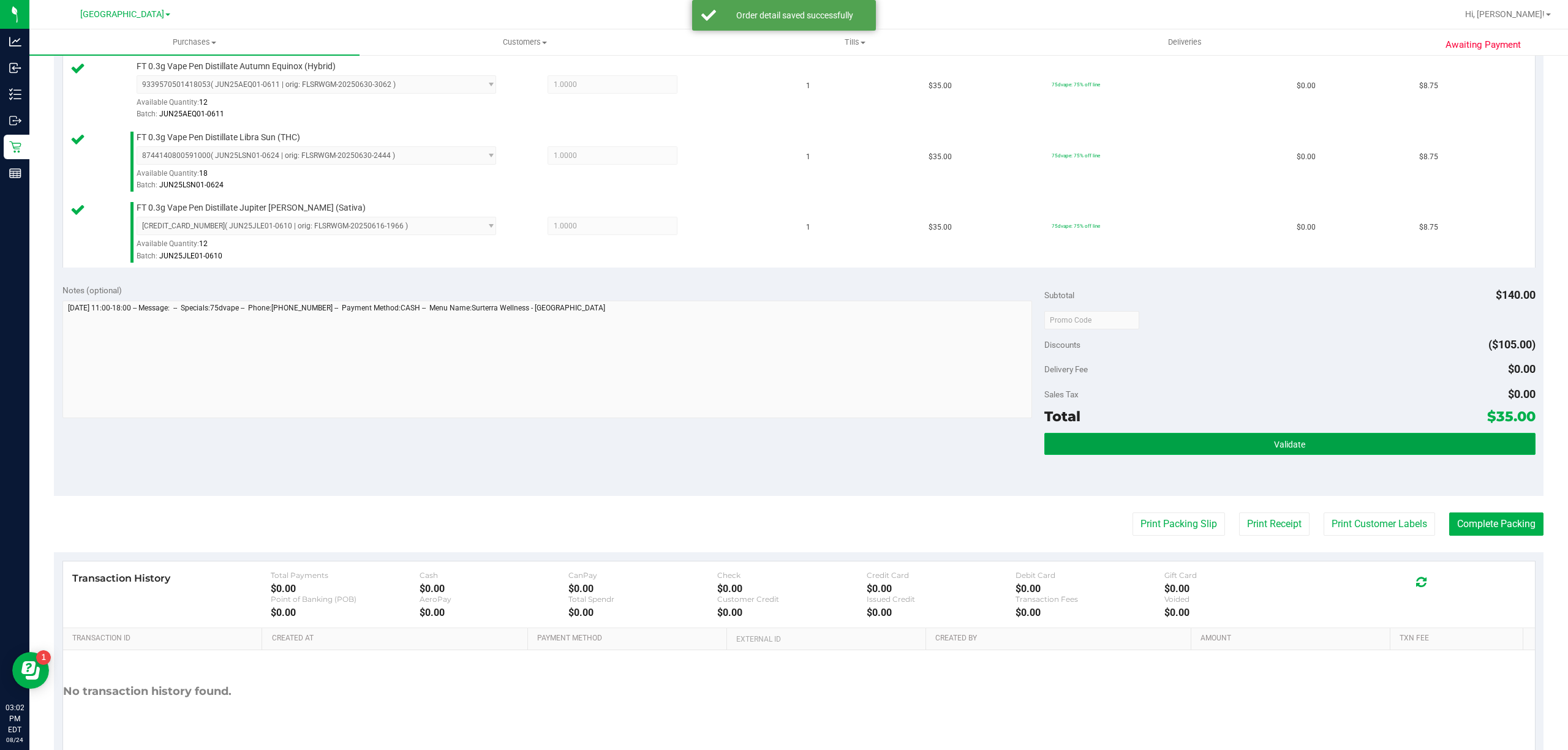
click at [1322, 452] on button "Validate" at bounding box center [1290, 443] width 491 height 22
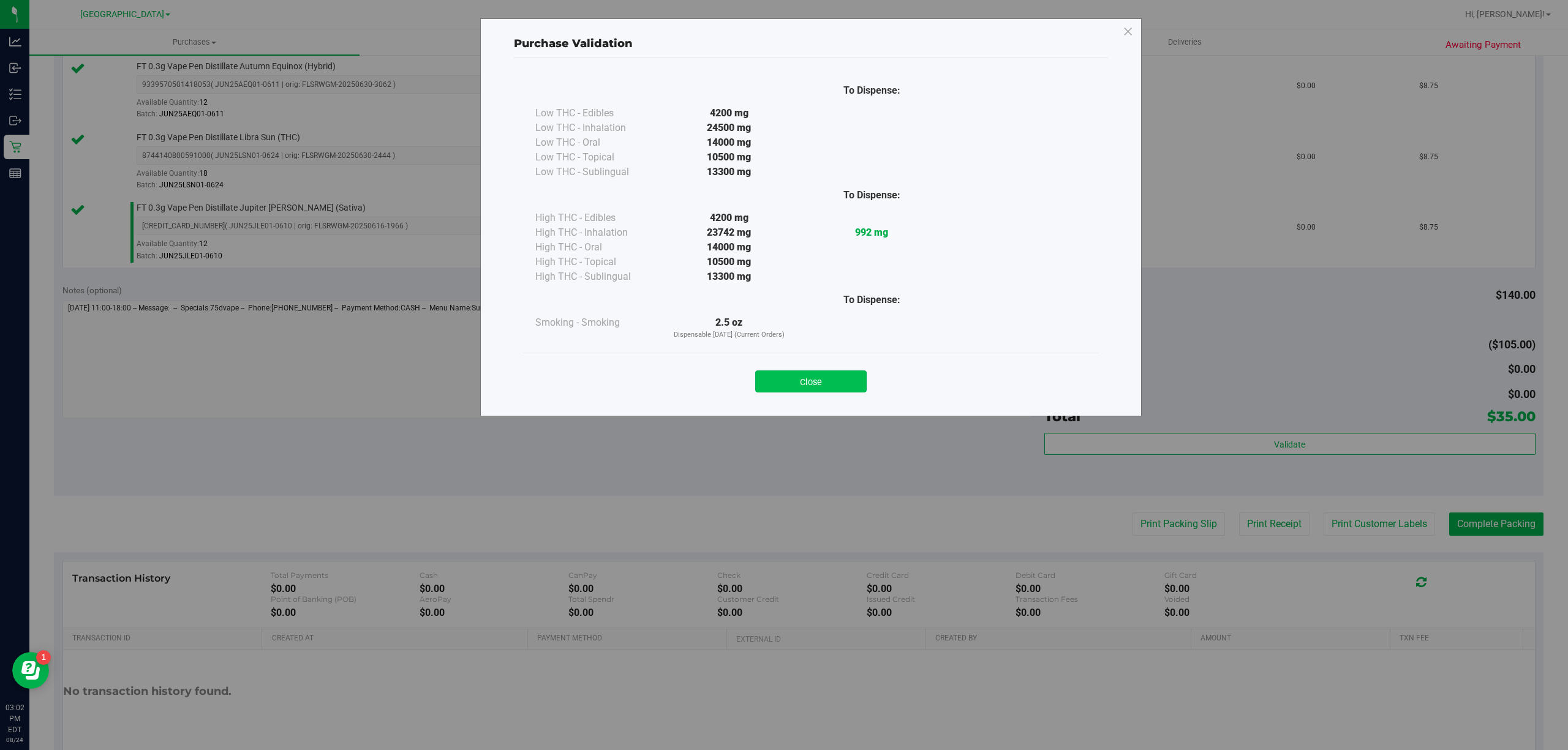
click at [792, 371] on button "Close" at bounding box center [811, 380] width 111 height 22
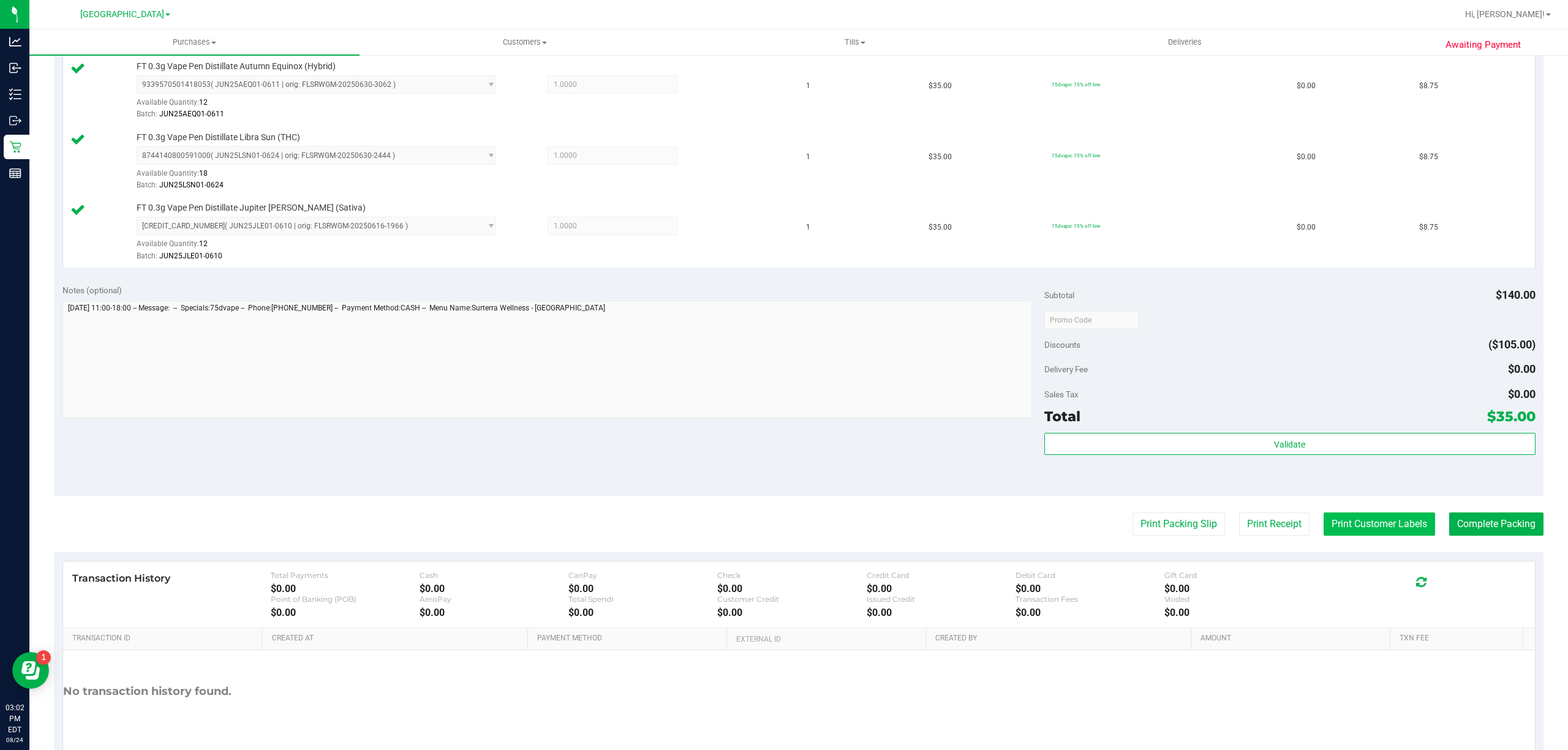
click at [1333, 530] on button "Print Customer Labels" at bounding box center [1379, 524] width 111 height 24
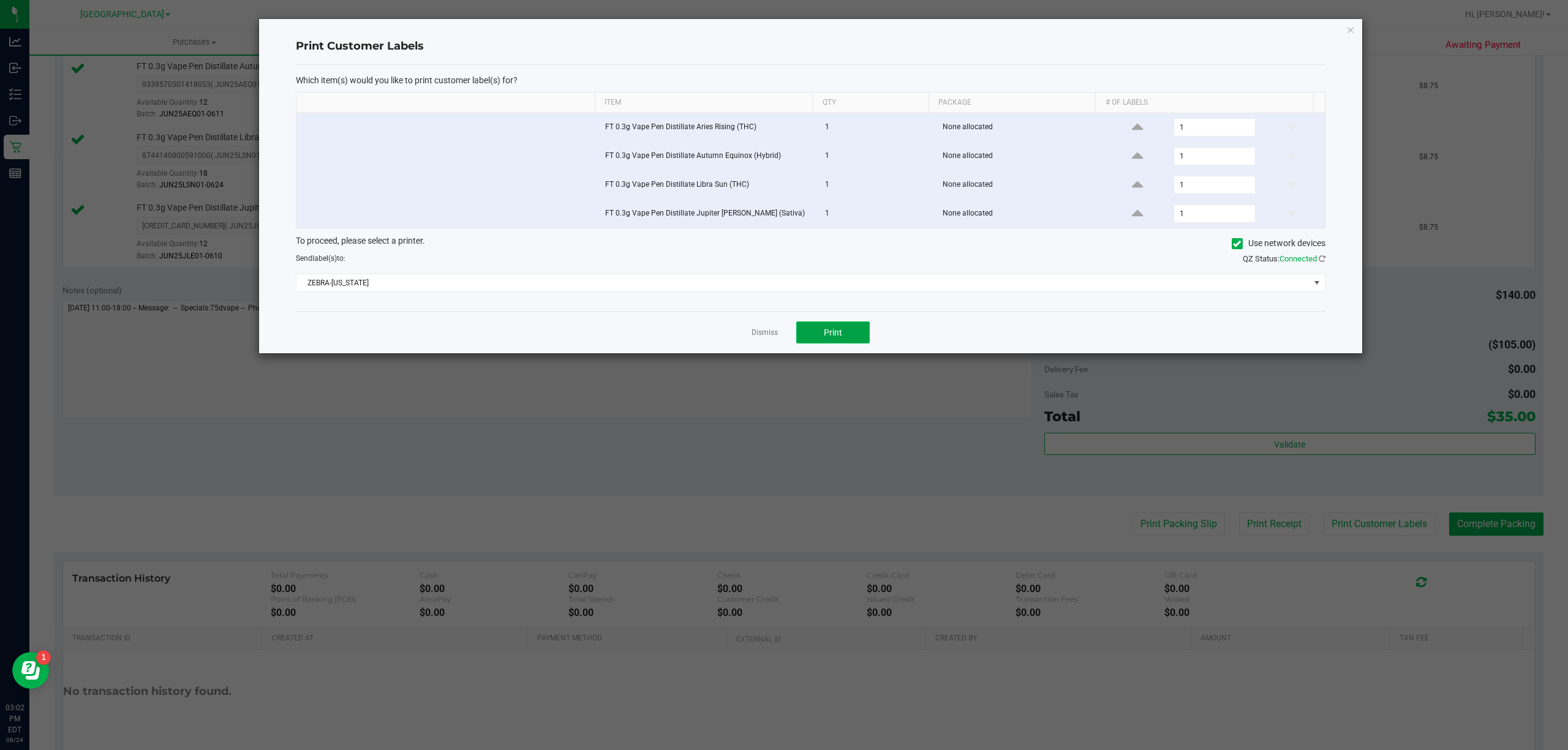
click at [835, 328] on button "Print" at bounding box center [833, 332] width 74 height 22
click at [770, 338] on link "Dismiss" at bounding box center [765, 332] width 26 height 10
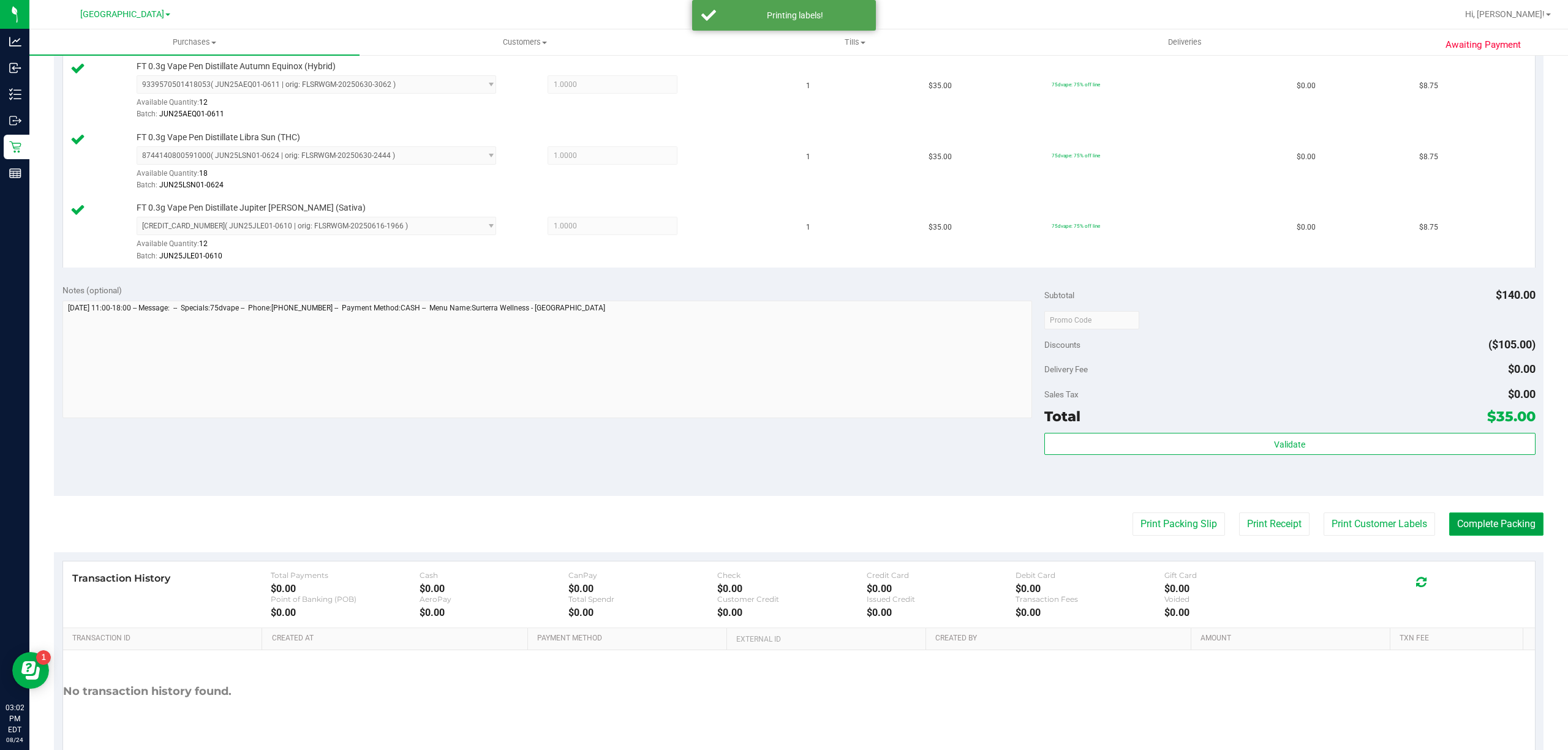
click at [1460, 531] on button "Complete Packing" at bounding box center [1496, 524] width 94 height 24
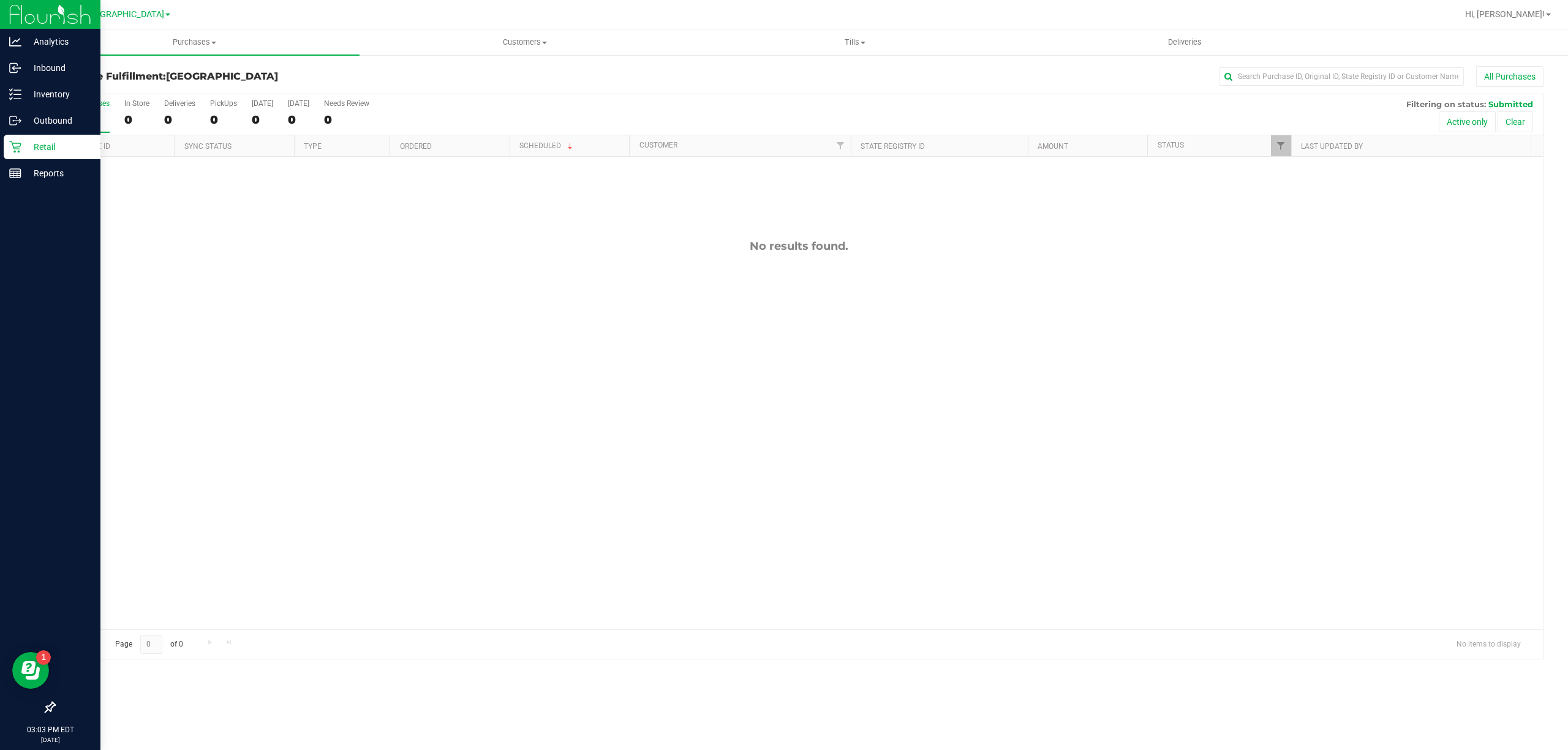
click at [21, 135] on div "Retail" at bounding box center [52, 147] width 96 height 25
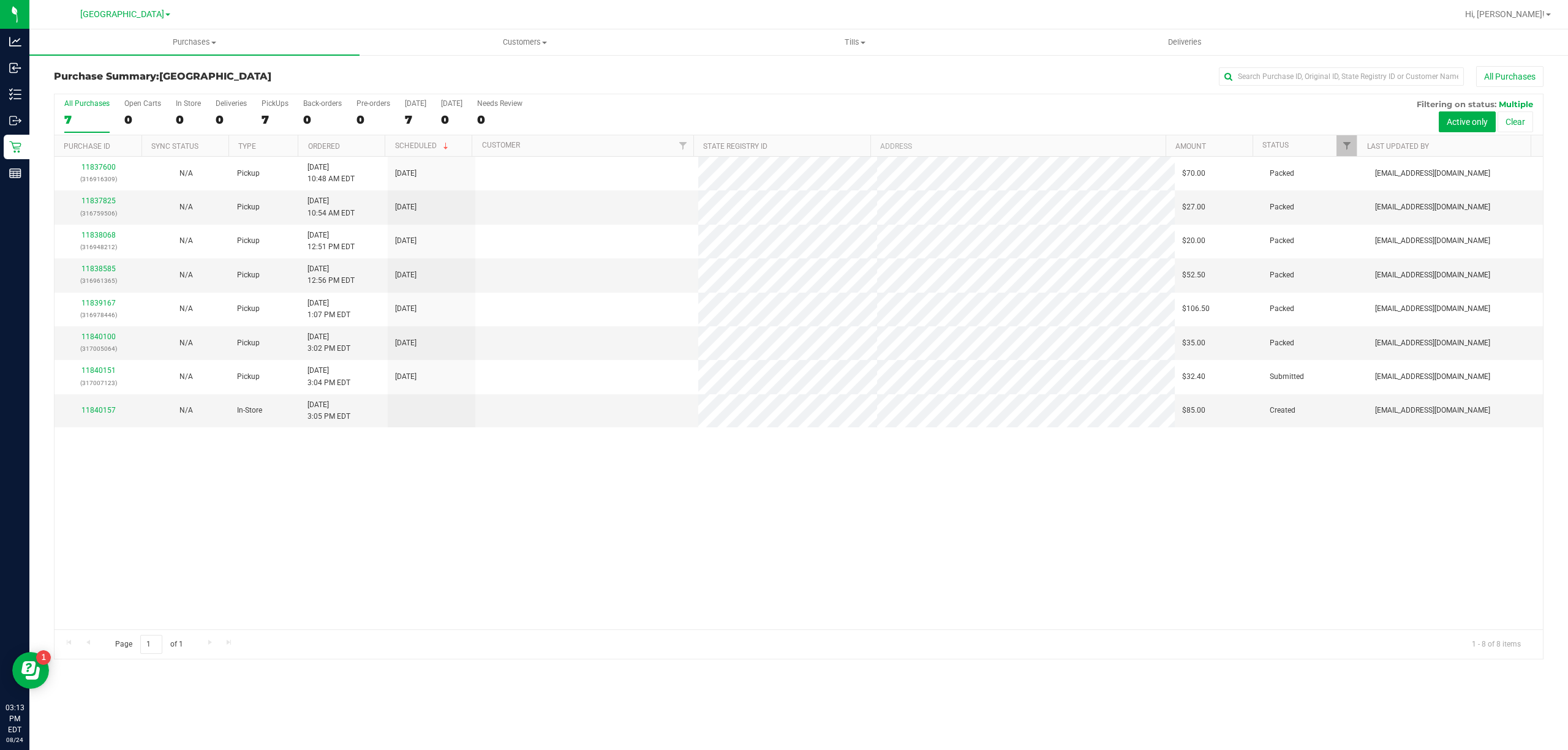
click at [108, 405] on td "11840157" at bounding box center [98, 410] width 88 height 33
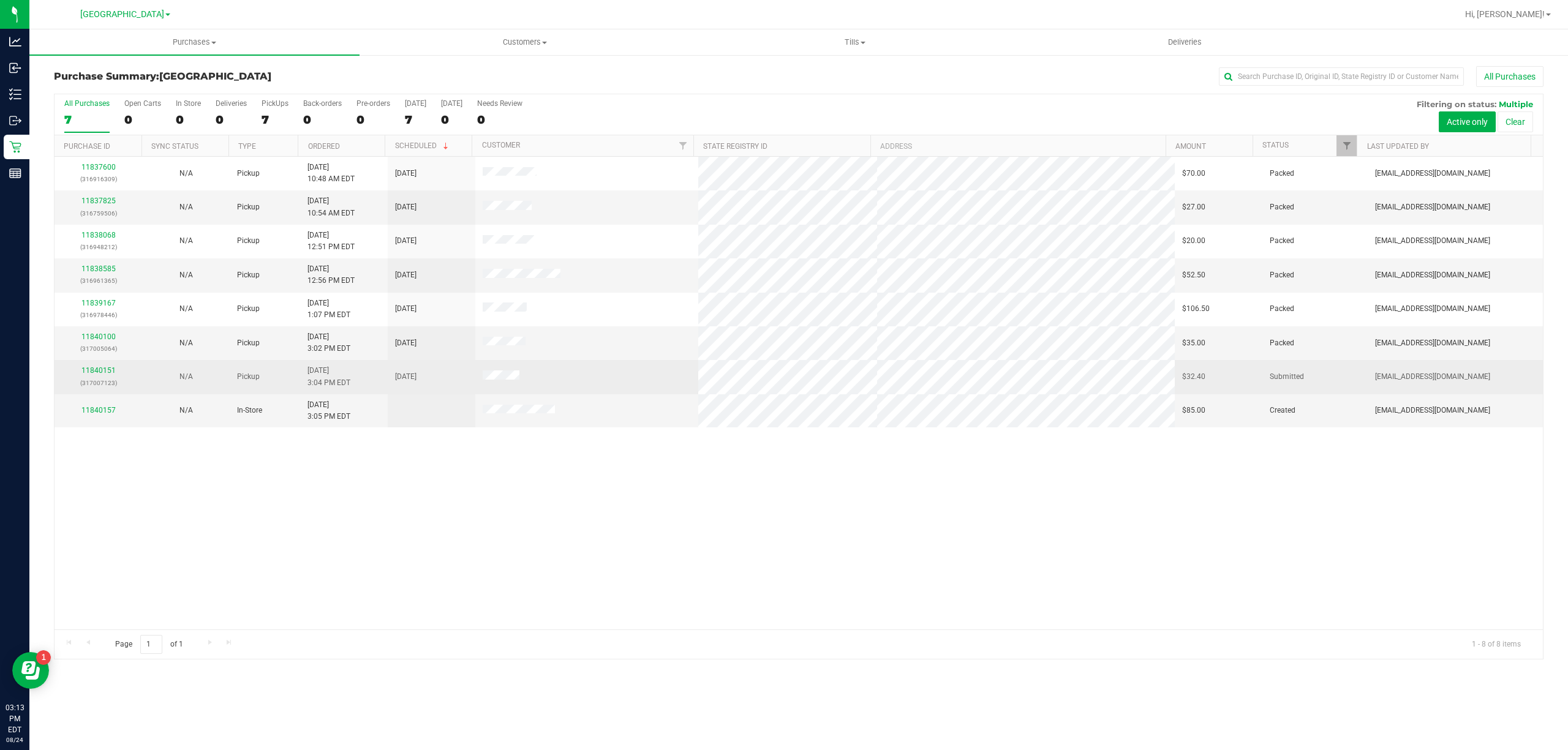
click at [104, 367] on div "11840151 (317007123)" at bounding box center [98, 376] width 73 height 24
click at [106, 375] on link "11840151" at bounding box center [98, 370] width 34 height 8
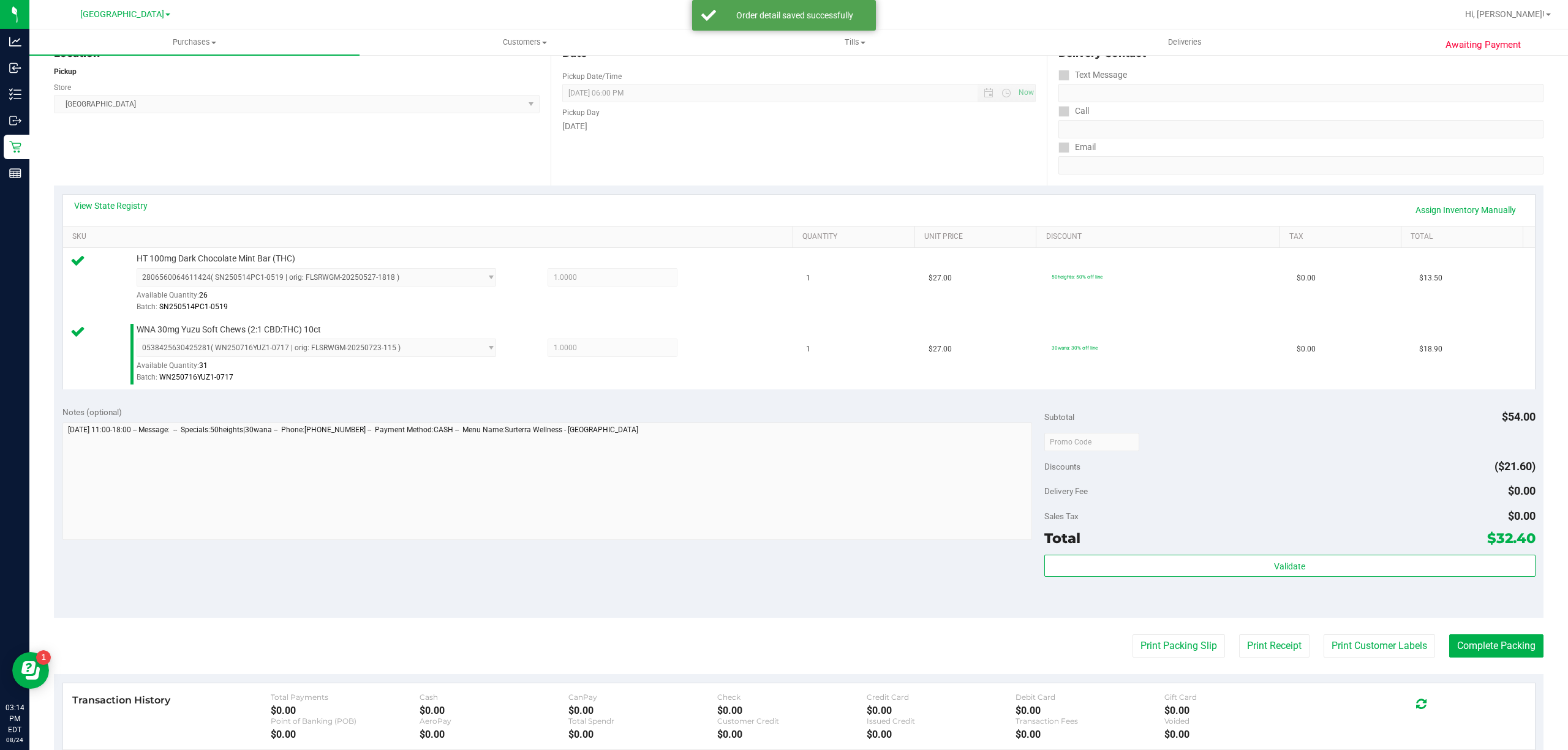
scroll to position [324, 0]
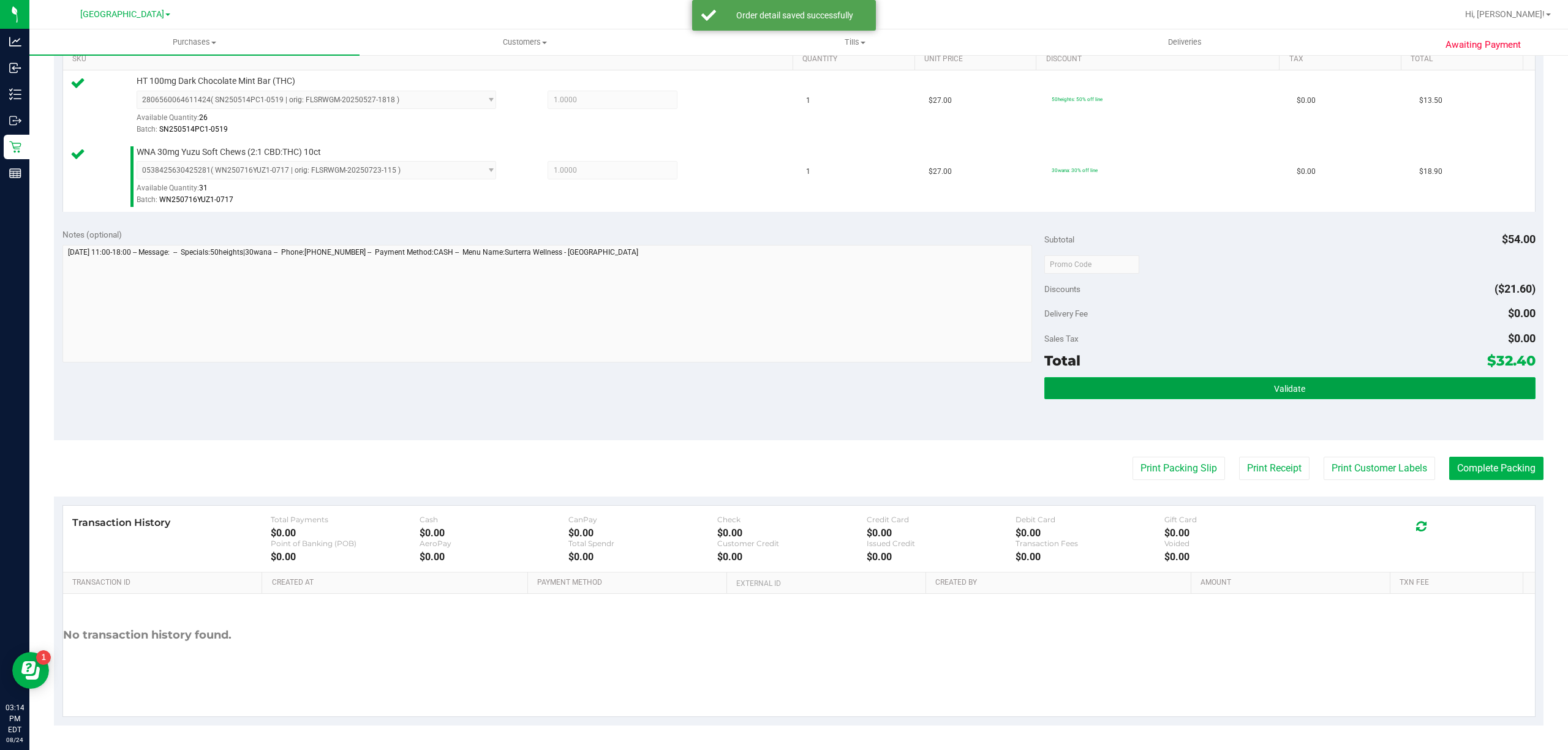
click at [1136, 390] on button "Validate" at bounding box center [1290, 388] width 491 height 22
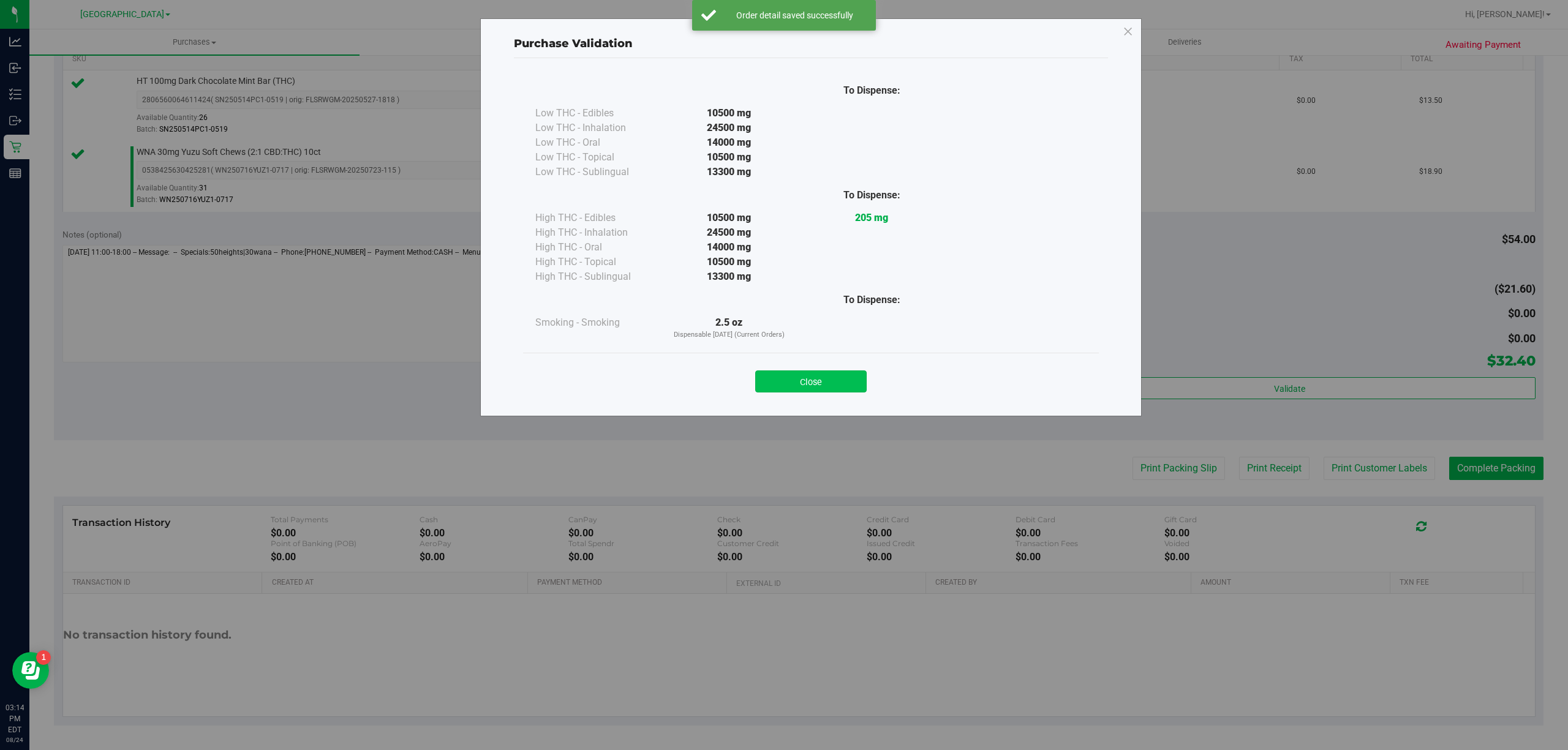
click at [826, 392] on button "Close" at bounding box center [811, 380] width 111 height 22
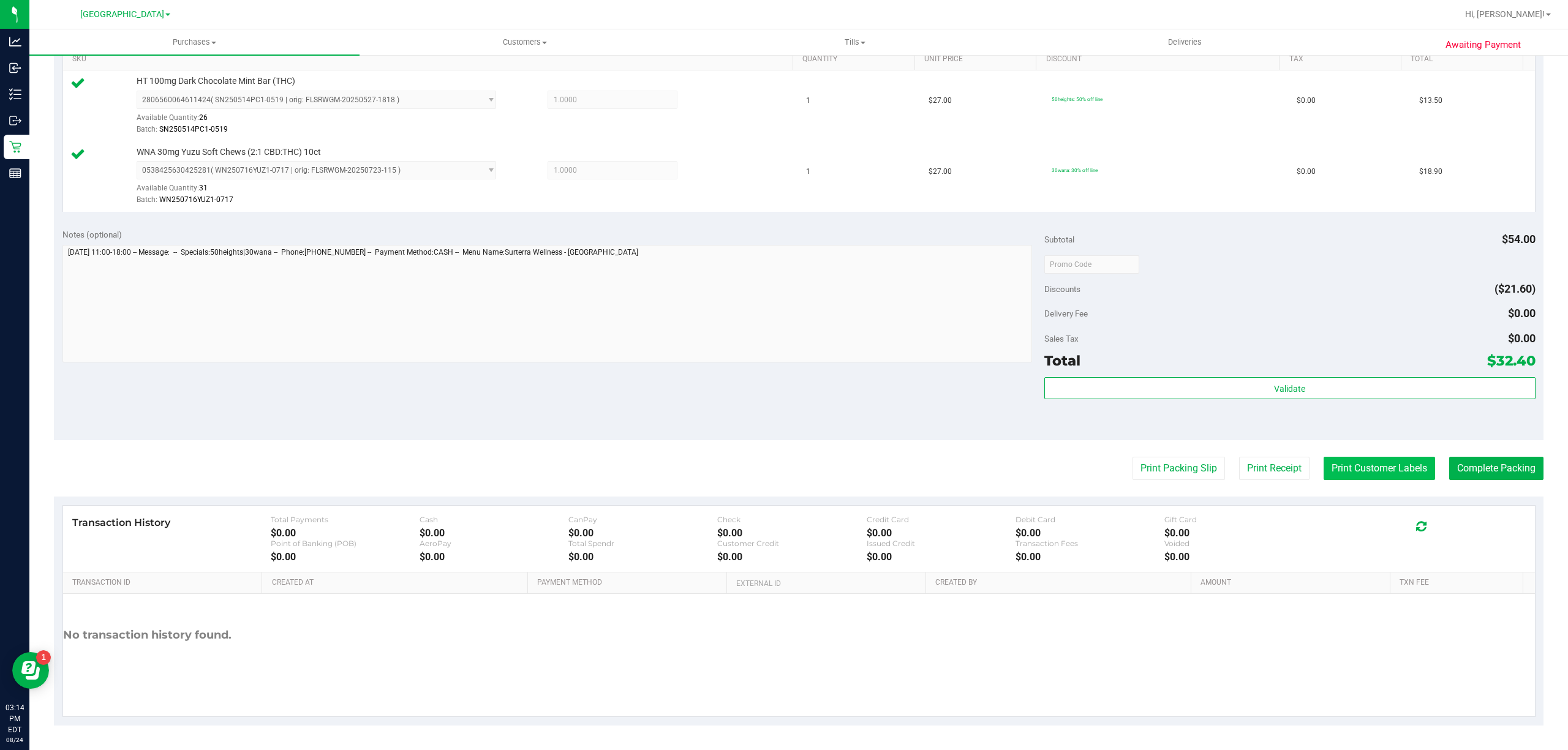
click at [1394, 471] on button "Print Customer Labels" at bounding box center [1379, 468] width 111 height 24
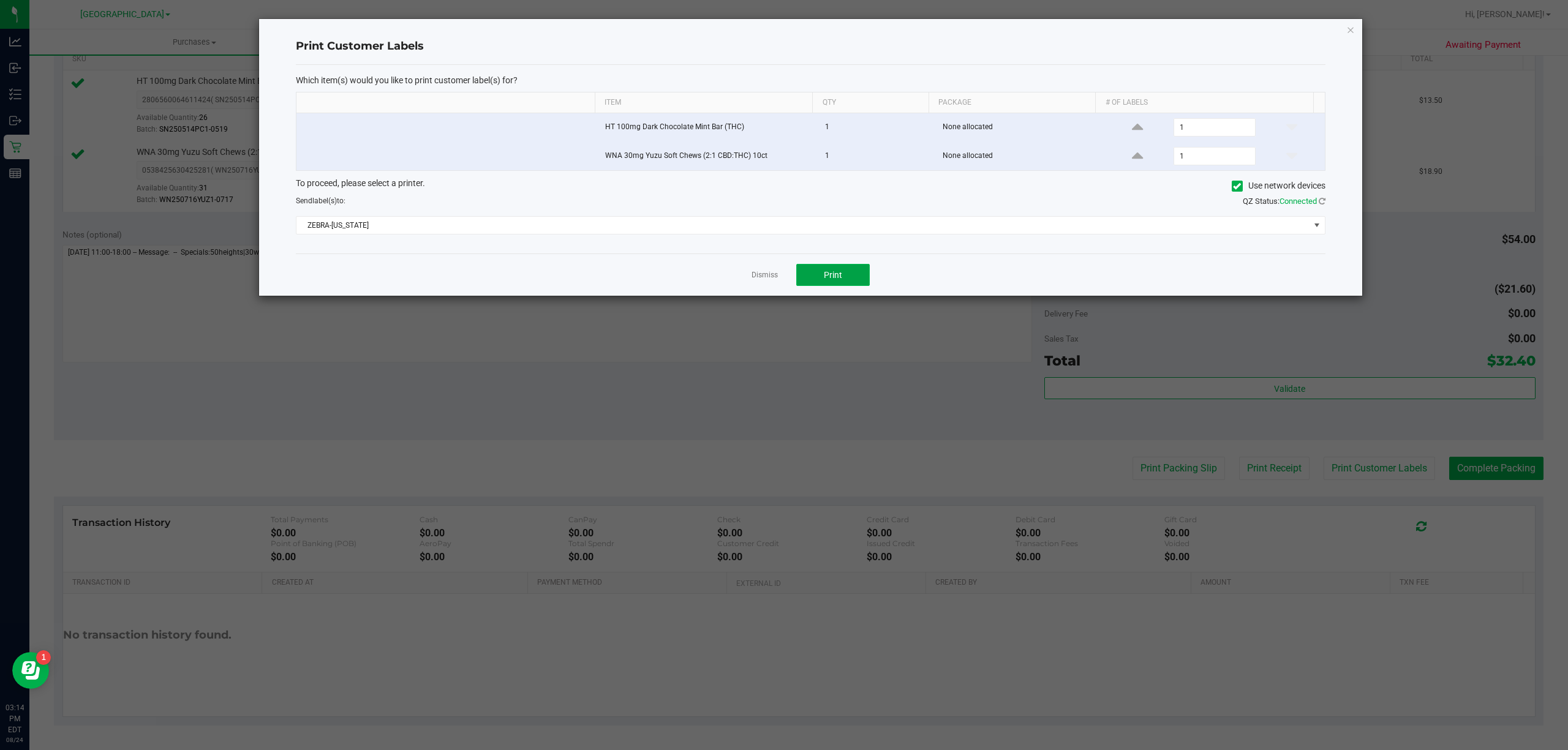
click at [811, 267] on button "Print" at bounding box center [833, 275] width 74 height 22
click at [767, 279] on link "Dismiss" at bounding box center [765, 275] width 26 height 10
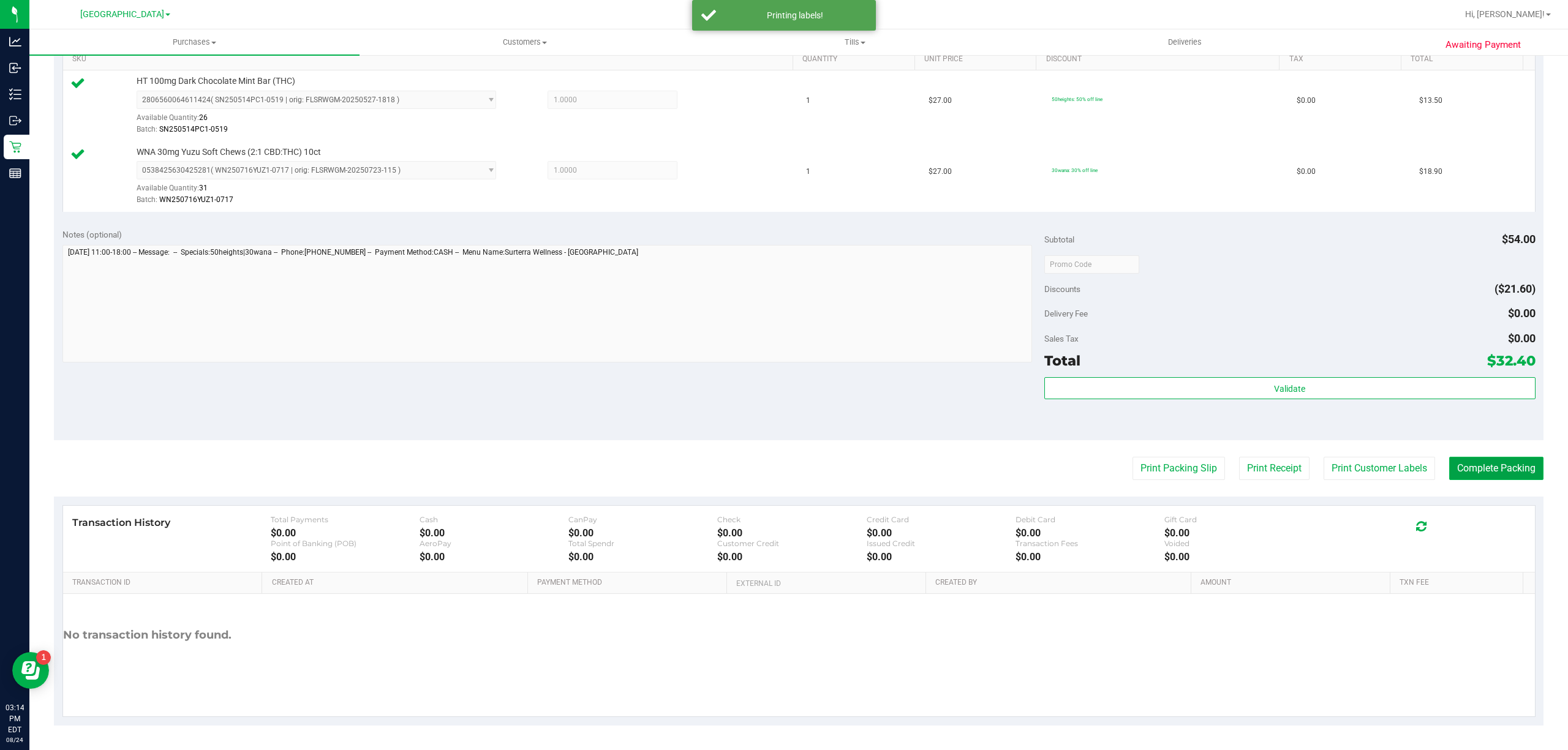
click at [1488, 468] on button "Complete Packing" at bounding box center [1496, 468] width 94 height 24
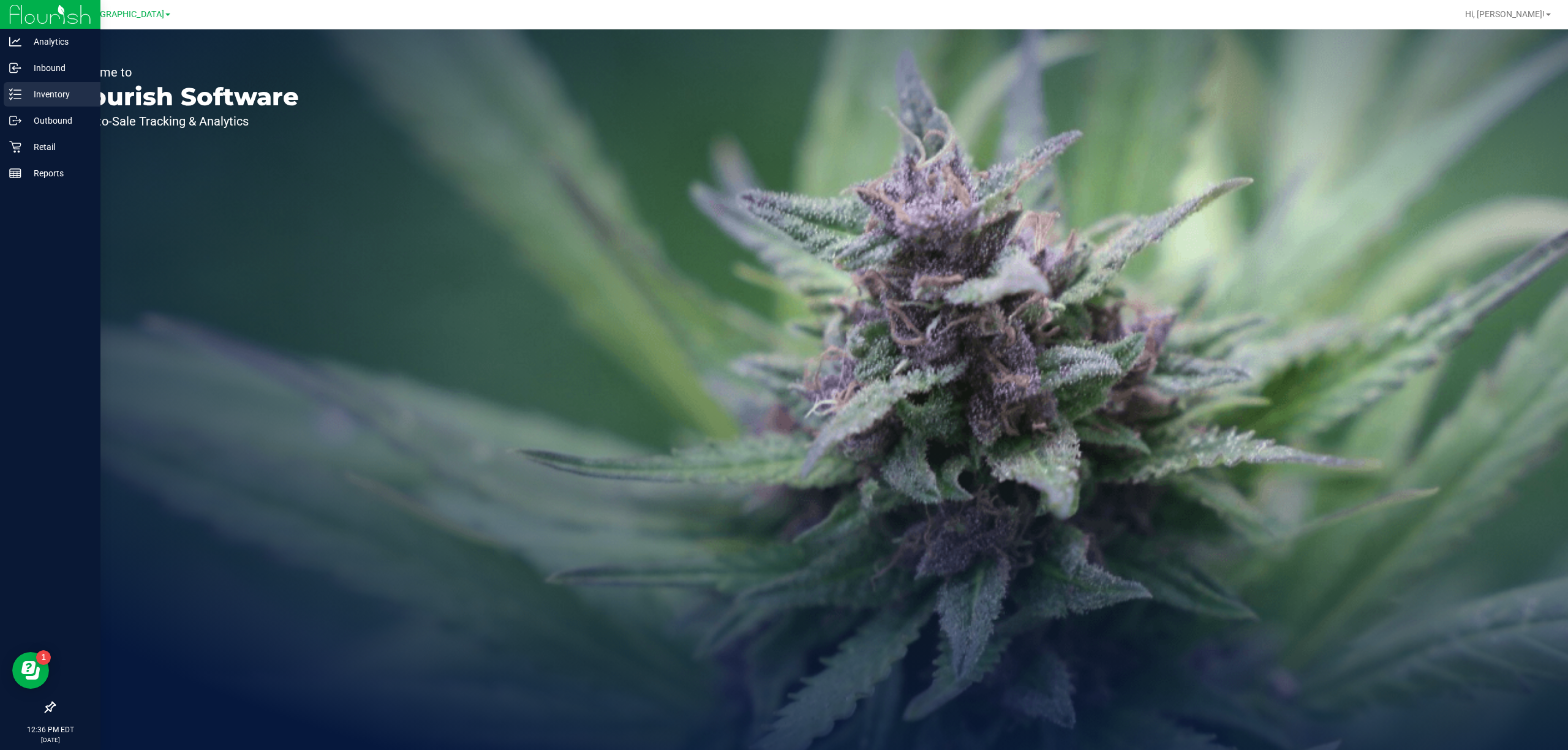
click at [55, 96] on p "Inventory" at bounding box center [59, 94] width 74 height 15
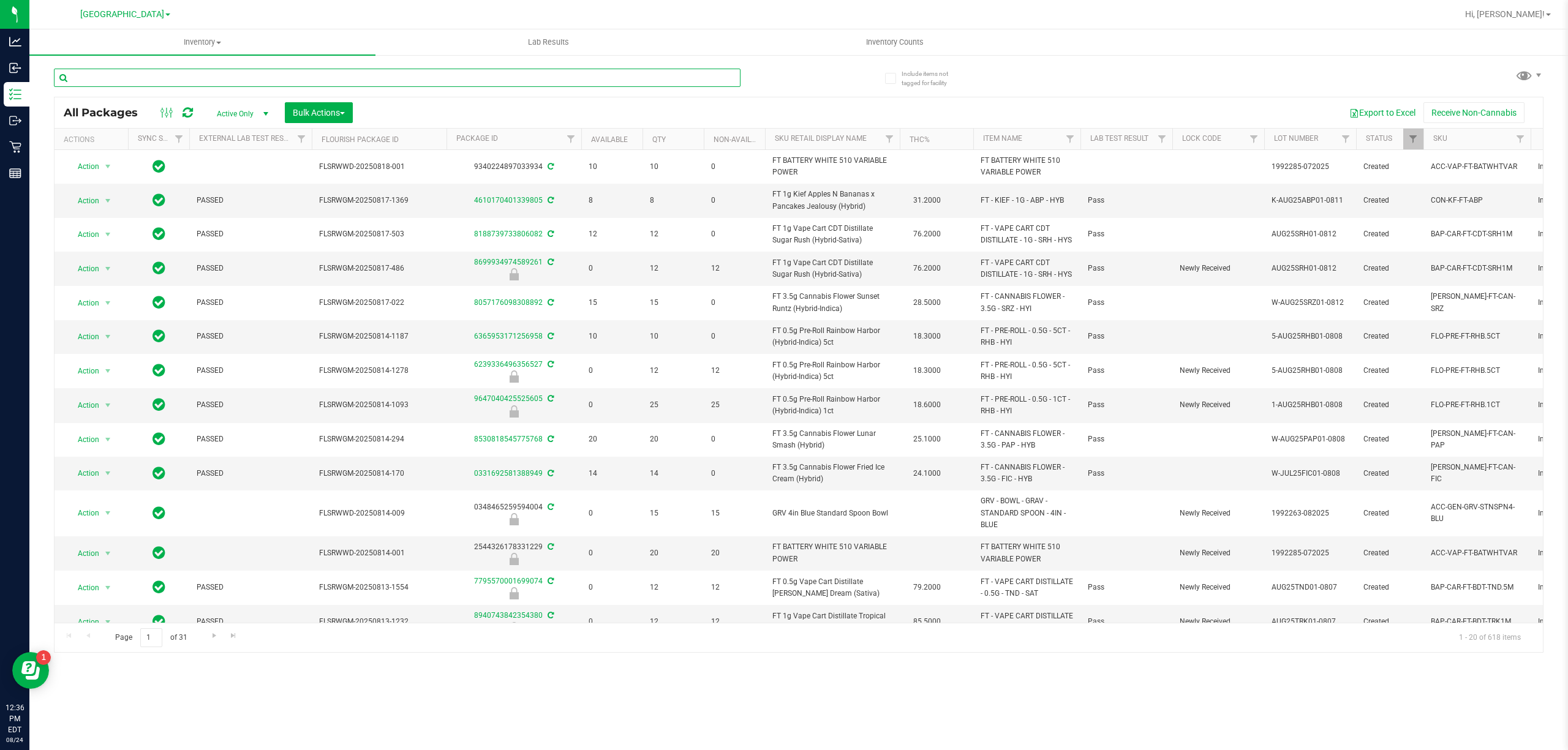
click at [191, 61] on div at bounding box center [426, 77] width 745 height 40
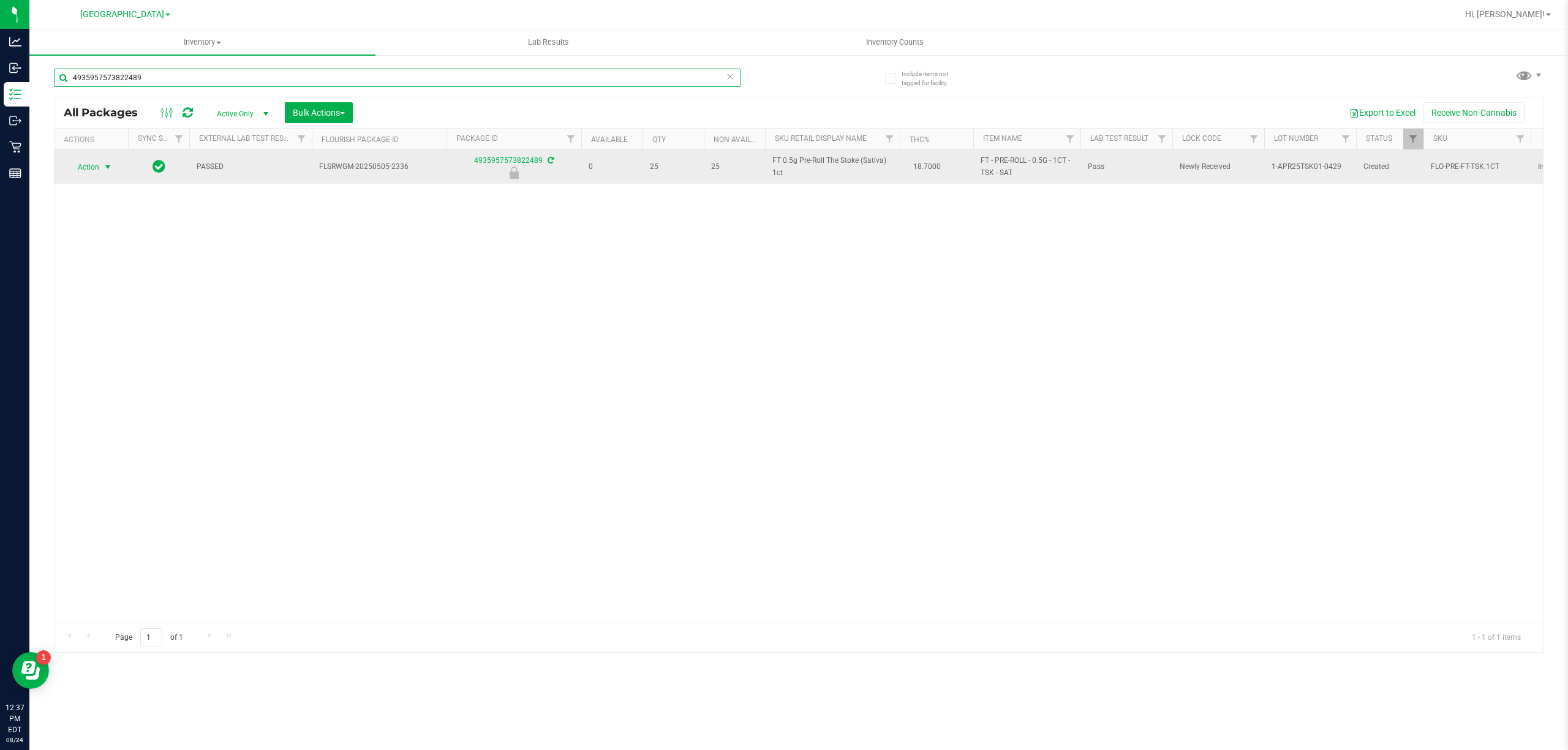
type input "4935957573822489"
click at [96, 161] on span "Action" at bounding box center [83, 167] width 33 height 17
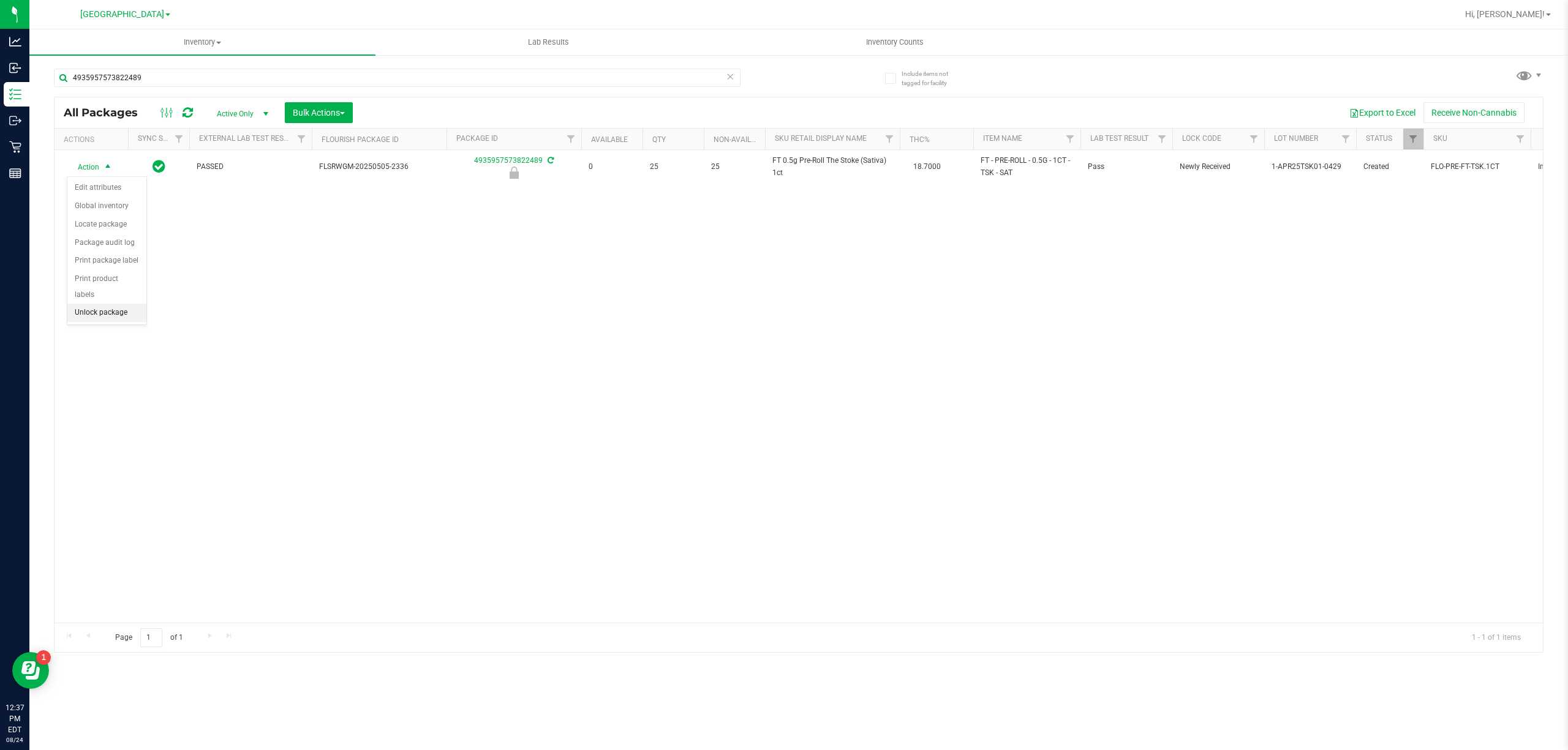
click at [102, 314] on li "Unlock package" at bounding box center [107, 312] width 79 height 18
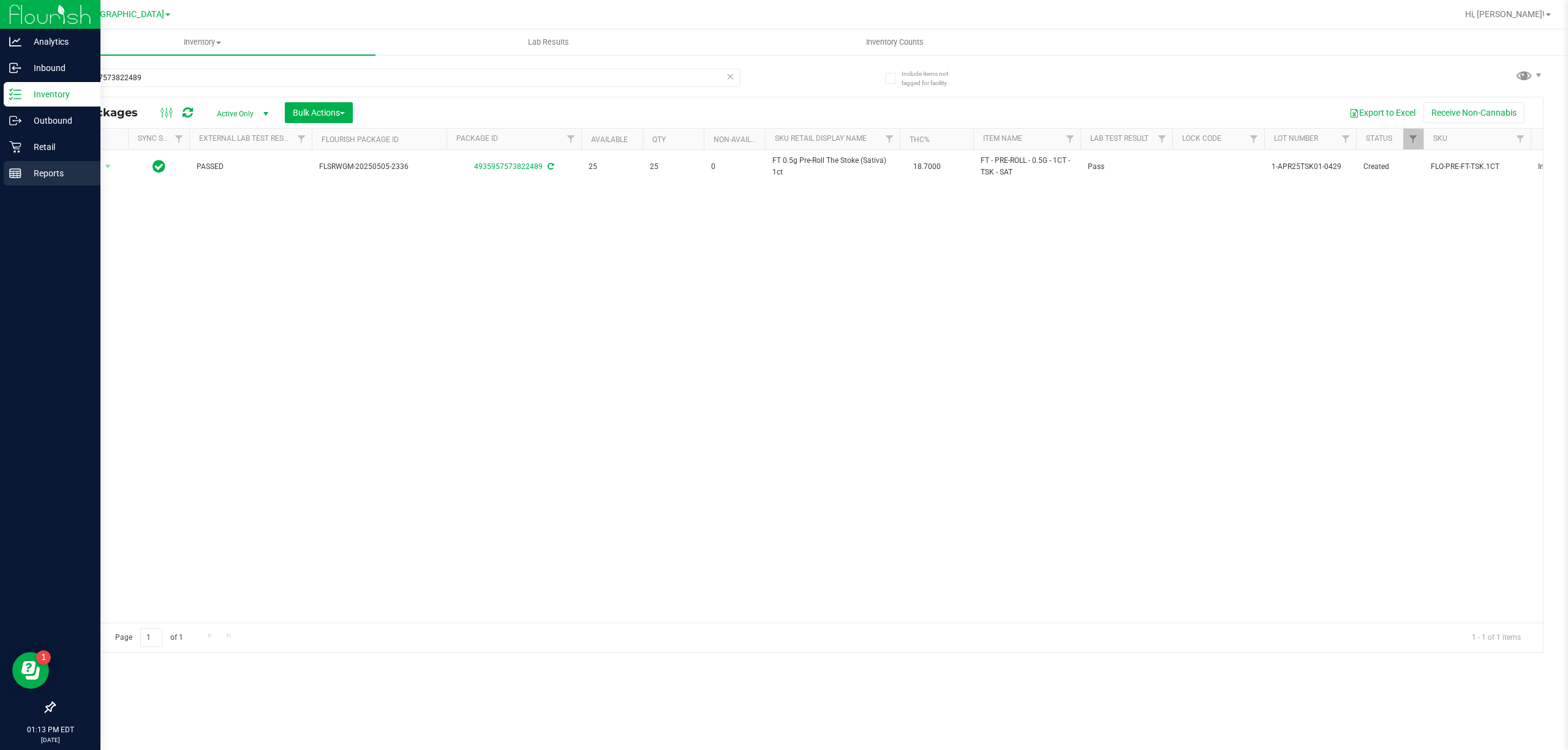
click at [58, 161] on div "Reports" at bounding box center [52, 174] width 96 height 25
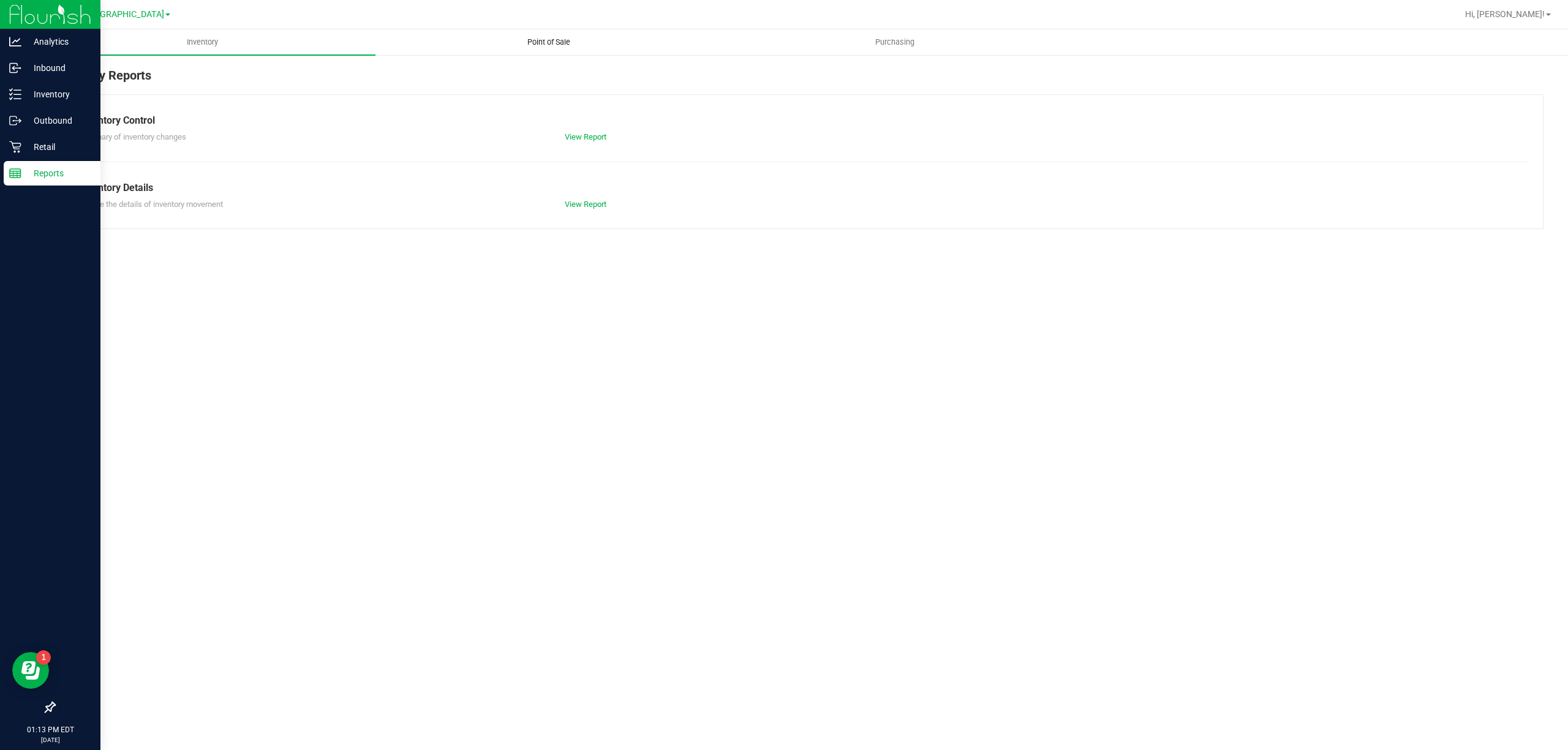
click at [550, 50] on uib-tab-heading "Point of Sale" at bounding box center [548, 42] width 345 height 25
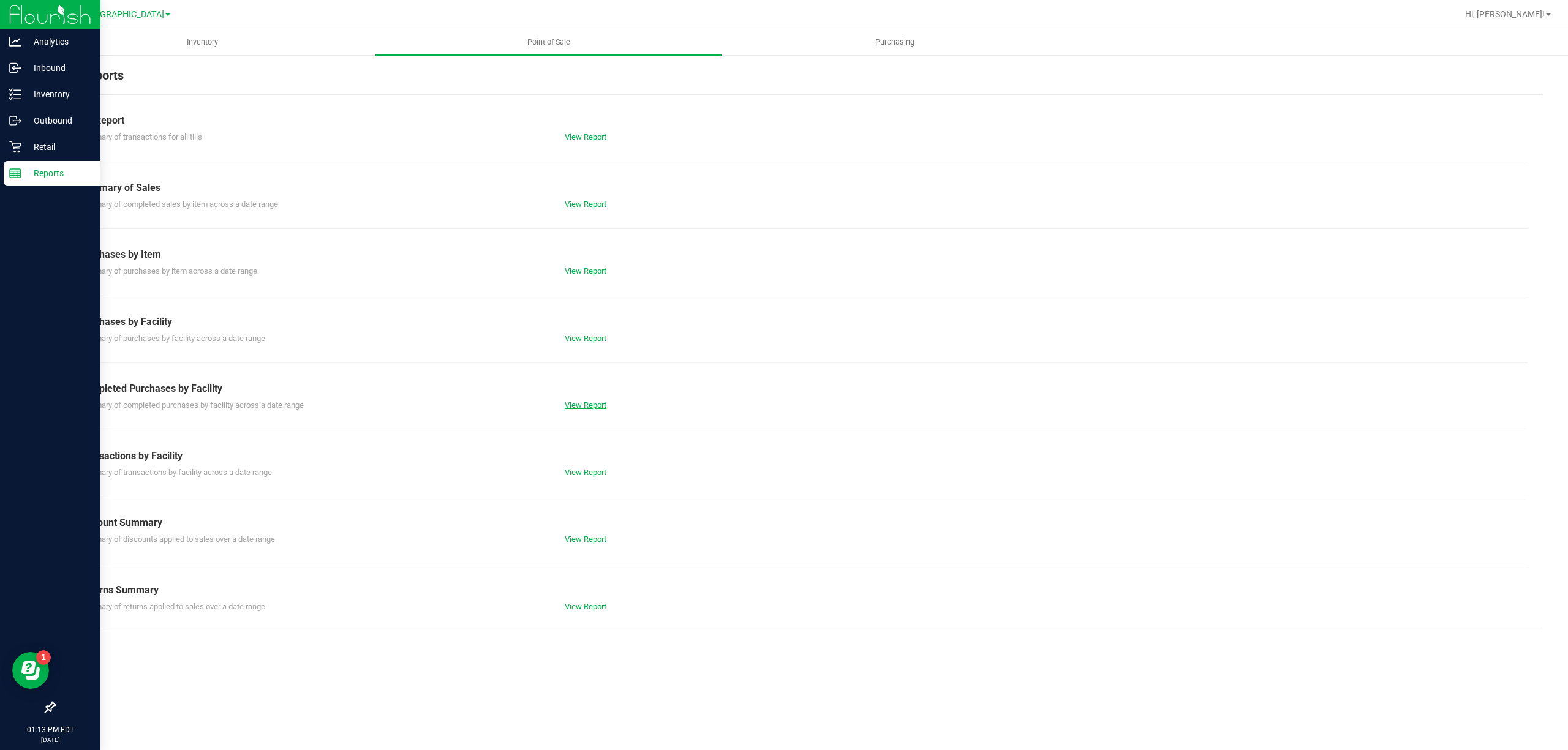
click at [569, 407] on link "View Report" at bounding box center [585, 405] width 42 height 9
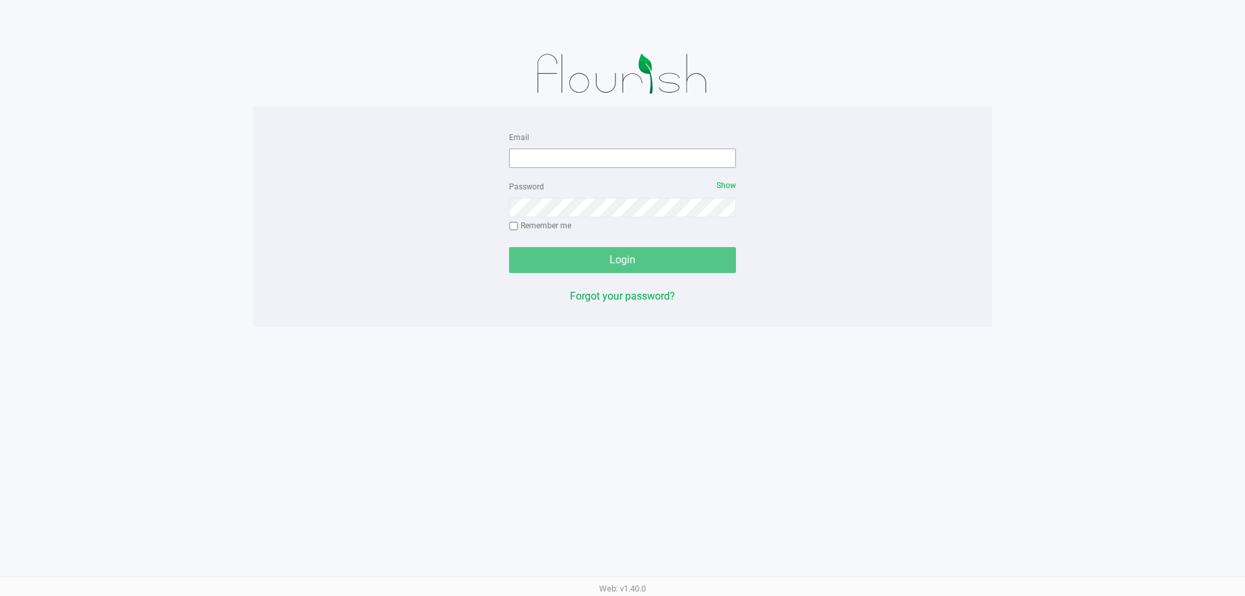
drag, startPoint x: 553, startPoint y: 147, endPoint x: 550, endPoint y: 160, distance: 12.7
click at [552, 151] on div "Email" at bounding box center [622, 148] width 227 height 39
click at [550, 160] on input "Email" at bounding box center [622, 158] width 227 height 19
type input "[EMAIL_ADDRESS][DOMAIN_NAME]"
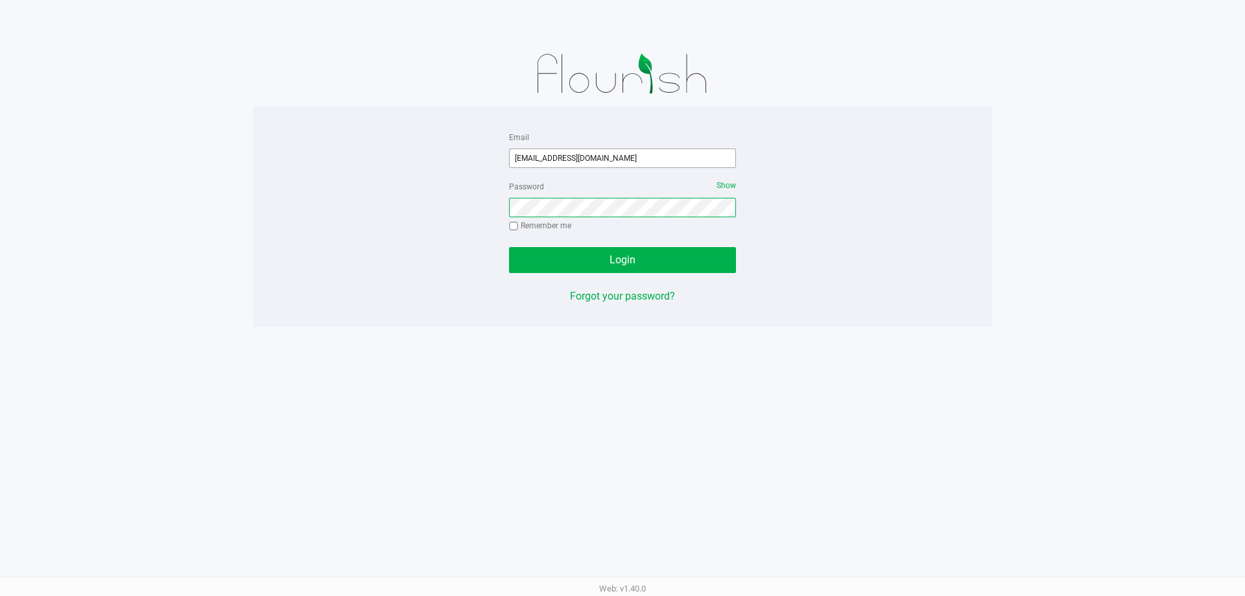
click at [509, 247] on button "Login" at bounding box center [622, 260] width 227 height 26
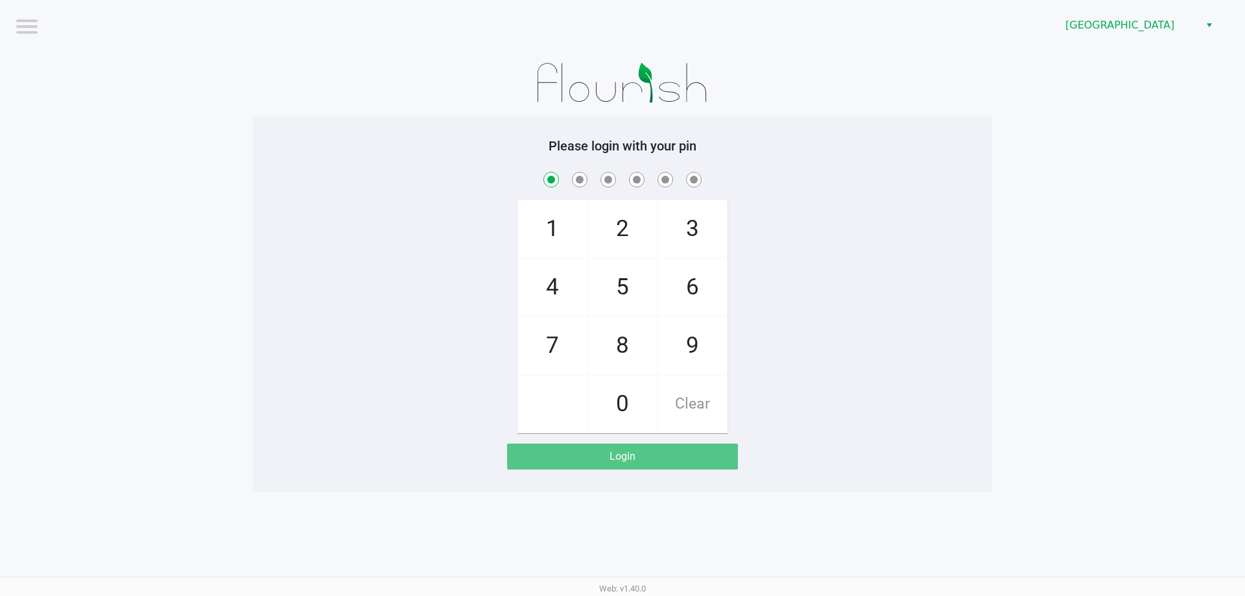
checkbox input "true"
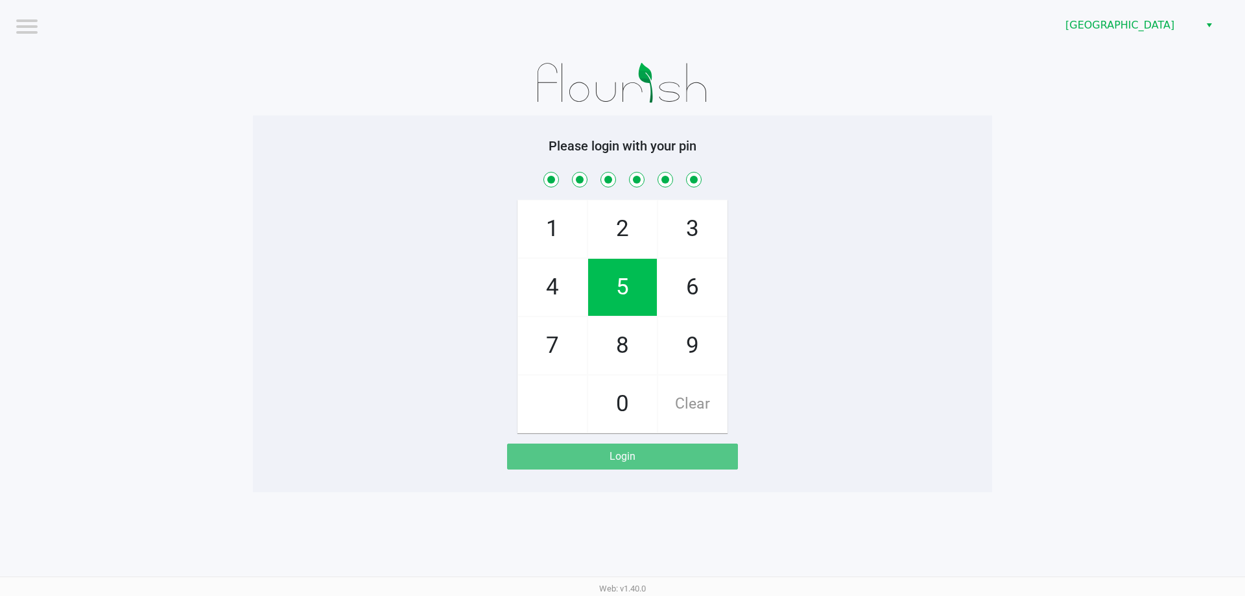
checkbox input "true"
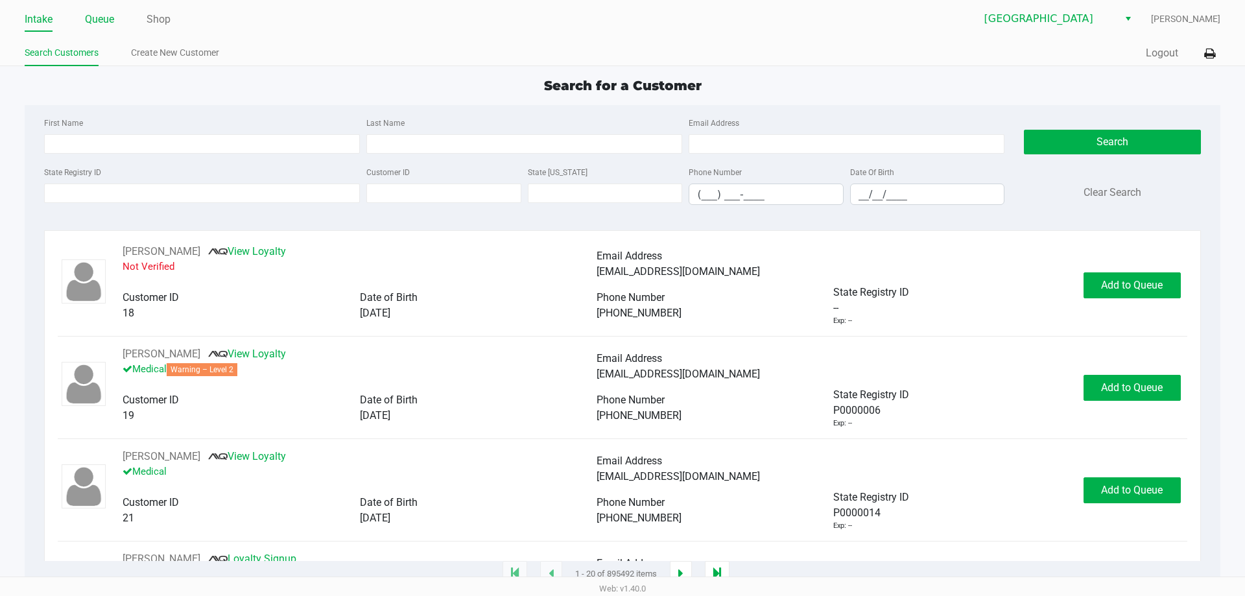
click at [104, 21] on link "Queue" at bounding box center [99, 19] width 29 height 18
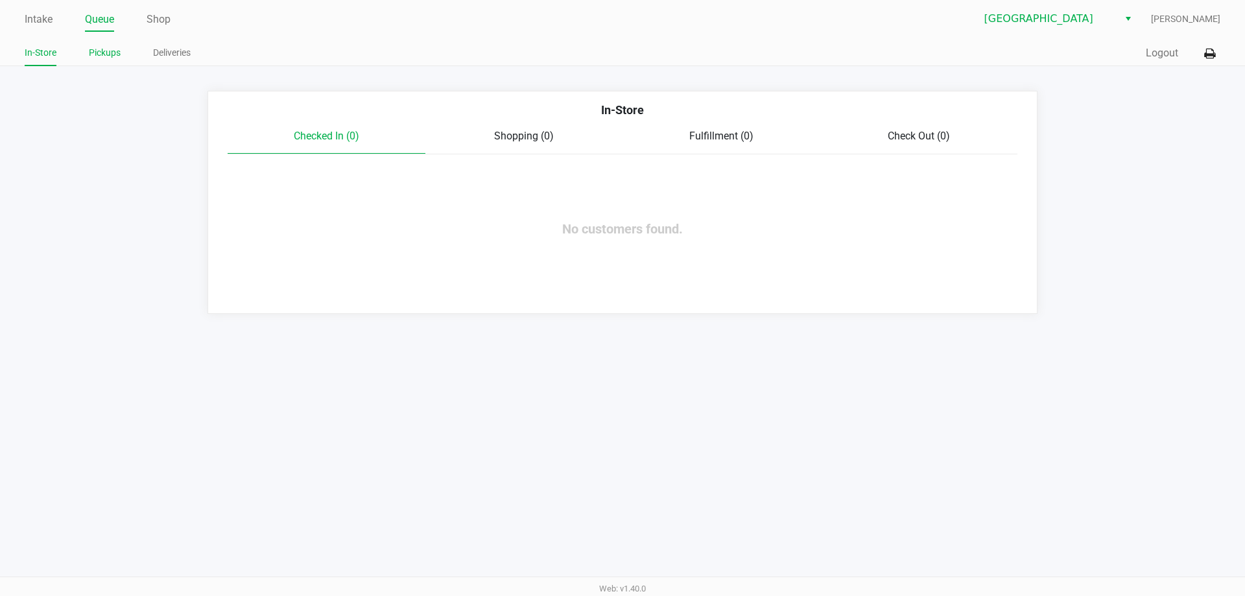
drag, startPoint x: 96, startPoint y: 62, endPoint x: 99, endPoint y: 54, distance: 7.6
click at [96, 61] on li "Pickups" at bounding box center [105, 54] width 32 height 23
click at [99, 54] on link "Pickups" at bounding box center [105, 53] width 32 height 16
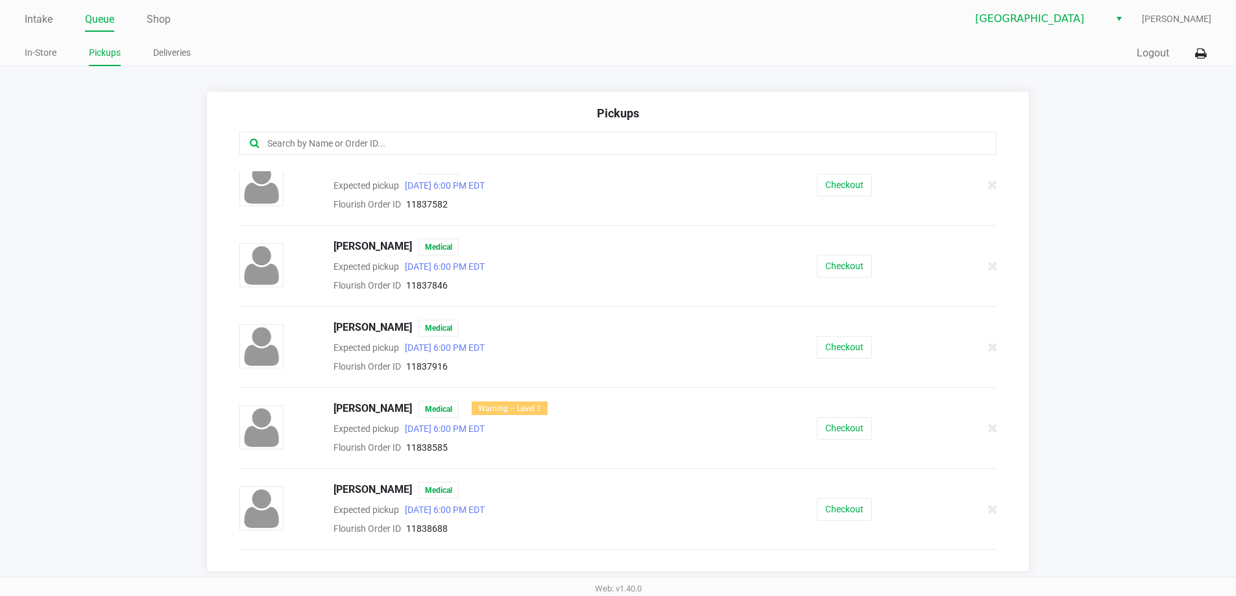
scroll to position [883, 0]
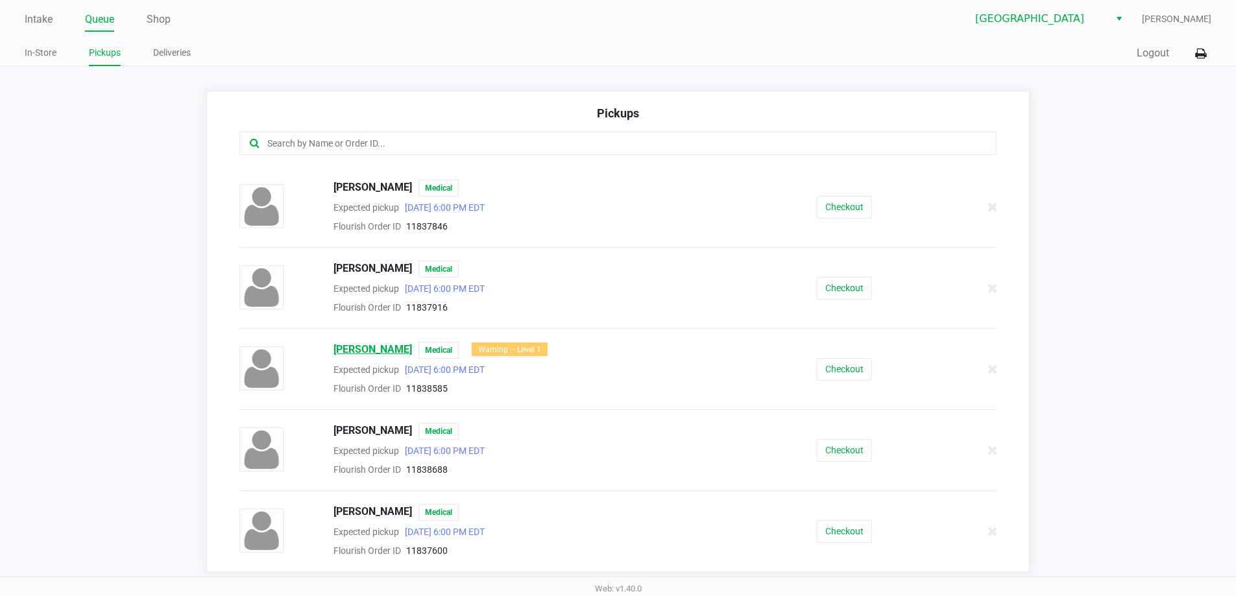
click at [412, 352] on span "MICHAEL ZIMMERMAN" at bounding box center [372, 350] width 78 height 17
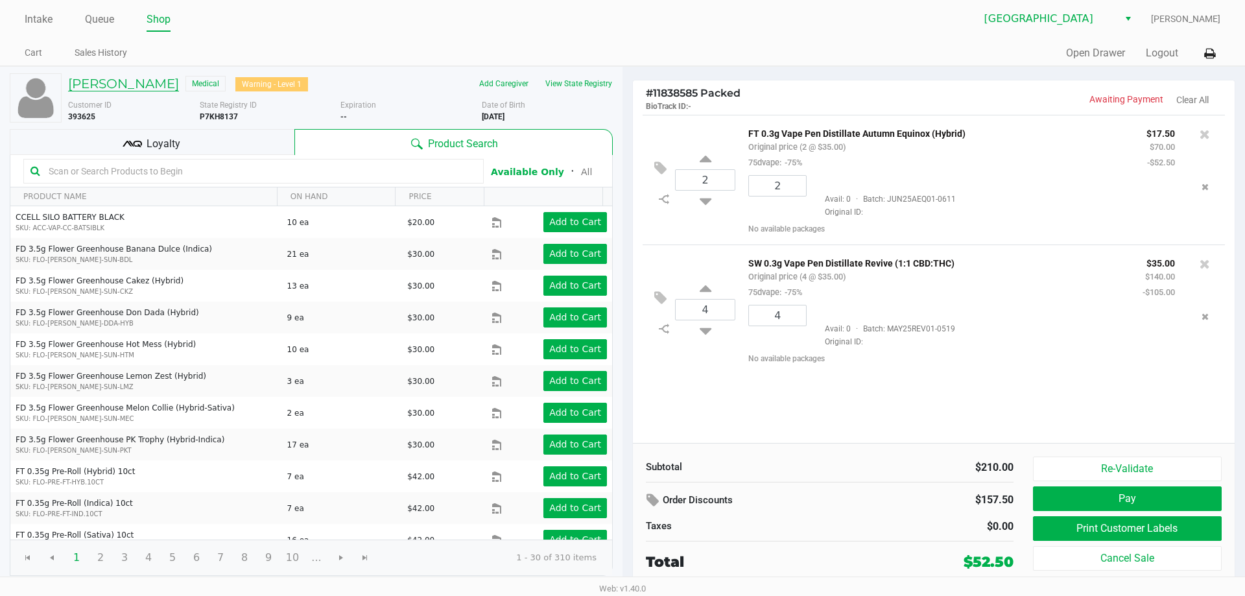
click at [132, 86] on h5 "MICHAEL ZIMMERMAN" at bounding box center [123, 84] width 111 height 16
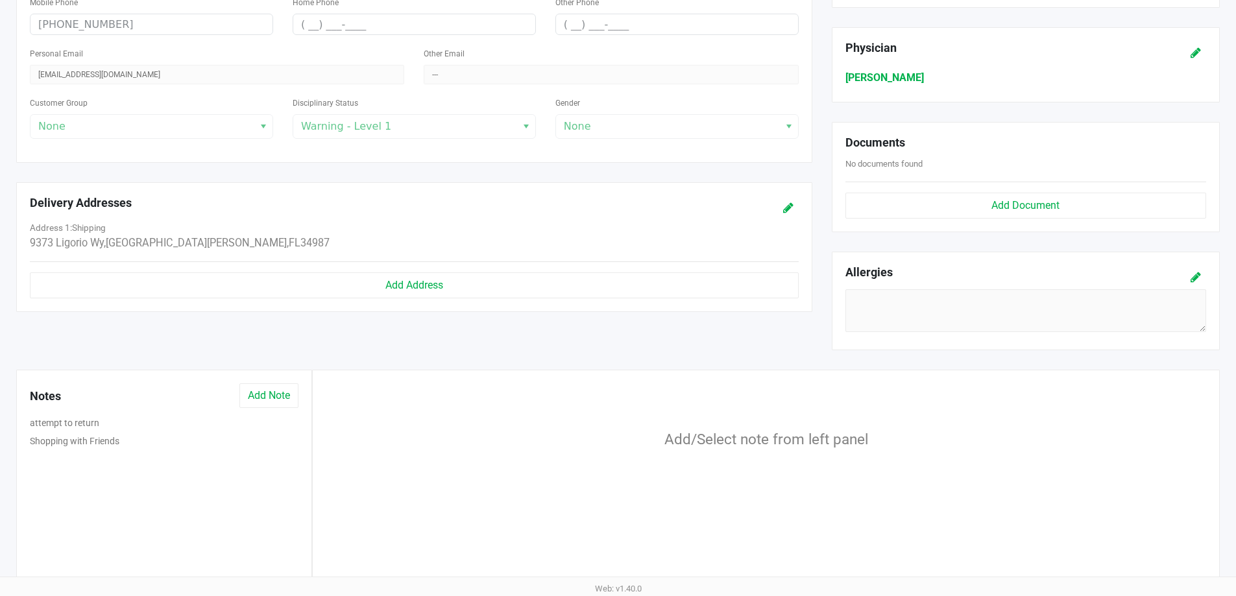
scroll to position [391, 0]
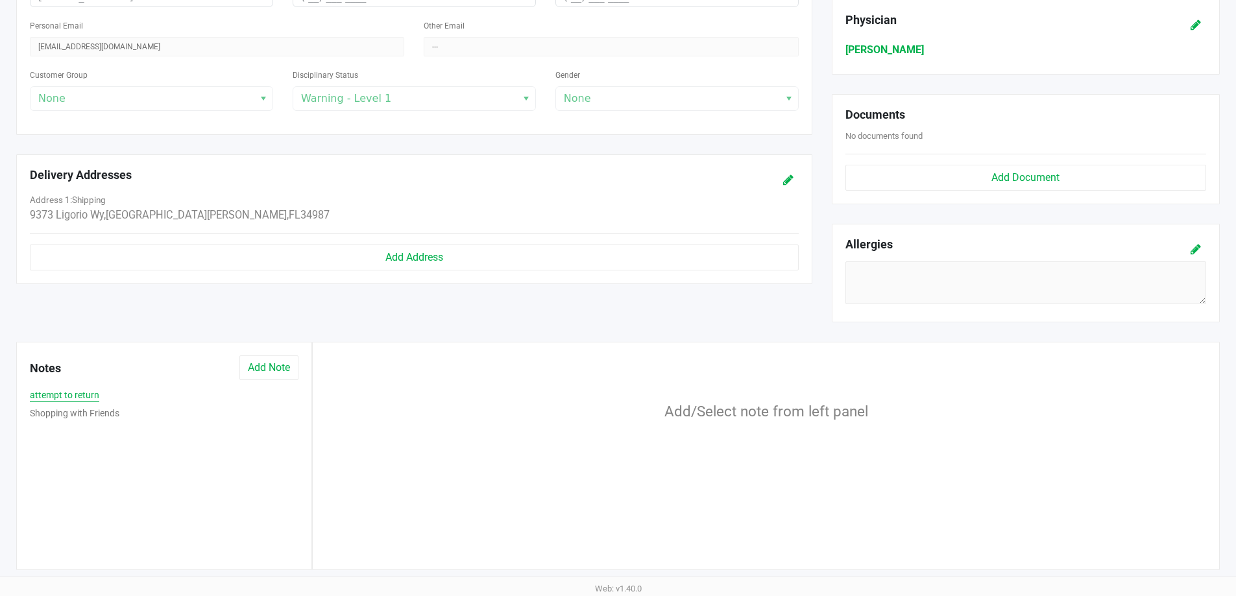
click at [86, 391] on button "attempt to return" at bounding box center [64, 396] width 69 height 14
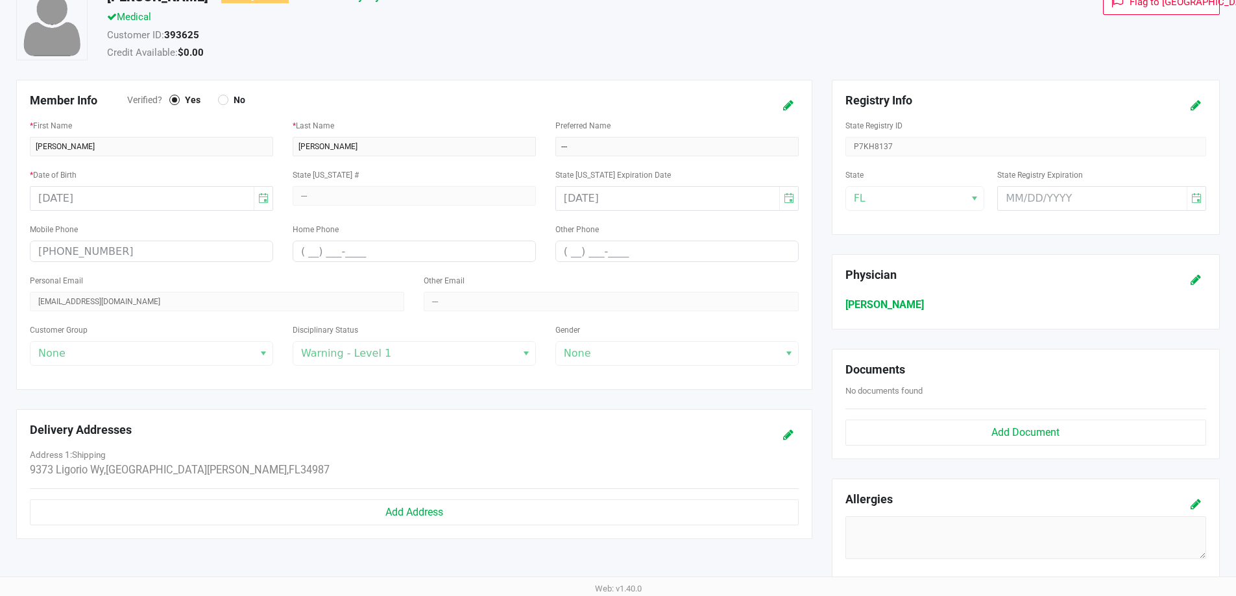
scroll to position [0, 0]
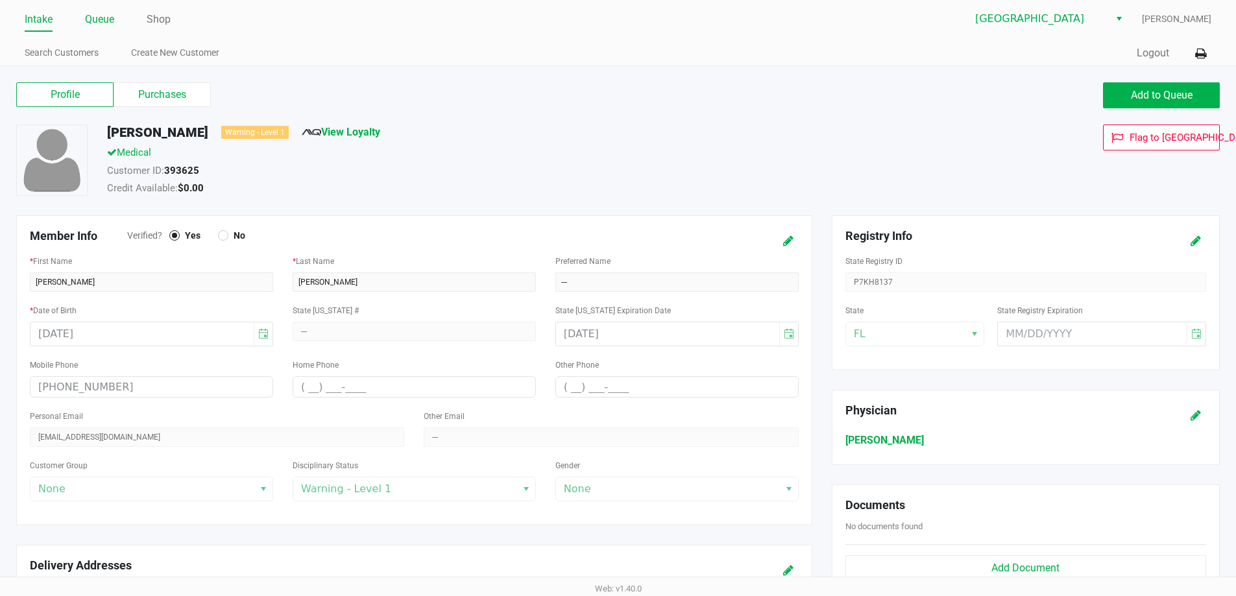
click at [101, 21] on link "Queue" at bounding box center [99, 19] width 29 height 18
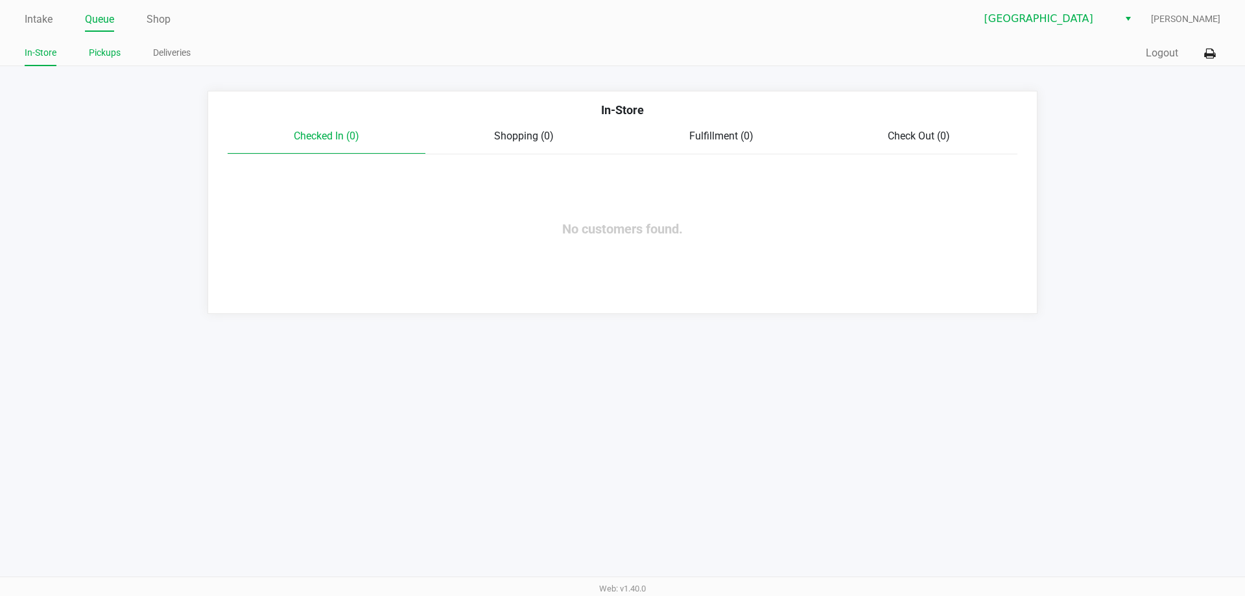
click at [95, 49] on link "Pickups" at bounding box center [105, 53] width 32 height 16
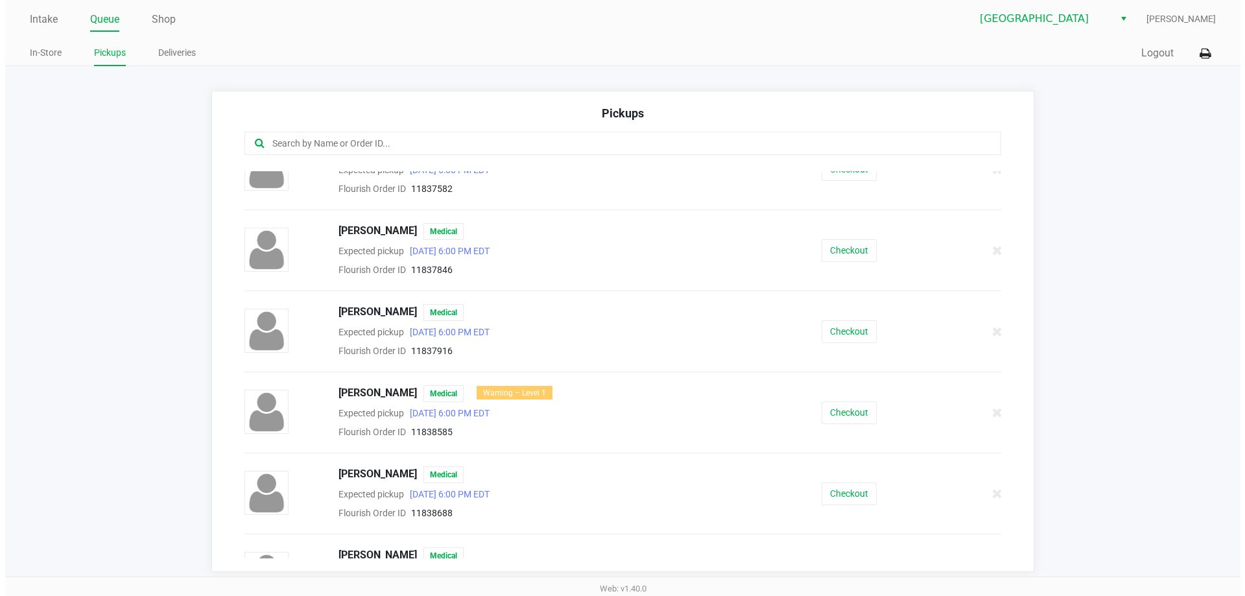
scroll to position [883, 0]
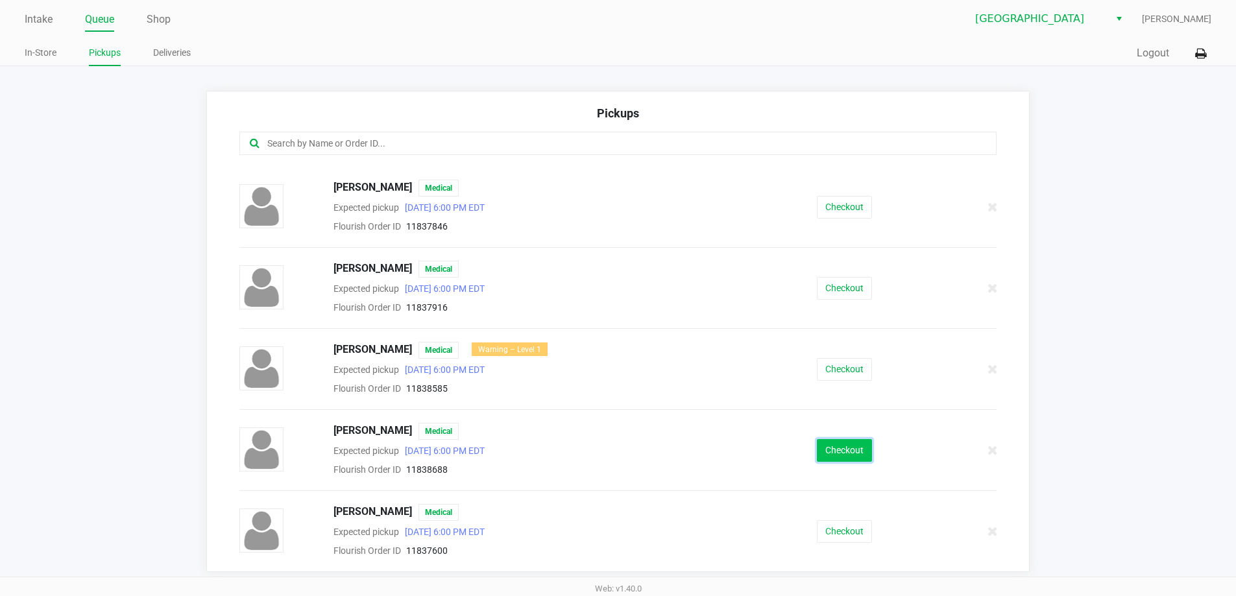
click at [835, 450] on button "Checkout" at bounding box center [844, 450] width 55 height 23
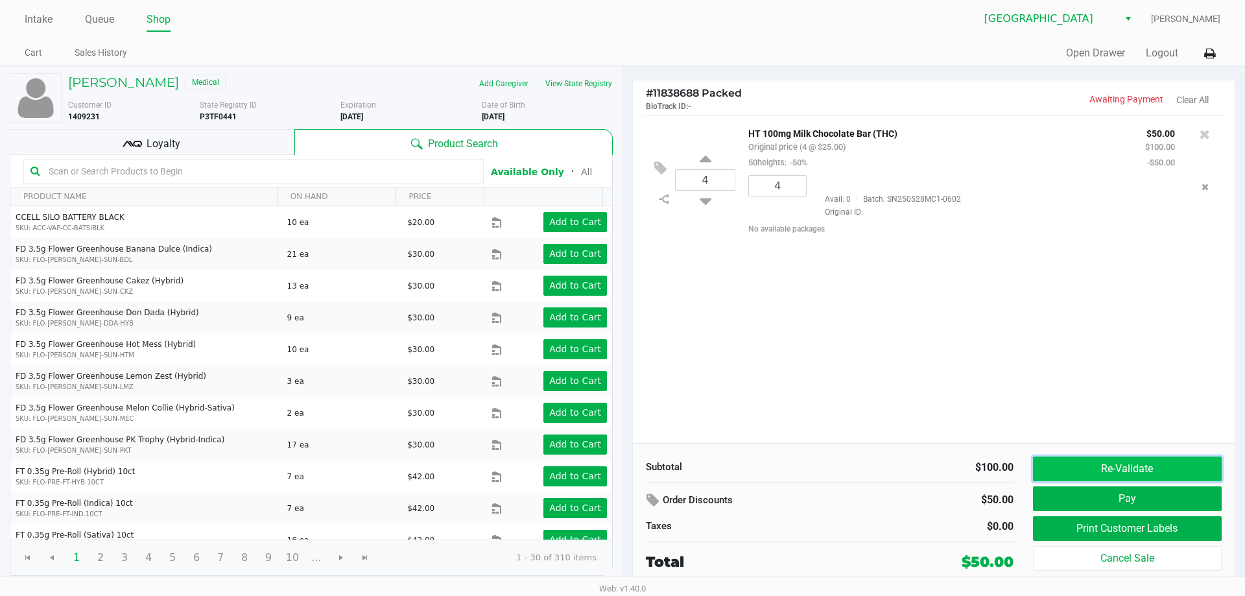
click at [1124, 474] on button "Re-Validate" at bounding box center [1127, 469] width 189 height 25
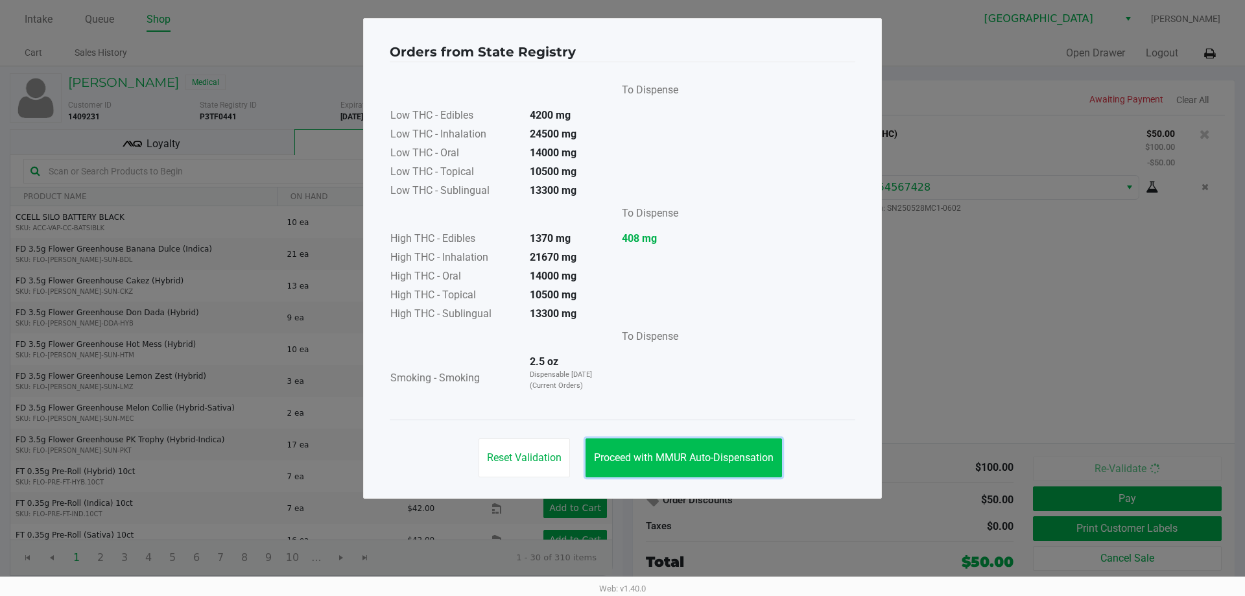
click at [704, 457] on span "Proceed with MMUR Auto-Dispensation" at bounding box center [684, 457] width 180 height 12
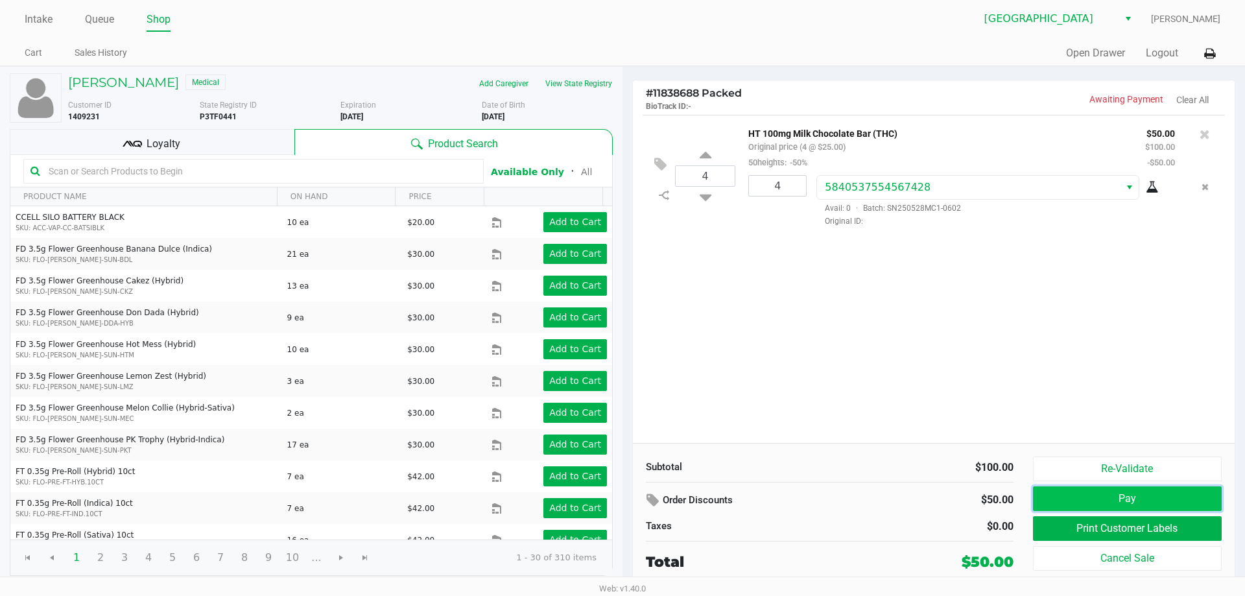
click at [1137, 500] on button "Pay" at bounding box center [1127, 499] width 189 height 25
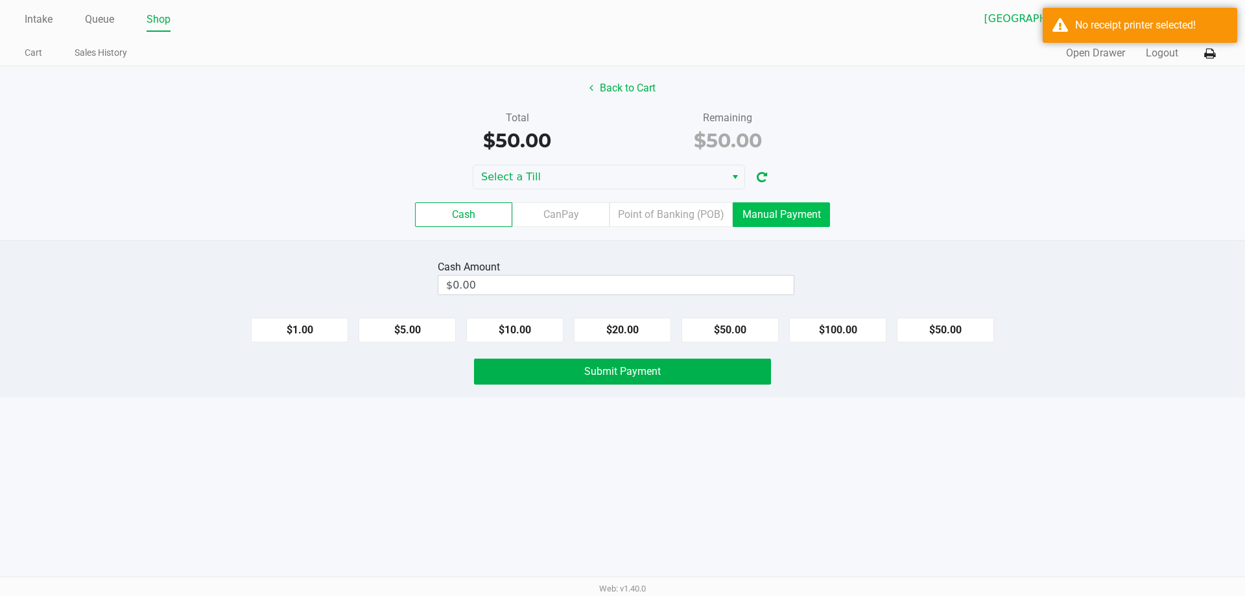
click at [775, 211] on label "Manual Payment" at bounding box center [781, 214] width 97 height 25
click at [0, 0] on 8 "Manual Payment" at bounding box center [0, 0] width 0 height 0
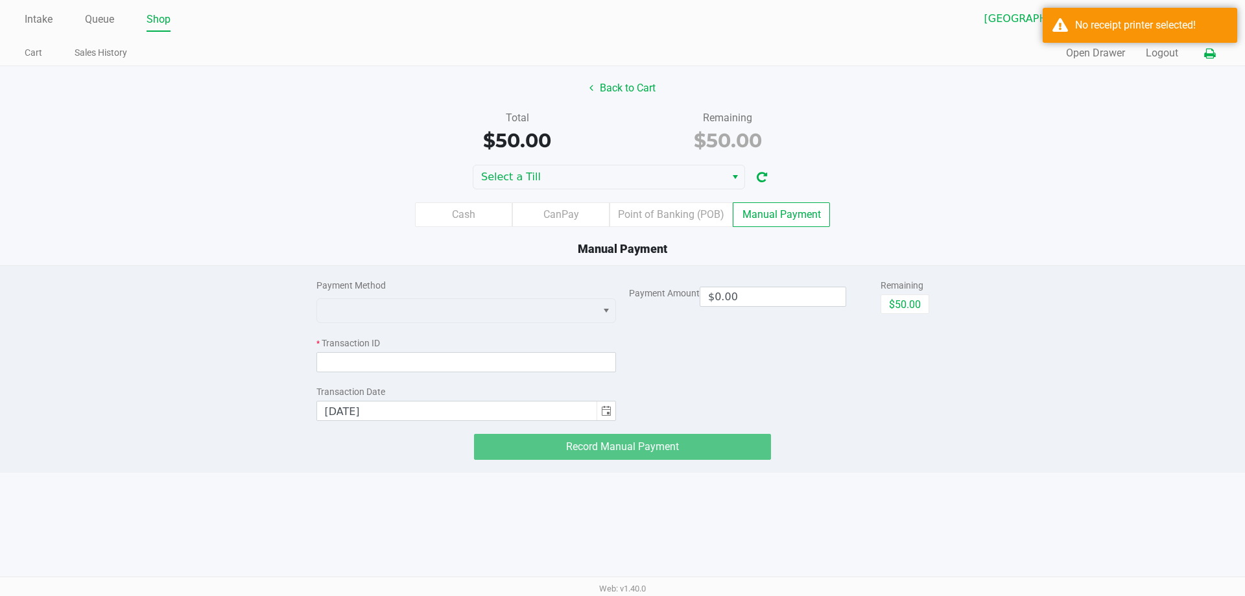
click at [1212, 55] on icon at bounding box center [1210, 53] width 11 height 9
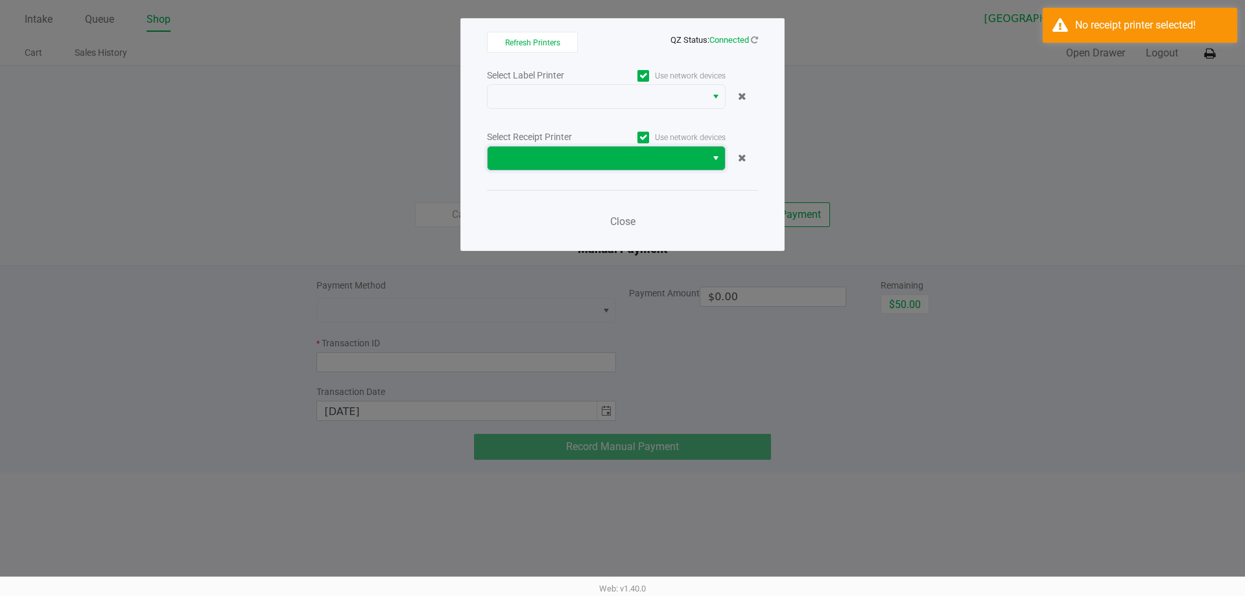
click at [505, 147] on span at bounding box center [597, 158] width 219 height 23
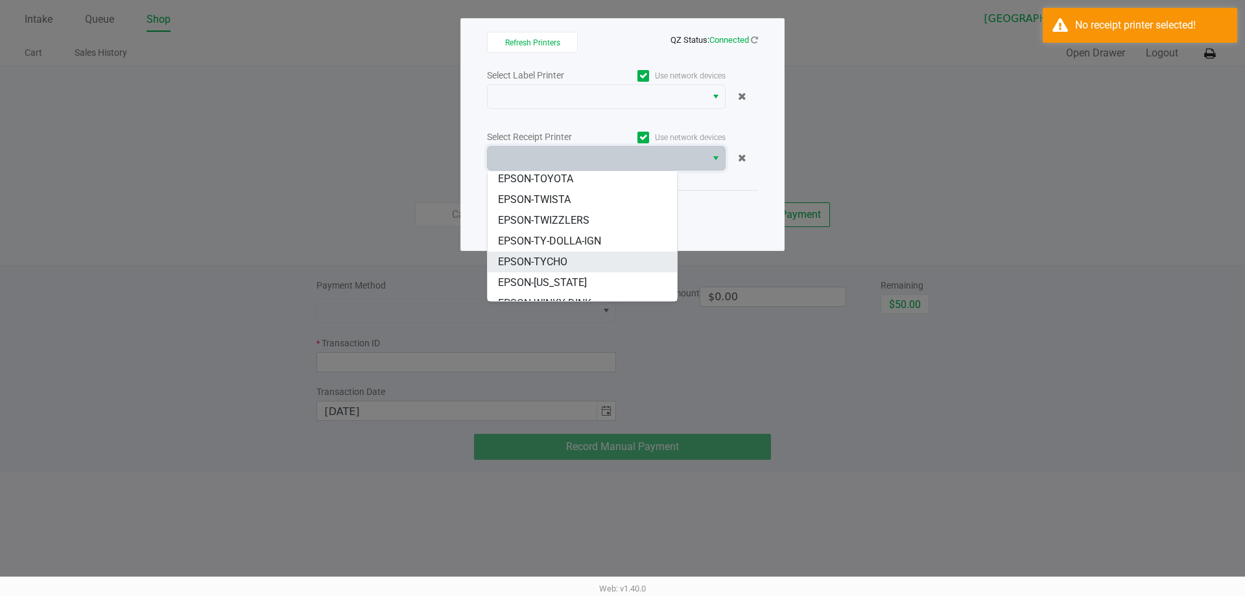
scroll to position [36, 0]
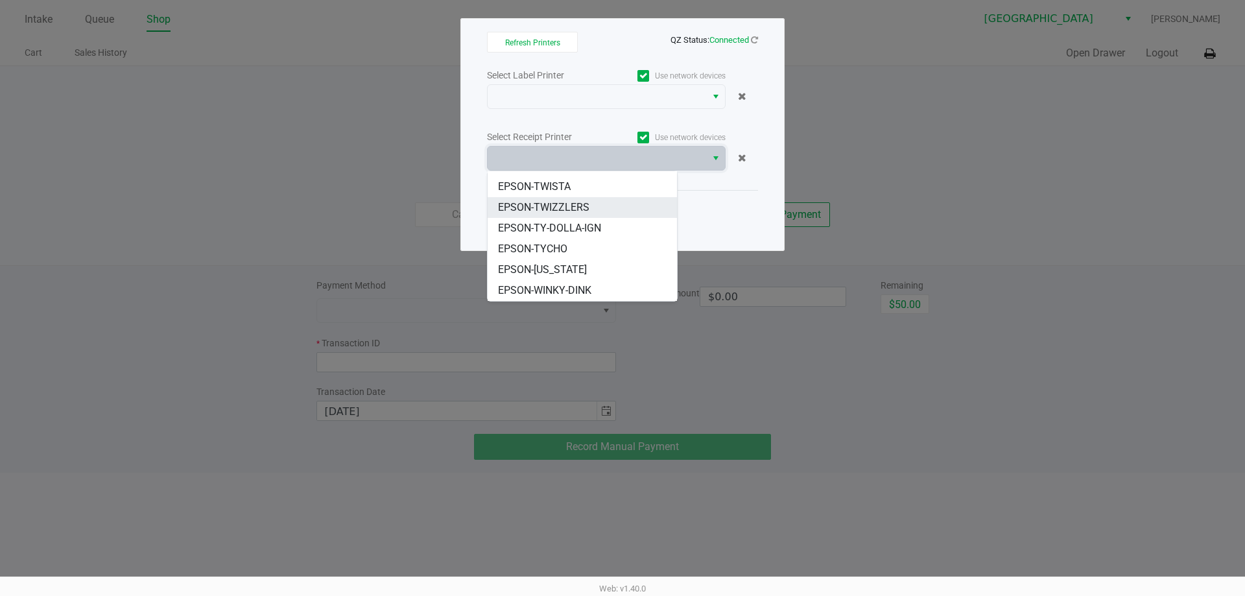
click at [575, 205] on span "EPSON-TWIZZLERS" at bounding box center [543, 208] width 91 height 16
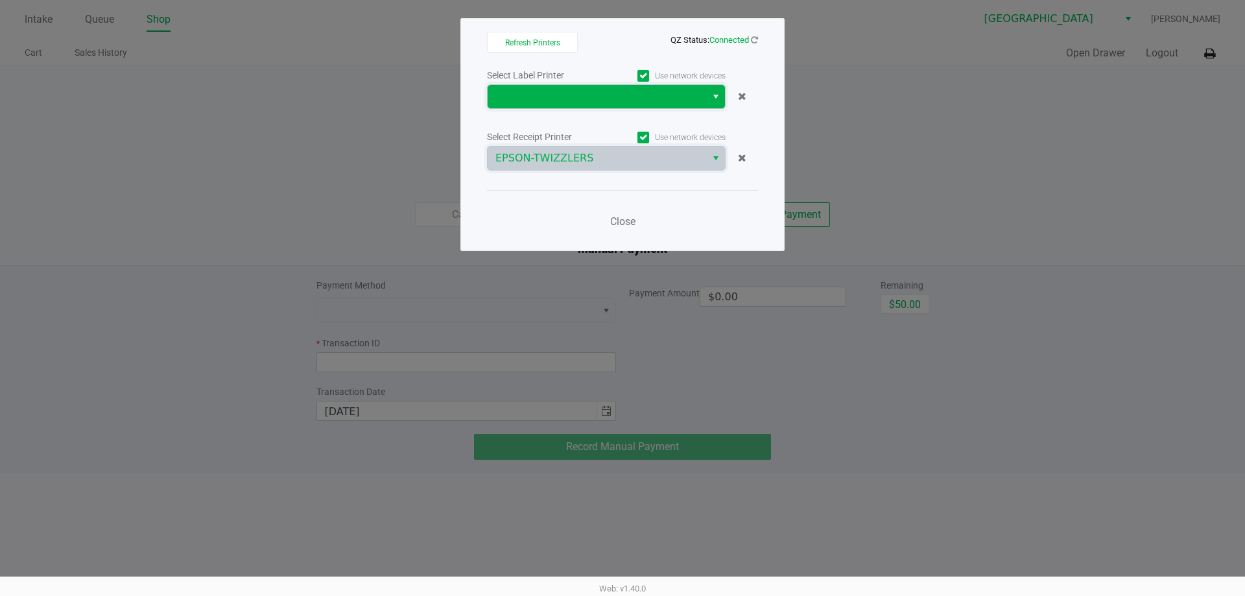
click at [543, 107] on span at bounding box center [597, 96] width 219 height 23
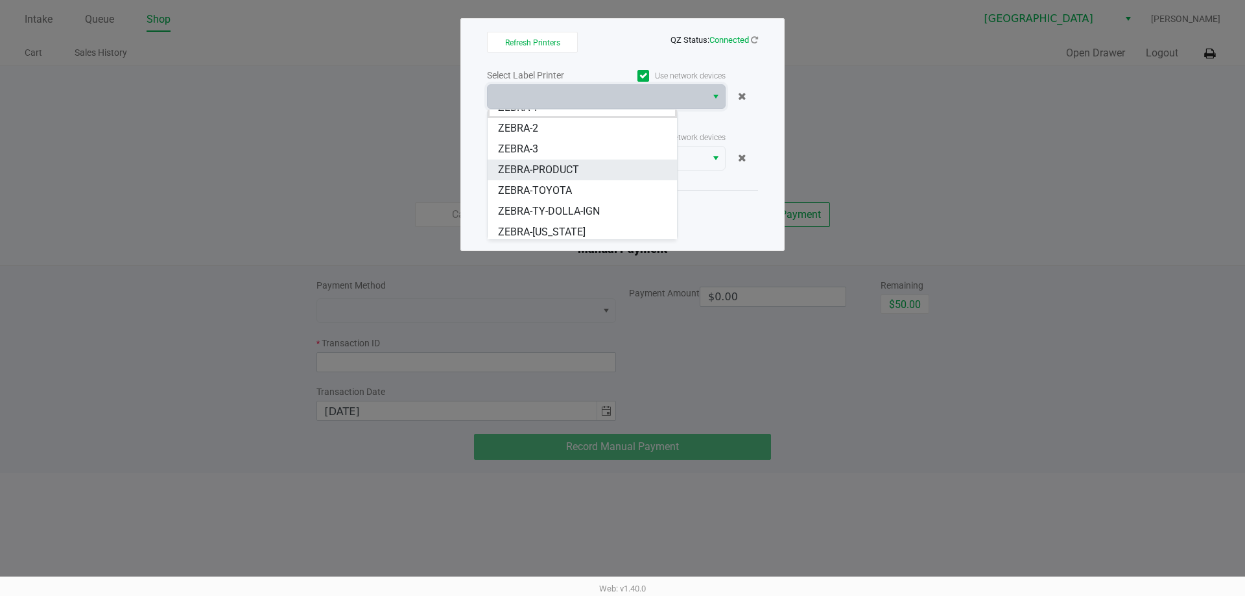
scroll to position [16, 0]
click at [557, 225] on span "ZEBRA-UTAH" at bounding box center [542, 229] width 88 height 16
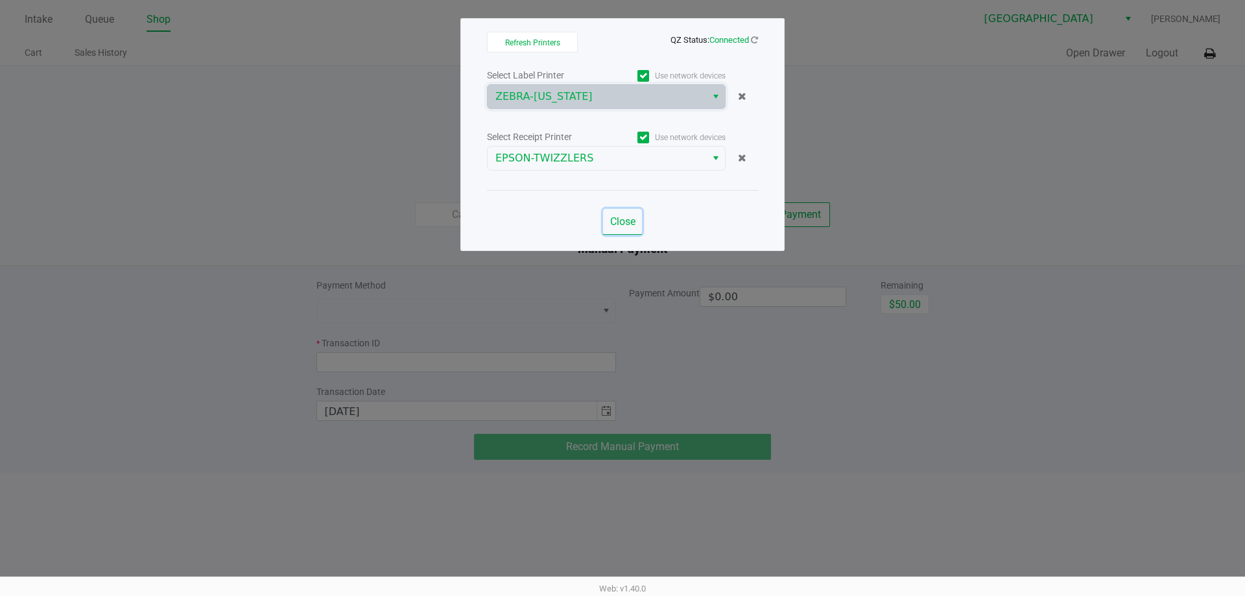
drag, startPoint x: 624, startPoint y: 221, endPoint x: 626, endPoint y: 228, distance: 6.8
click at [624, 222] on span "Close" at bounding box center [622, 221] width 25 height 12
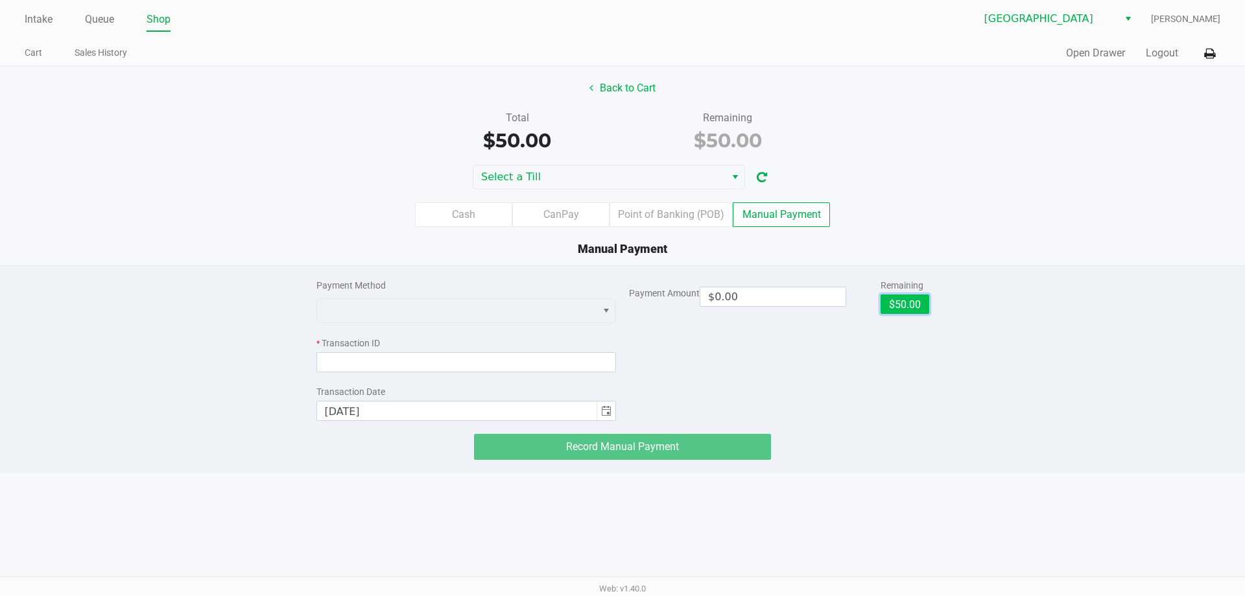
click at [901, 306] on button "$50.00" at bounding box center [905, 303] width 49 height 19
type input "$50.00"
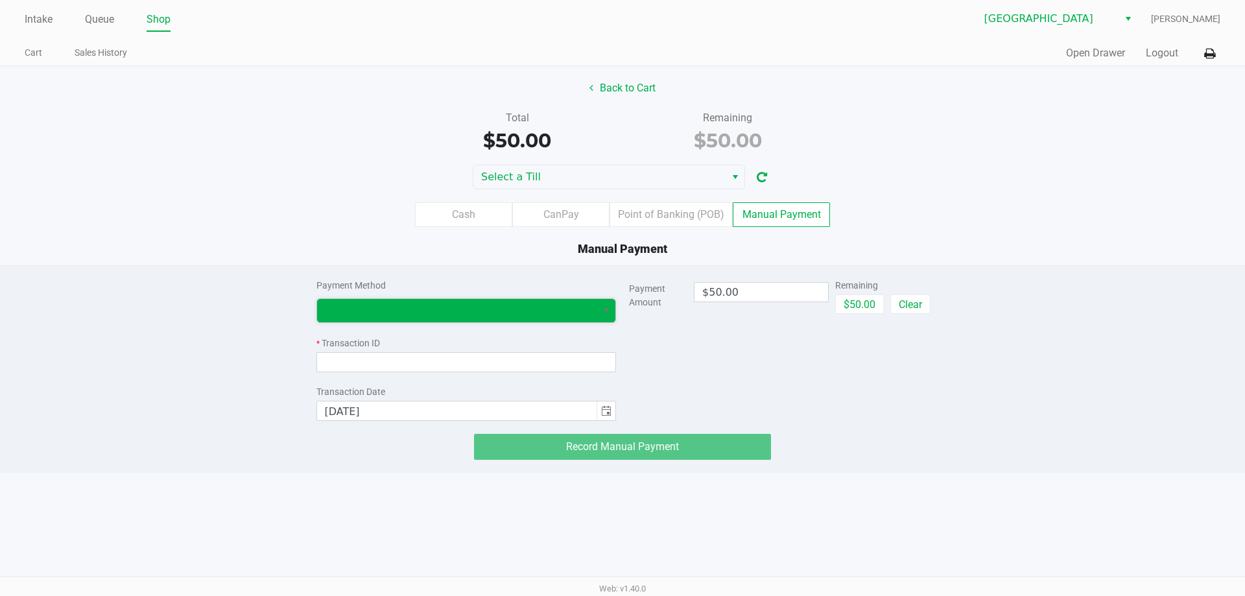
click at [409, 306] on span at bounding box center [457, 311] width 265 height 16
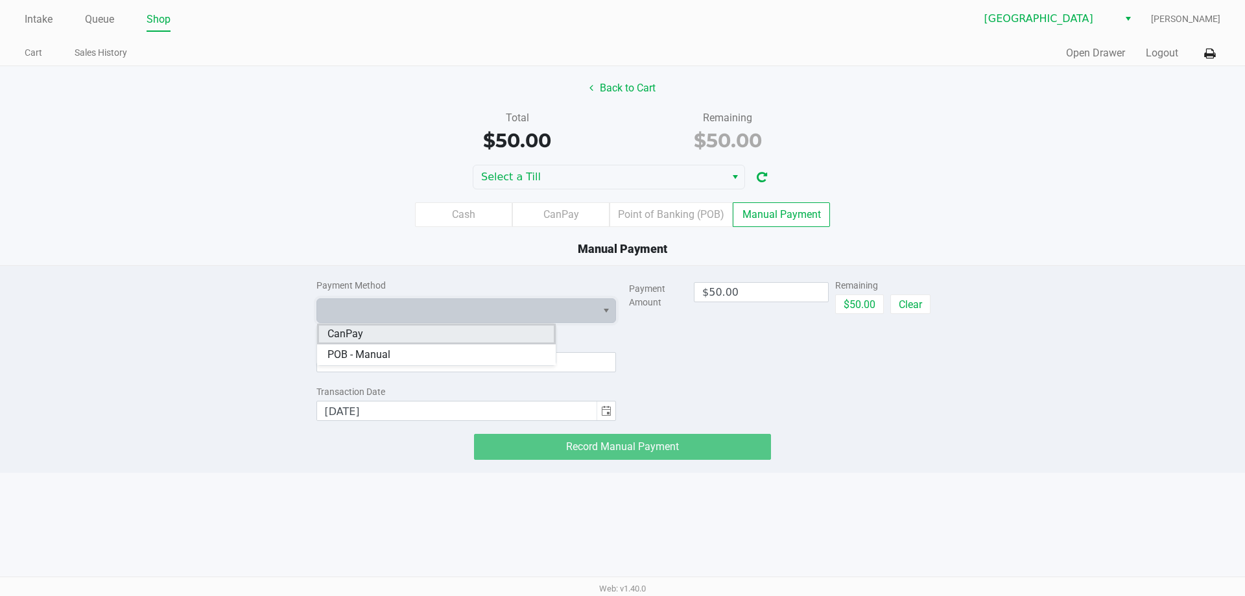
click at [363, 337] on li "CanPay" at bounding box center [436, 334] width 239 height 21
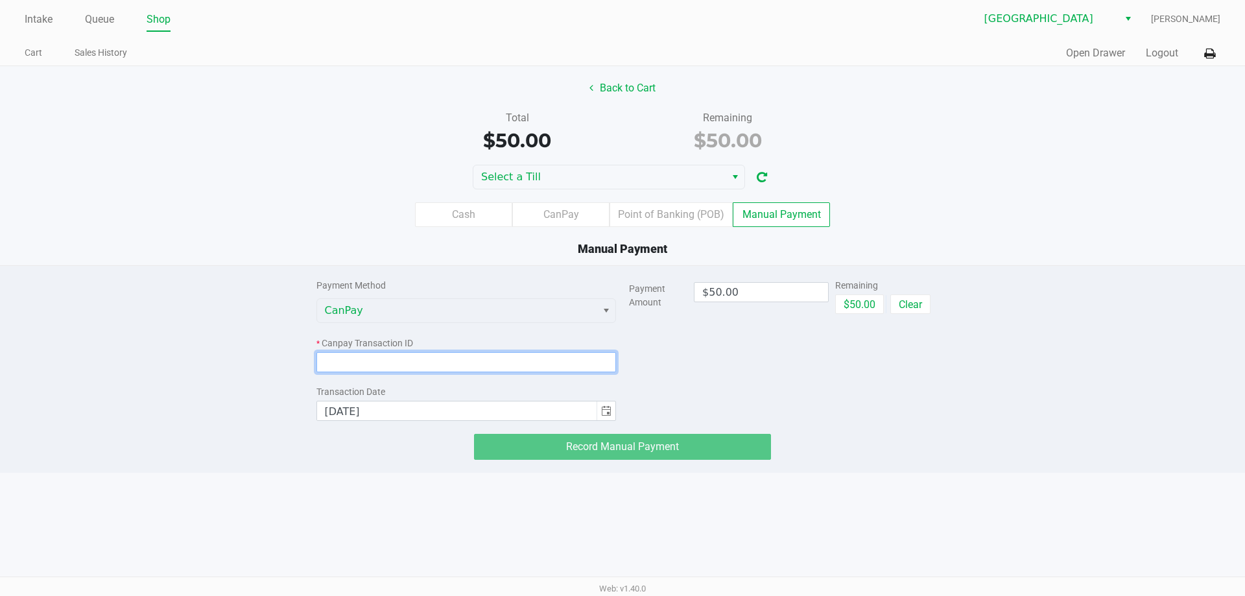
click at [357, 363] on input at bounding box center [467, 362] width 300 height 20
paste input "EKA2EGUMAFIP"
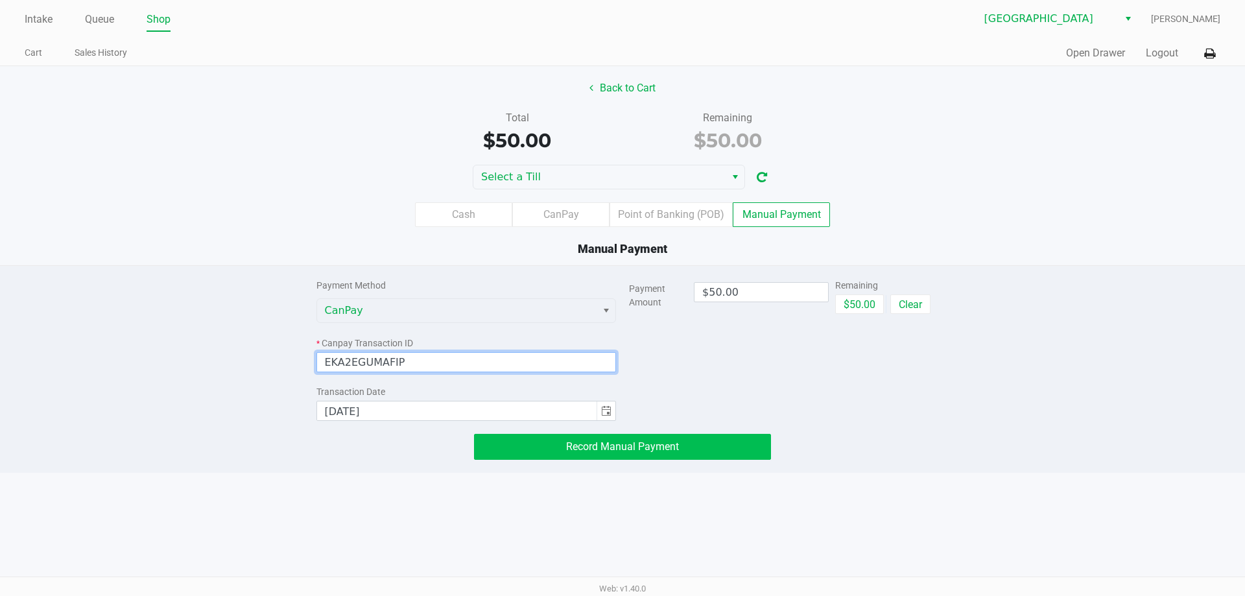
type input "EKA2EGUMAFIP"
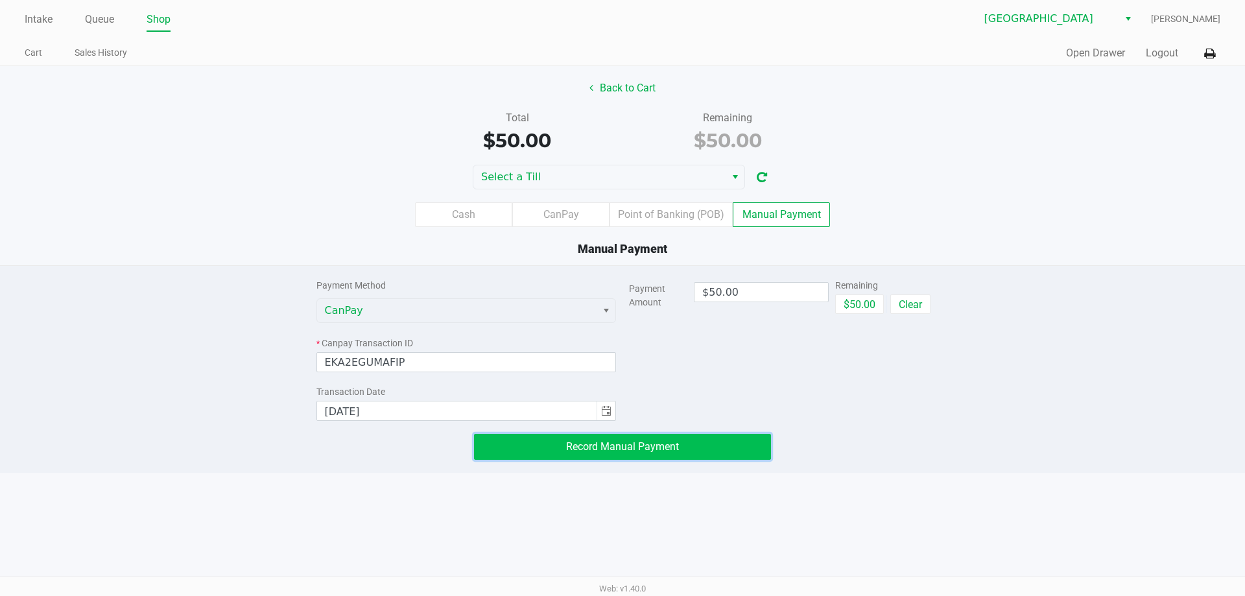
click at [626, 445] on span "Record Manual Payment" at bounding box center [622, 446] width 113 height 12
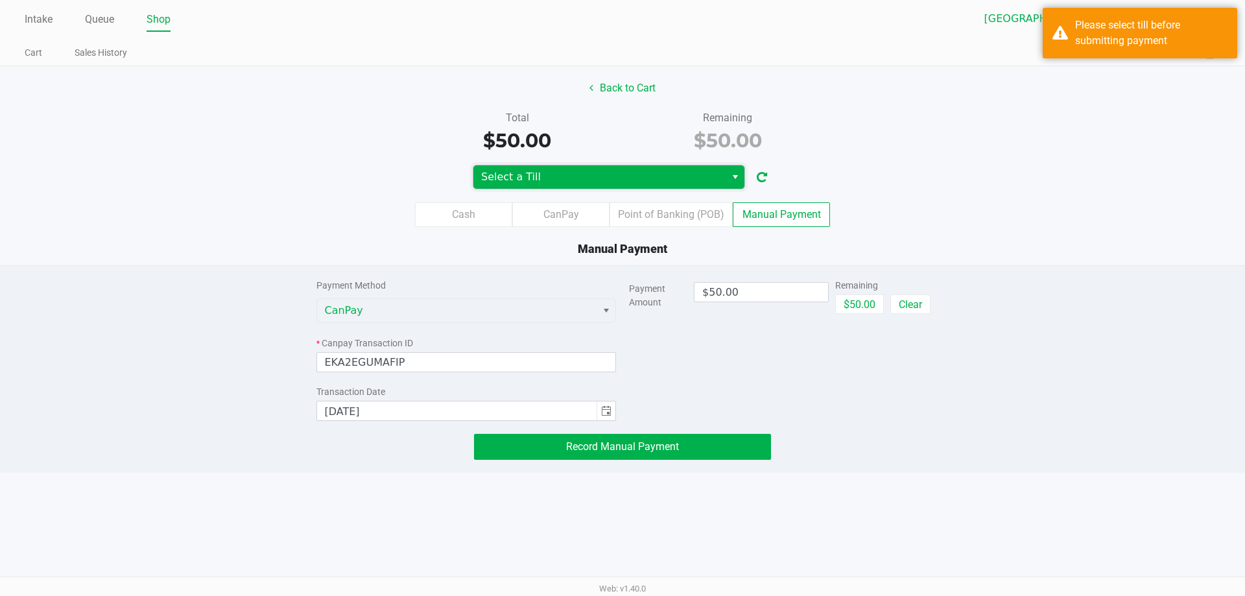
click at [509, 180] on span "Select a Till" at bounding box center [599, 177] width 237 height 16
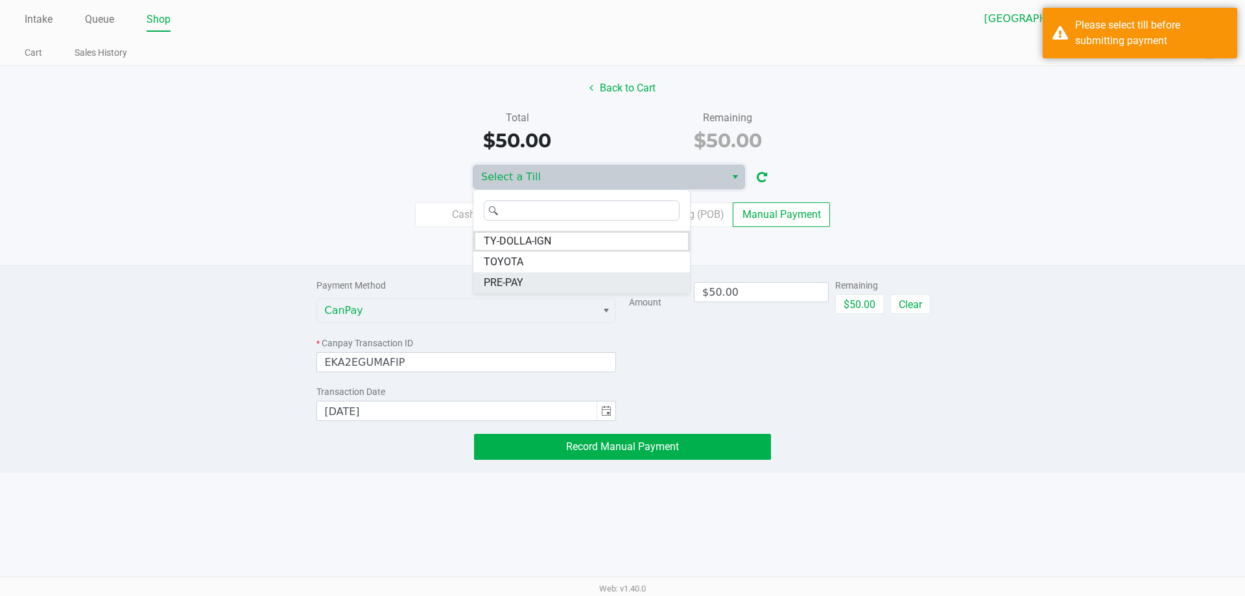
click at [504, 282] on span "PRE-PAY" at bounding box center [504, 283] width 40 height 16
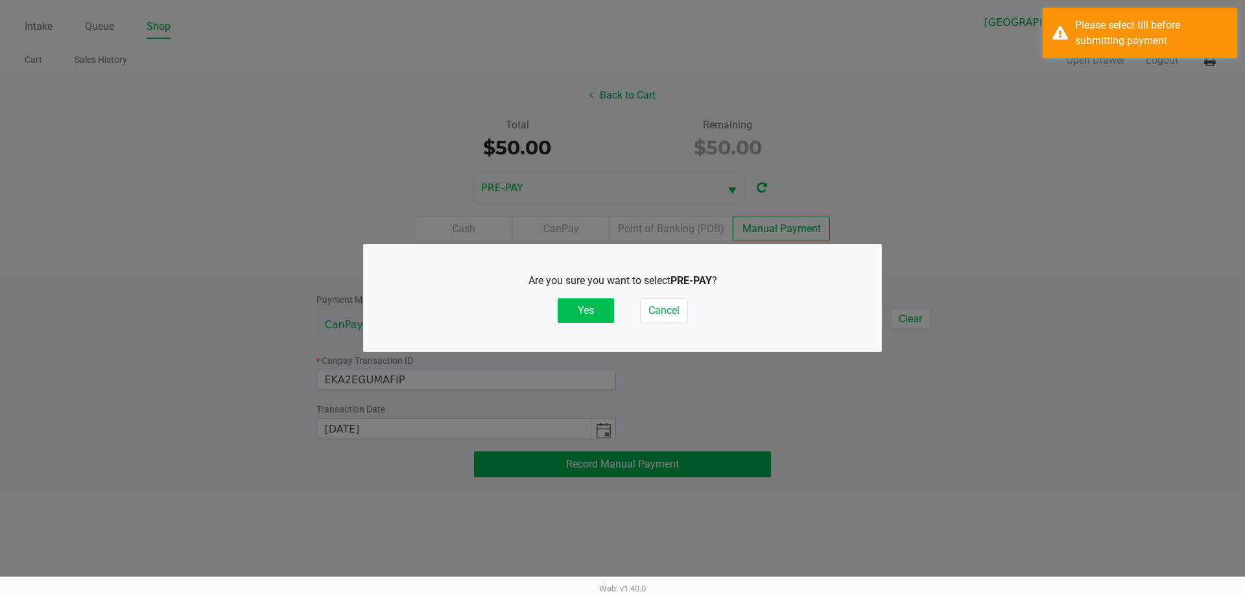
click at [571, 313] on button "Yes" at bounding box center [586, 310] width 56 height 25
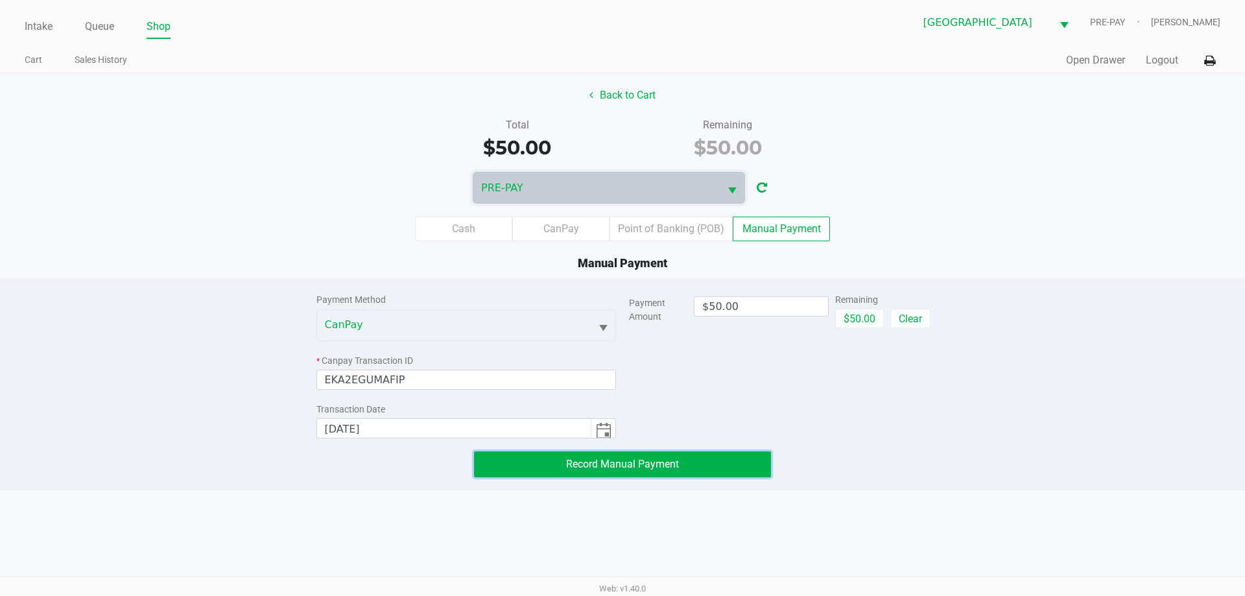
click at [665, 471] on button "Record Manual Payment" at bounding box center [622, 464] width 297 height 26
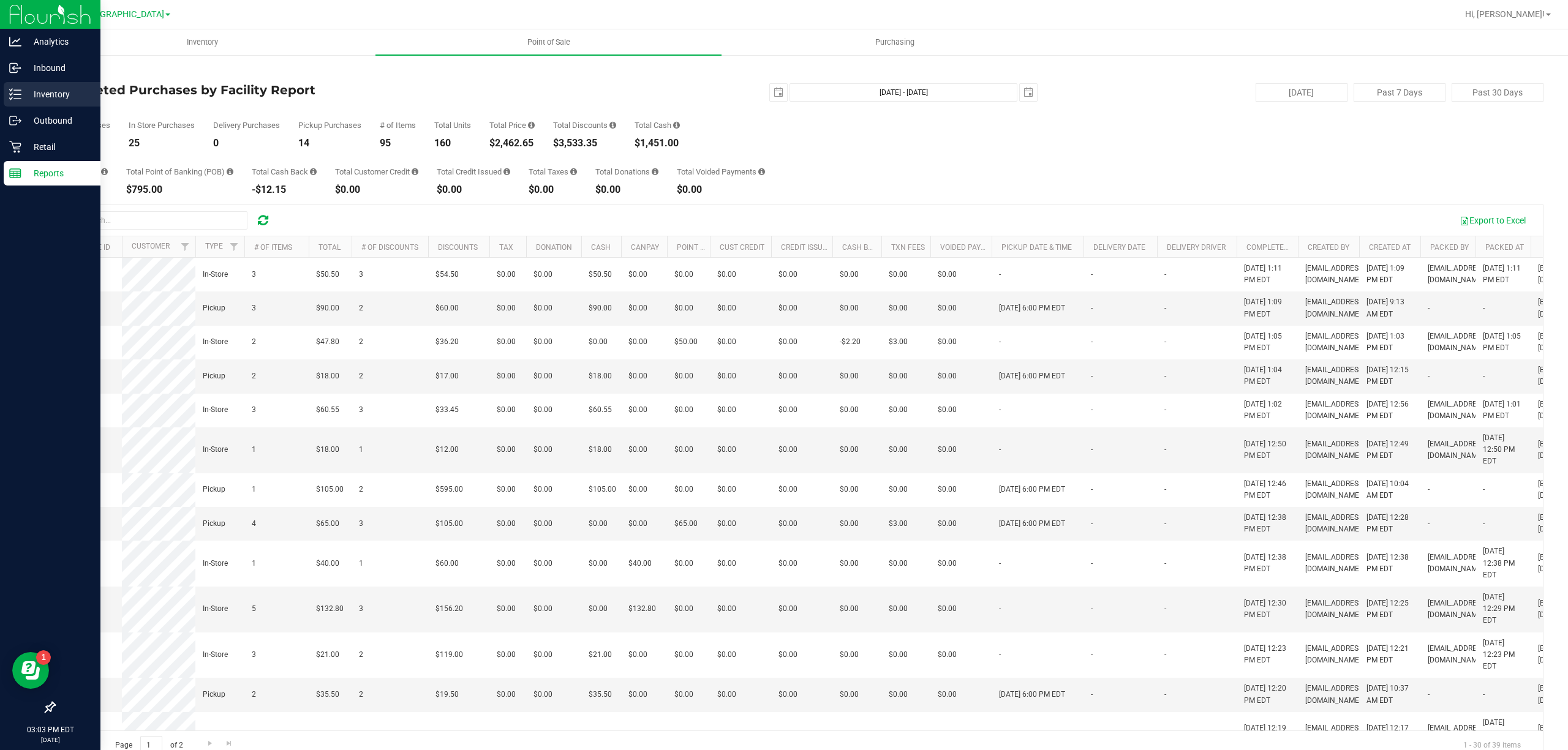
click at [41, 83] on div "Inventory" at bounding box center [52, 94] width 96 height 25
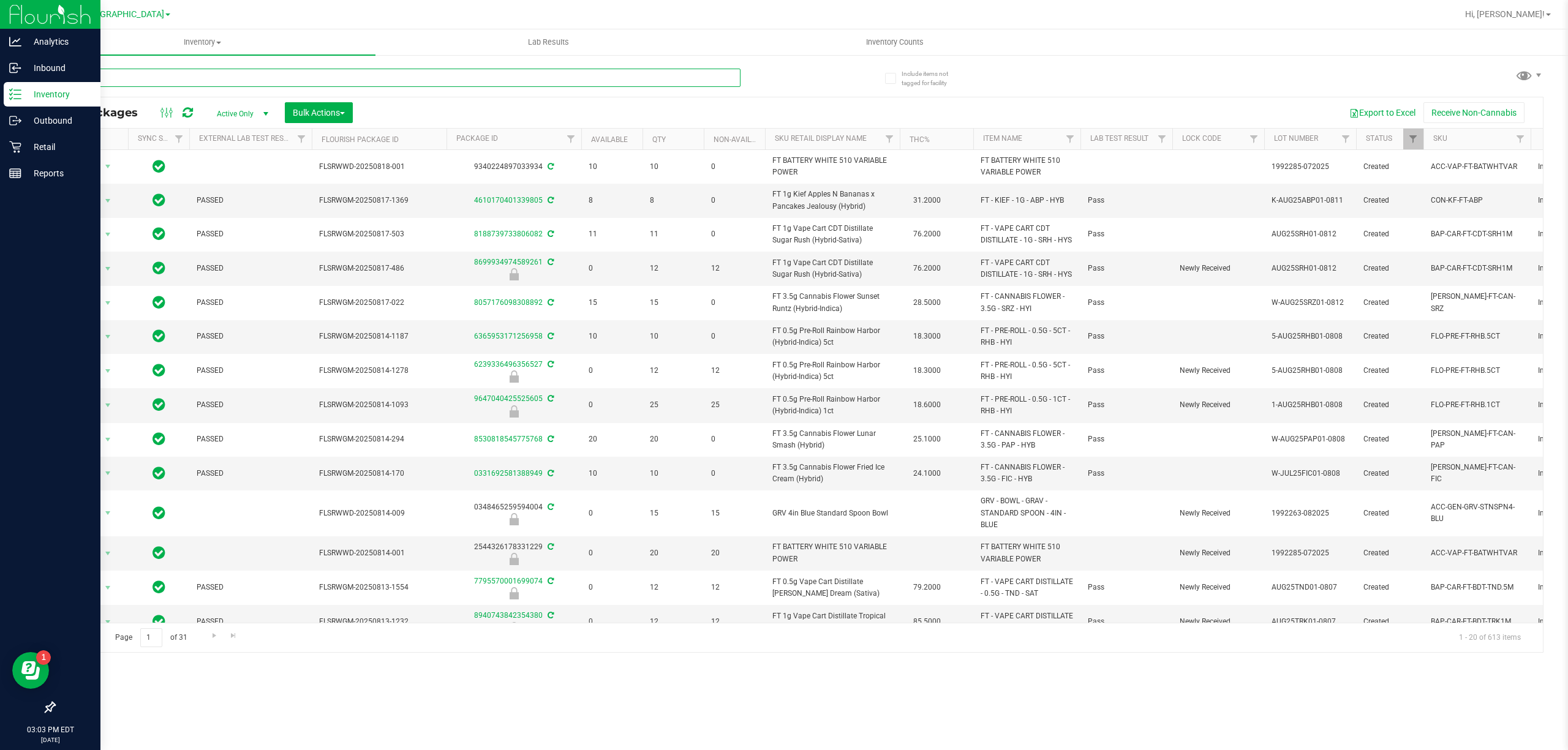
click at [198, 81] on input "text" at bounding box center [396, 77] width 686 height 18
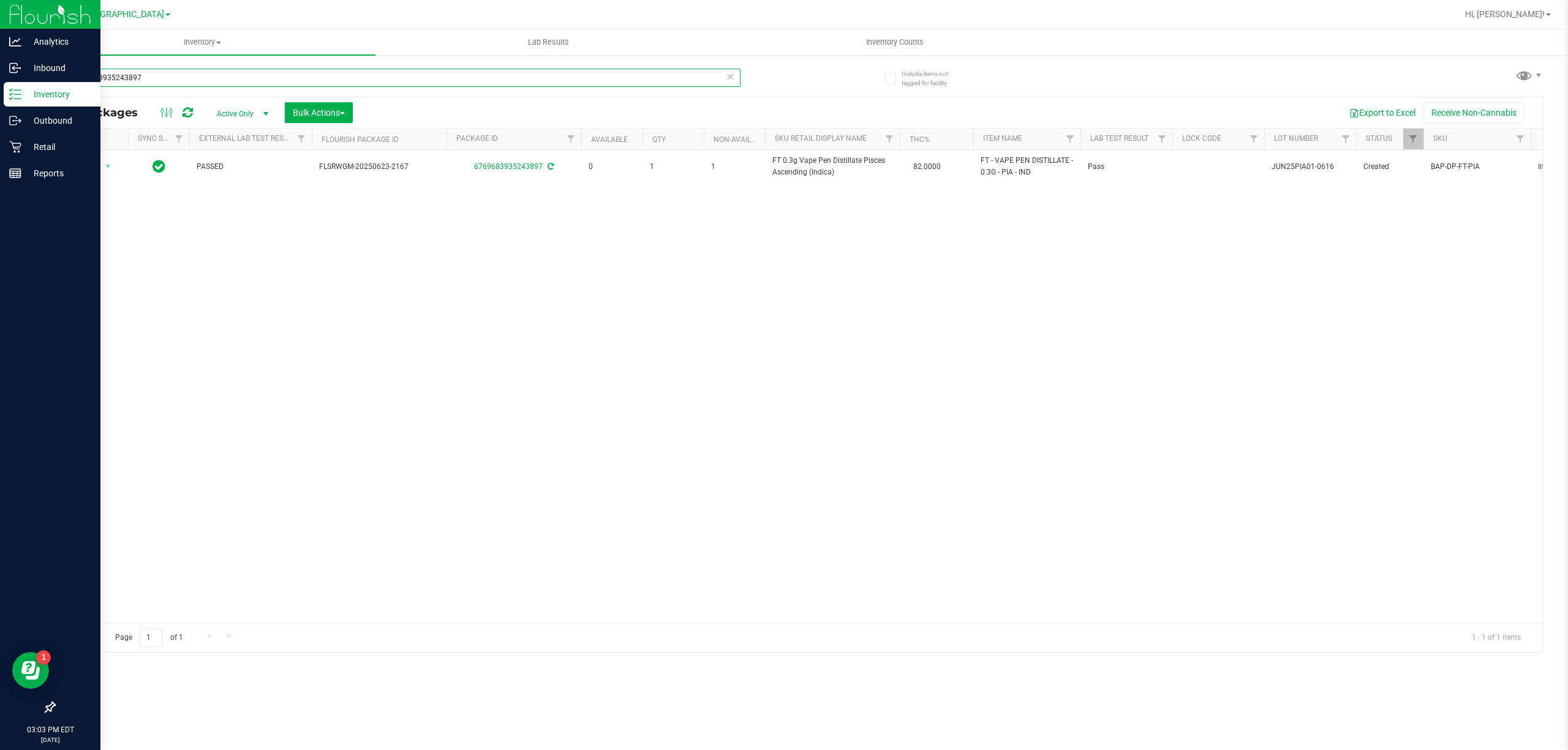
type input "6769683935243897"
click at [730, 75] on icon at bounding box center [730, 76] width 8 height 15
